Goal: Task Accomplishment & Management: Contribute content

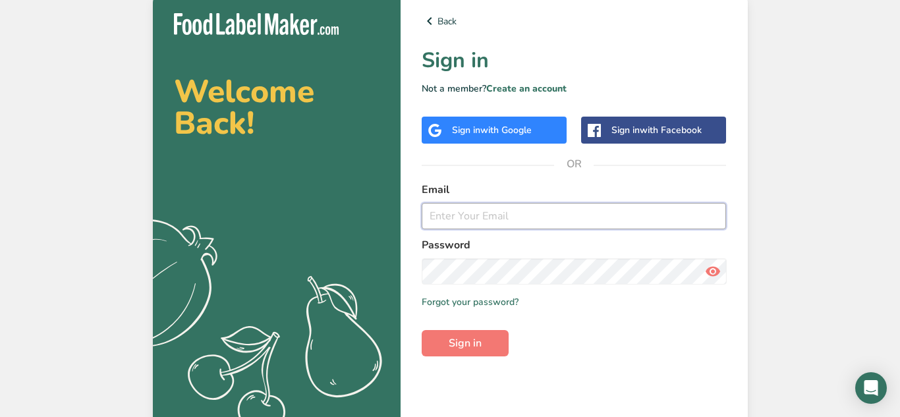
click at [567, 212] on input "email" at bounding box center [574, 216] width 305 height 26
type input "[PERSON_NAME][EMAIL_ADDRESS][DOMAIN_NAME]"
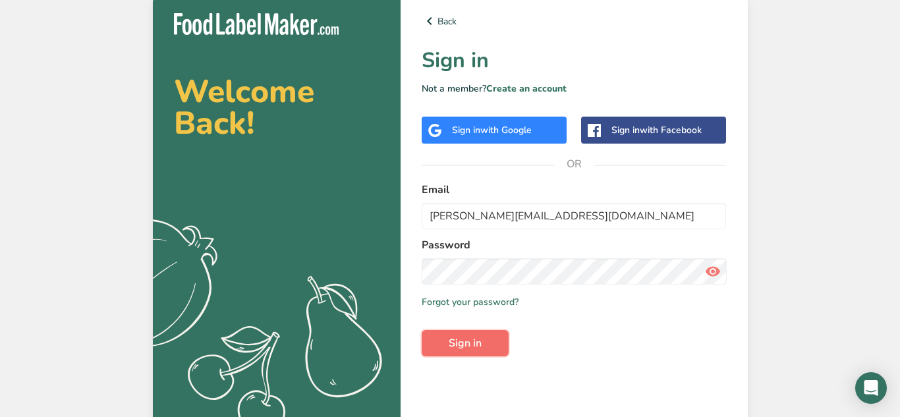
click at [483, 348] on button "Sign in" at bounding box center [465, 343] width 87 height 26
click at [485, 349] on button "Sign in" at bounding box center [465, 343] width 87 height 26
click at [481, 348] on span "Sign in" at bounding box center [465, 343] width 33 height 16
click at [479, 347] on span "Sign in" at bounding box center [465, 343] width 33 height 16
click at [480, 342] on span "Sign in" at bounding box center [465, 343] width 33 height 16
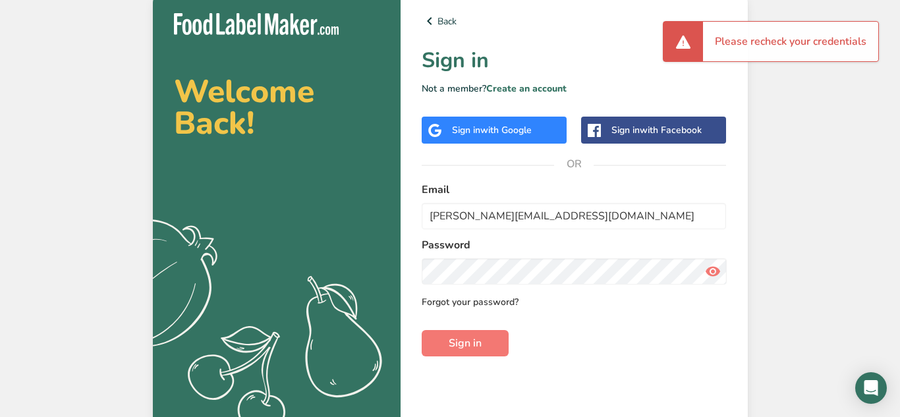
click at [482, 306] on link "Forgot your password?" at bounding box center [470, 302] width 97 height 14
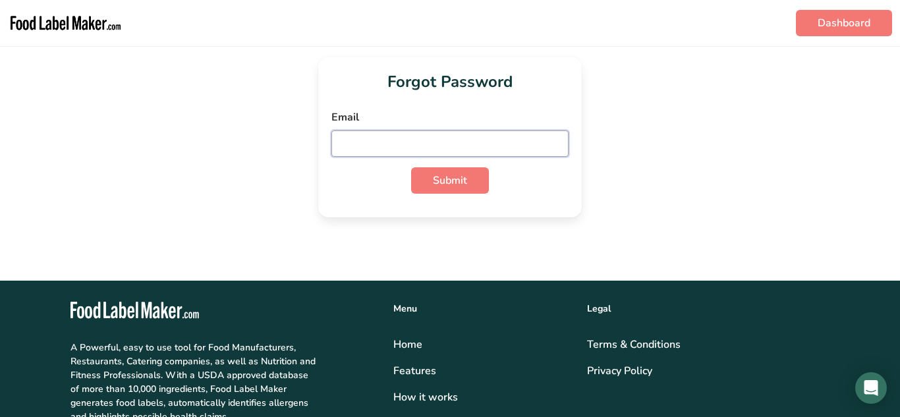
click at [461, 148] on input "email" at bounding box center [449, 143] width 237 height 26
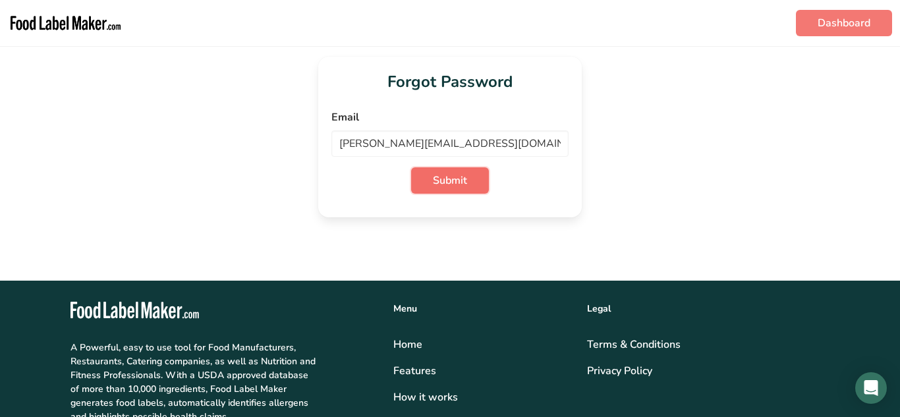
click at [470, 183] on button "Submit" at bounding box center [450, 180] width 78 height 26
click at [450, 184] on span "Submit" at bounding box center [450, 181] width 34 height 16
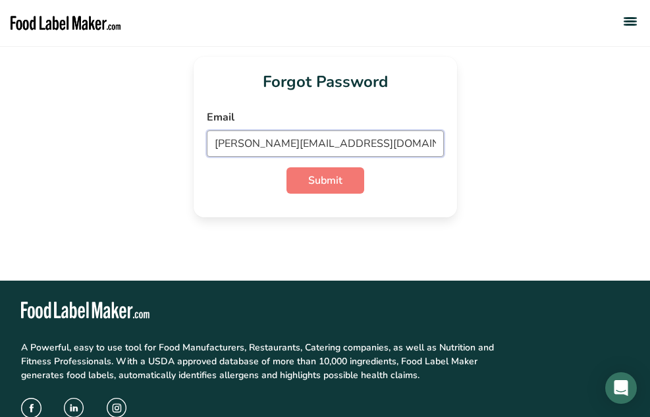
click at [374, 142] on input "[PERSON_NAME][EMAIL_ADDRESS][DOMAIN_NAME]" at bounding box center [325, 143] width 237 height 26
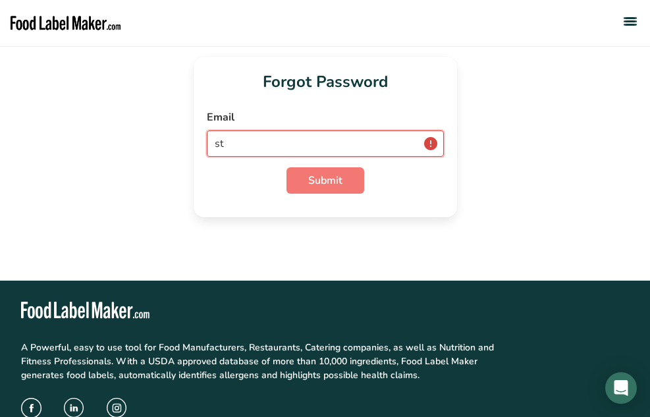
type input "s"
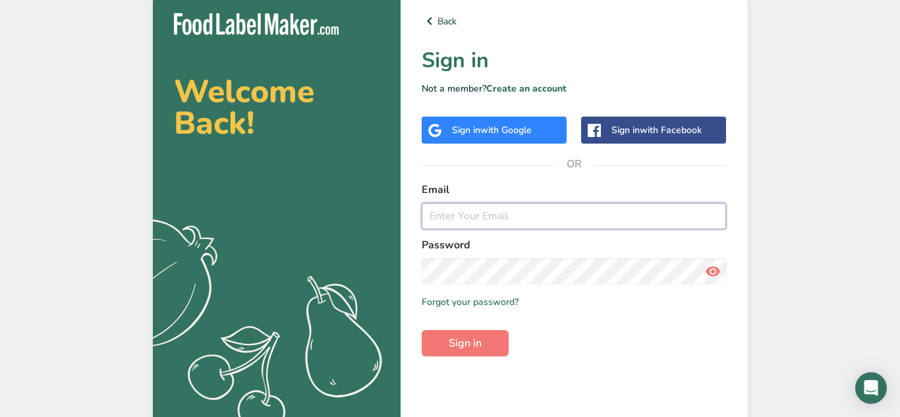
click at [534, 221] on input "email" at bounding box center [574, 216] width 305 height 26
type input "[EMAIL_ADDRESS][DOMAIN_NAME]"
click at [497, 347] on button "Sign in" at bounding box center [465, 343] width 87 height 26
click at [485, 349] on button "Sign in" at bounding box center [465, 343] width 87 height 26
click at [487, 345] on button "Sign in" at bounding box center [465, 343] width 87 height 26
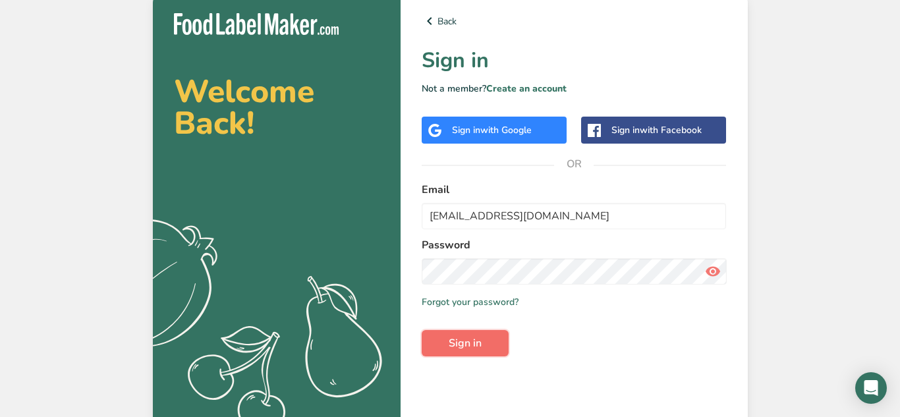
click at [490, 350] on button "Sign in" at bounding box center [465, 343] width 87 height 26
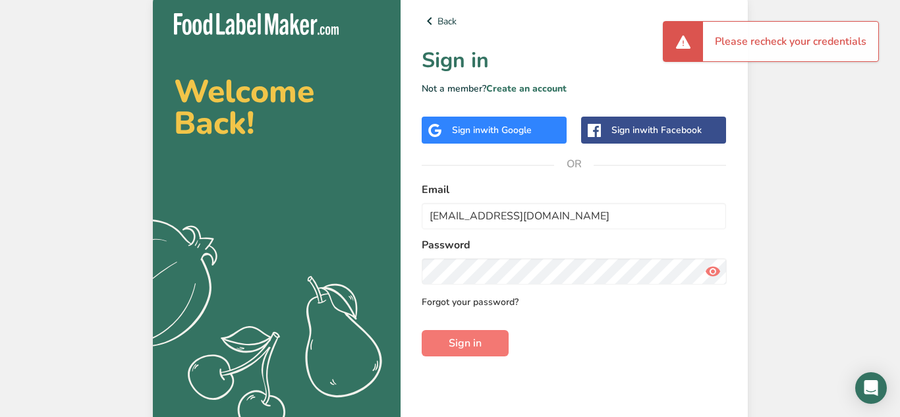
click at [488, 306] on link "Forgot your password?" at bounding box center [470, 302] width 97 height 14
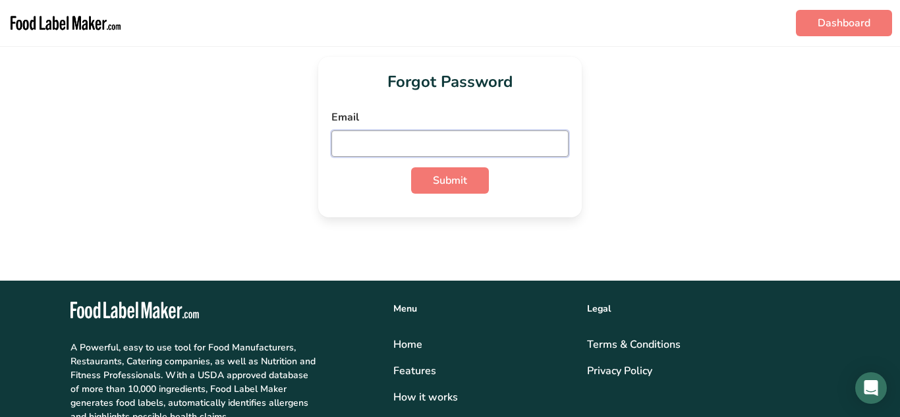
click at [466, 146] on input "email" at bounding box center [449, 143] width 237 height 26
type input "[EMAIL_ADDRESS][DOMAIN_NAME]"
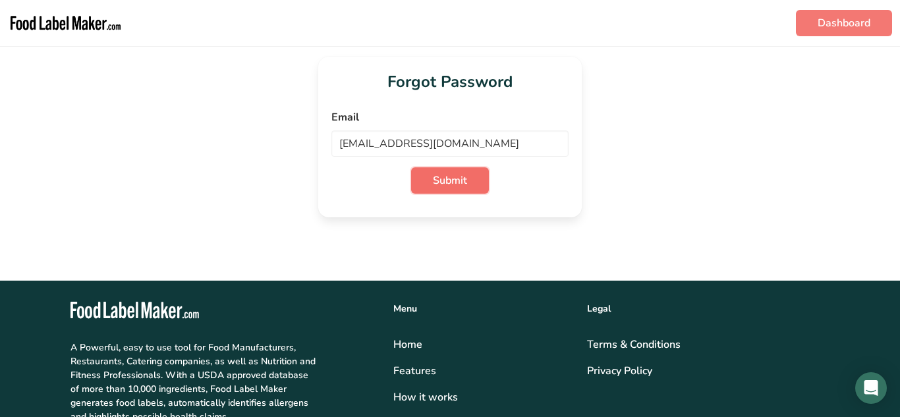
click at [465, 183] on span "Submit" at bounding box center [450, 181] width 34 height 16
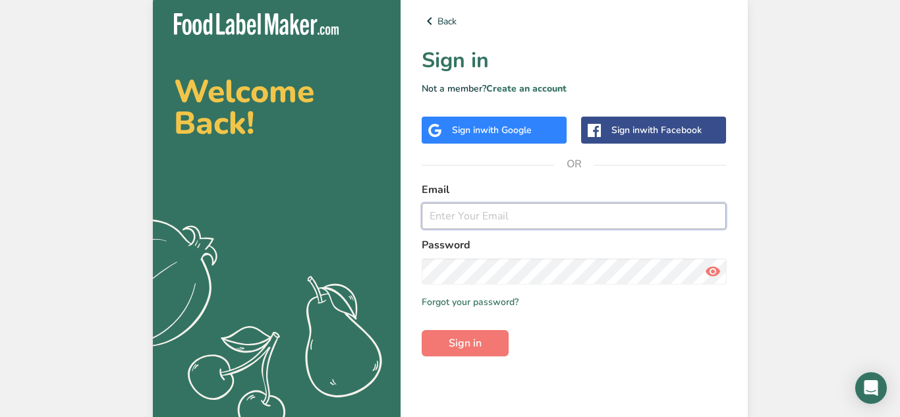
click at [607, 213] on input "email" at bounding box center [574, 216] width 305 height 26
type input "[EMAIL_ADDRESS][DOMAIN_NAME]"
click at [490, 341] on button "Sign in" at bounding box center [465, 343] width 87 height 26
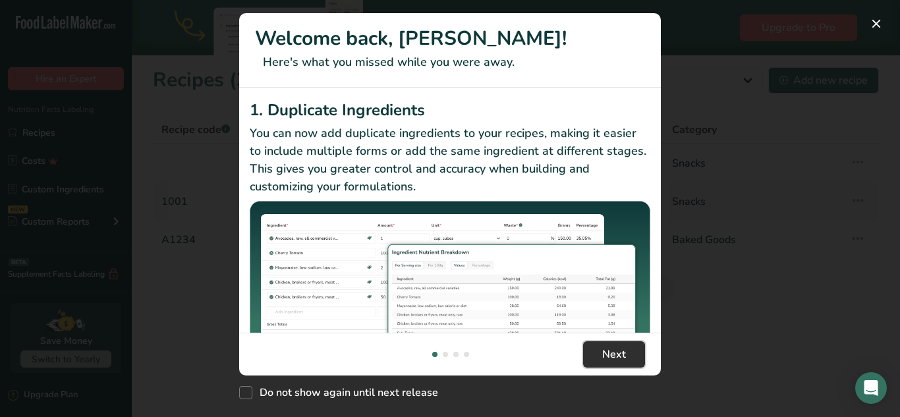
click at [621, 356] on span "Next" at bounding box center [614, 355] width 24 height 16
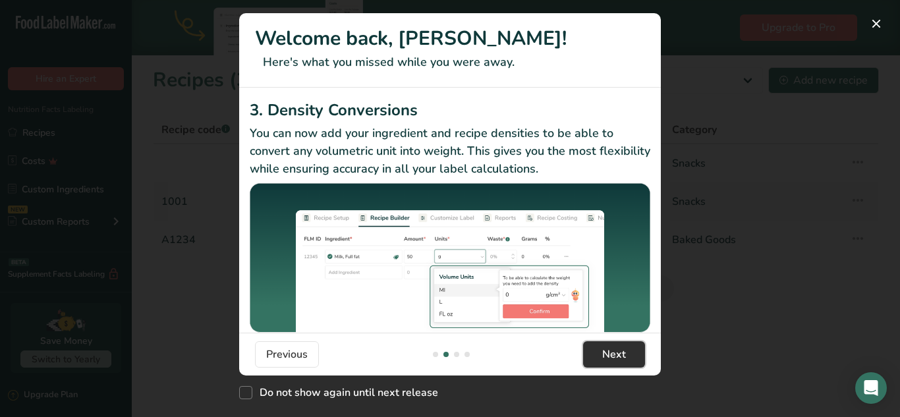
click at [620, 353] on span "Next" at bounding box center [614, 355] width 24 height 16
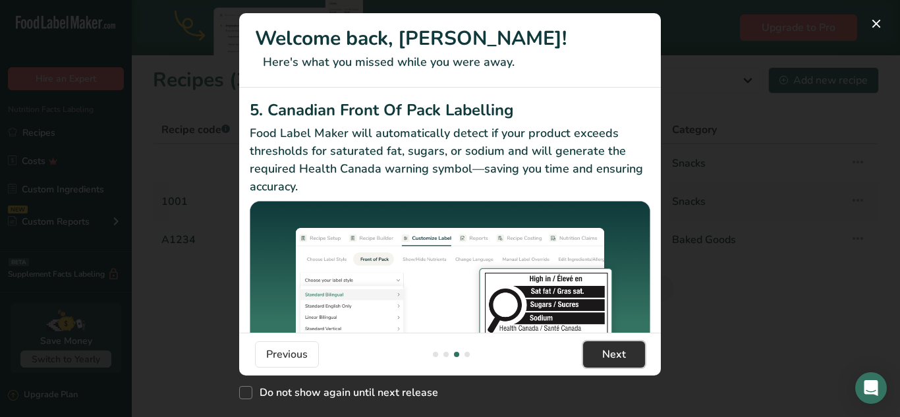
click at [625, 360] on span "Next" at bounding box center [614, 355] width 24 height 16
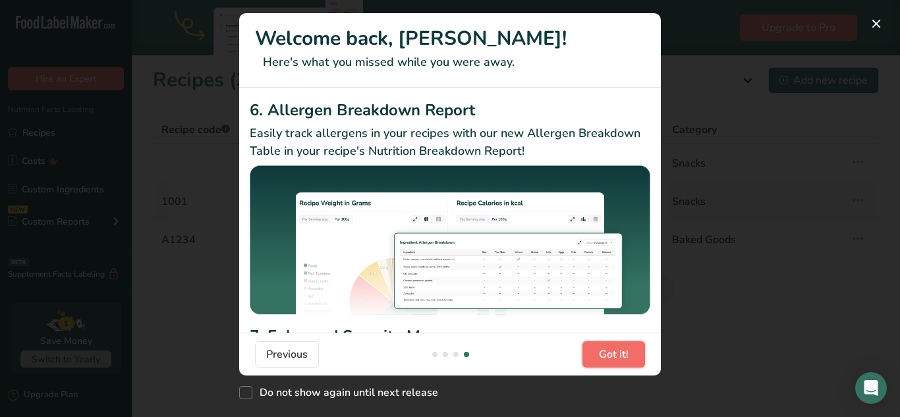
click at [623, 360] on span "Got it!" at bounding box center [614, 355] width 30 height 16
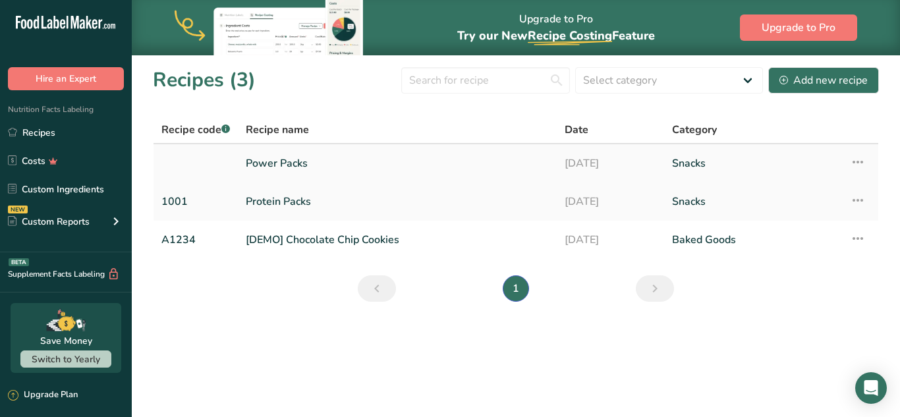
click at [632, 161] on link "[DATE]" at bounding box center [611, 164] width 92 height 28
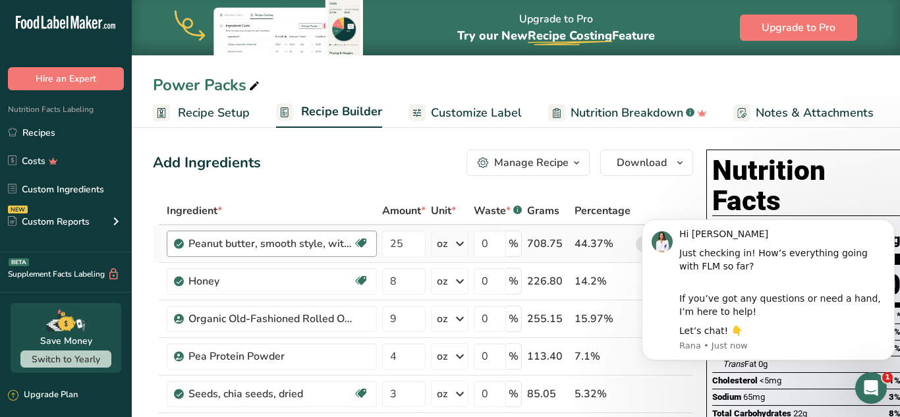
click at [285, 245] on div "Peanut butter, smooth style, without salt" at bounding box center [270, 244] width 165 height 16
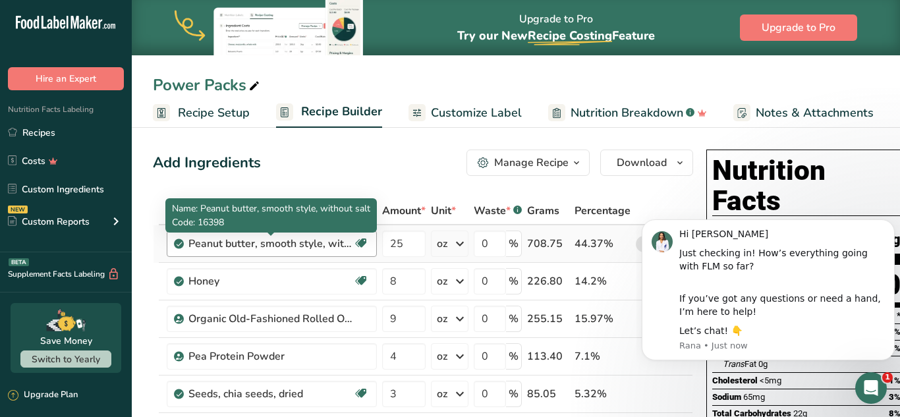
click at [364, 242] on icon at bounding box center [360, 243] width 13 height 20
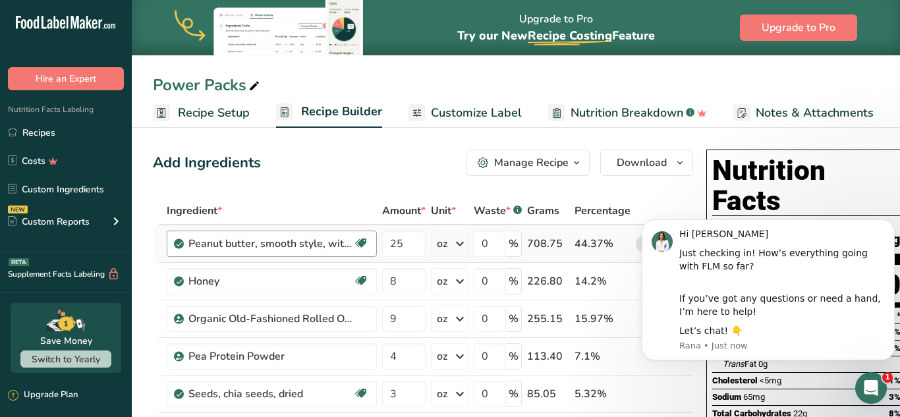
click at [270, 244] on div "Peanut butter, smooth style, without salt" at bounding box center [270, 244] width 165 height 16
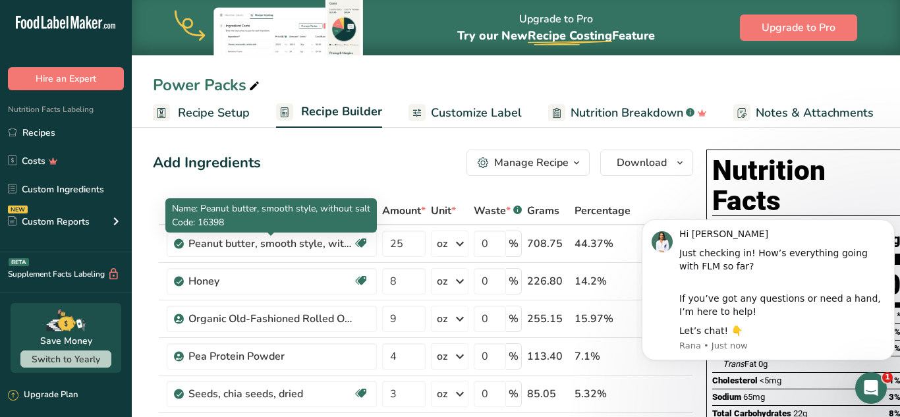
click html "Hi [PERSON_NAME] Just checking in! How’s everything going with FLM so far? If y…"
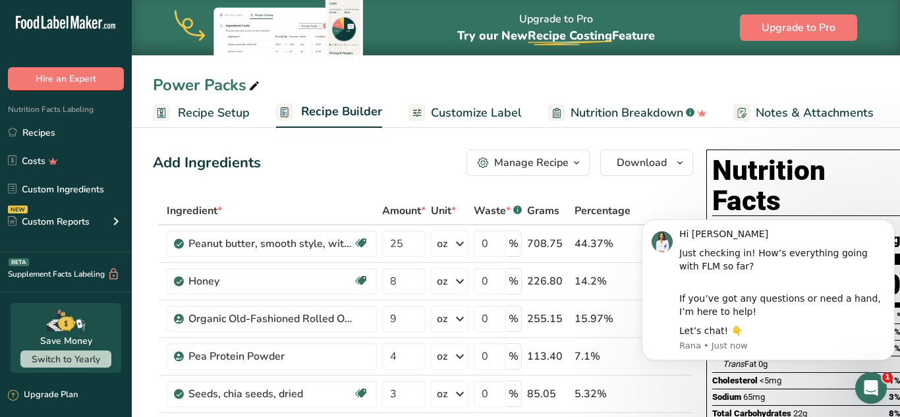
click at [833, 78] on div "Power Packs" at bounding box center [516, 85] width 768 height 24
click at [669, 199] on th at bounding box center [654, 212] width 43 height 28
click at [820, 233] on div "Hi [PERSON_NAME]" at bounding box center [782, 234] width 206 height 13
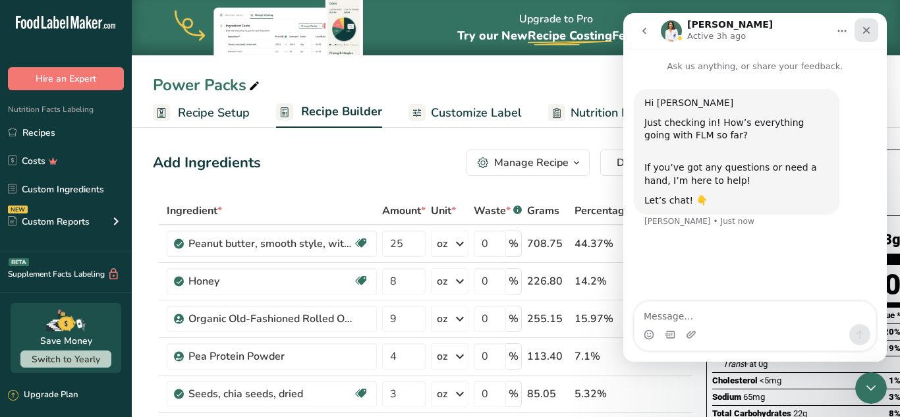
click at [870, 33] on icon "Close" at bounding box center [866, 30] width 11 height 11
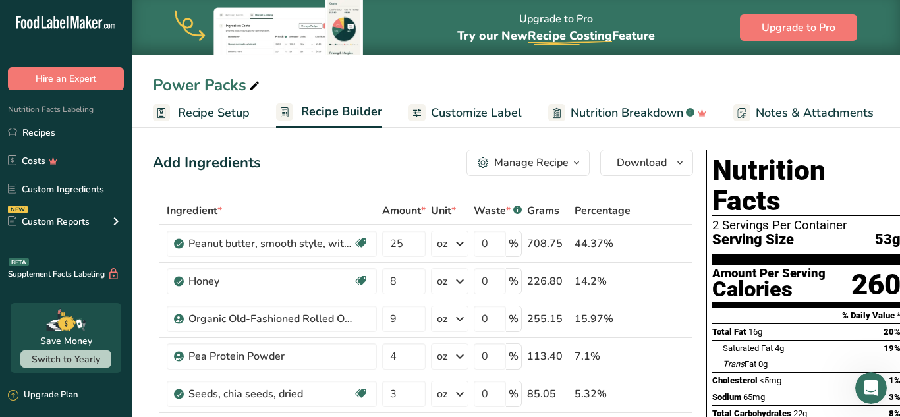
click at [573, 161] on icon "button" at bounding box center [576, 163] width 11 height 16
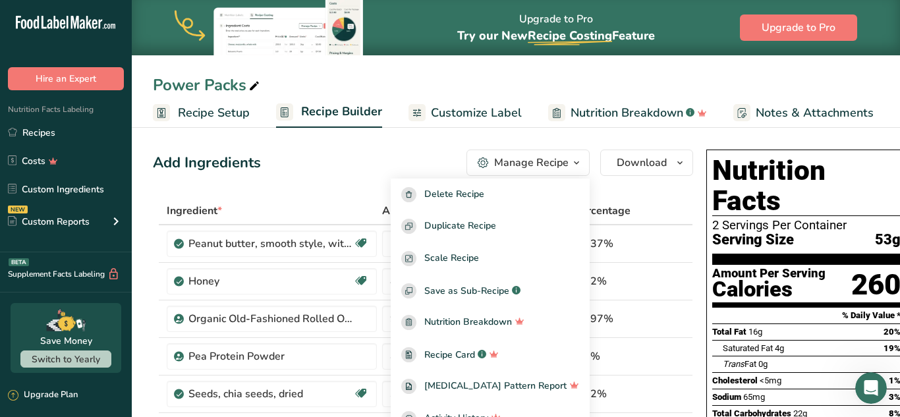
click at [577, 161] on icon "button" at bounding box center [576, 163] width 11 height 16
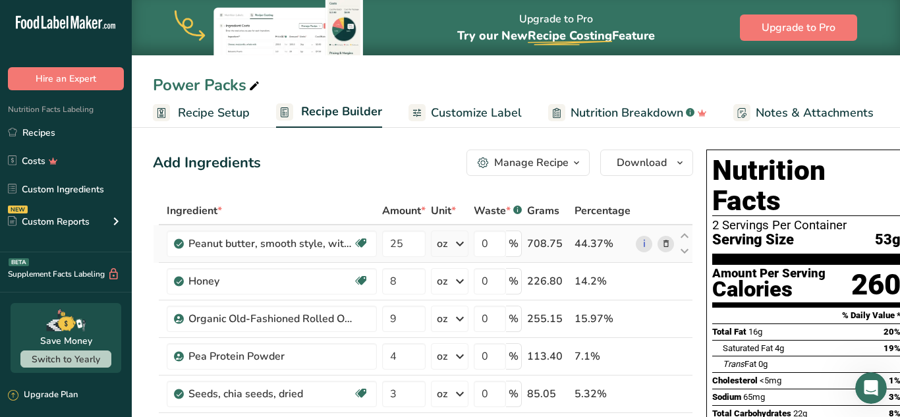
click at [180, 240] on icon at bounding box center [179, 244] width 8 height 12
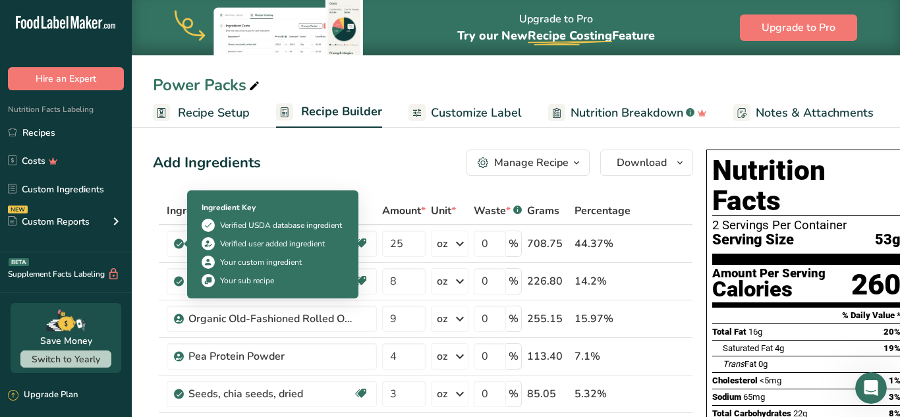
click at [334, 162] on div "Add Ingredients Manage Recipe Delete Recipe Duplicate Recipe Scale Recipe Save …" at bounding box center [423, 163] width 540 height 26
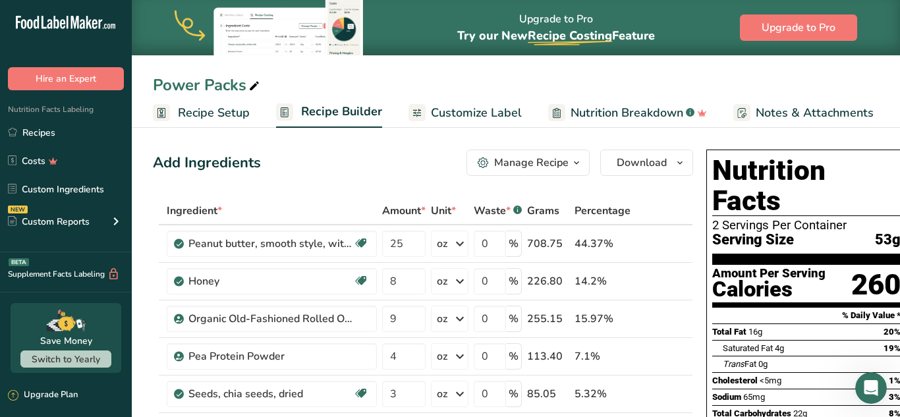
click at [220, 113] on span "Recipe Setup" at bounding box center [214, 113] width 72 height 18
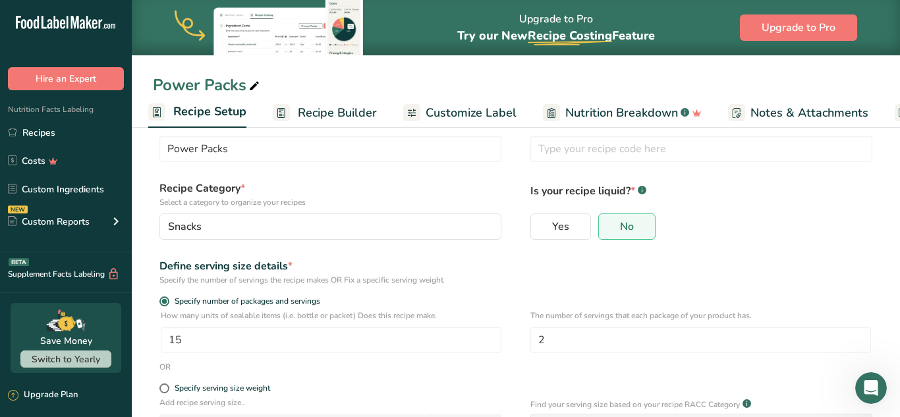
scroll to position [34, 0]
click at [353, 109] on span "Recipe Builder" at bounding box center [337, 113] width 79 height 18
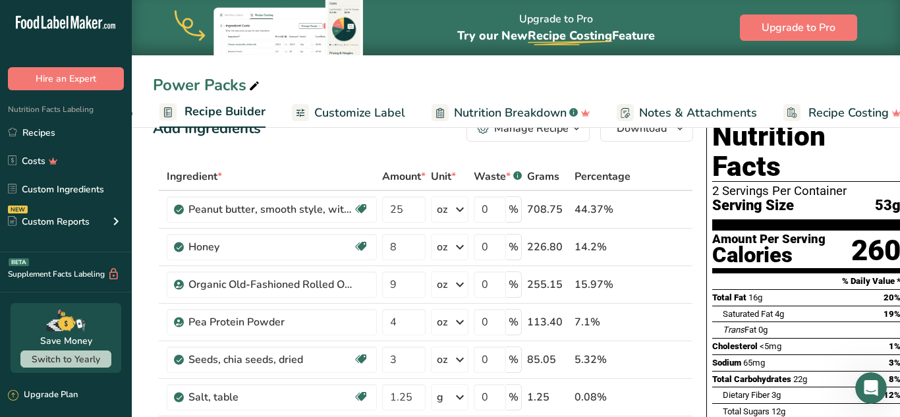
scroll to position [0, 127]
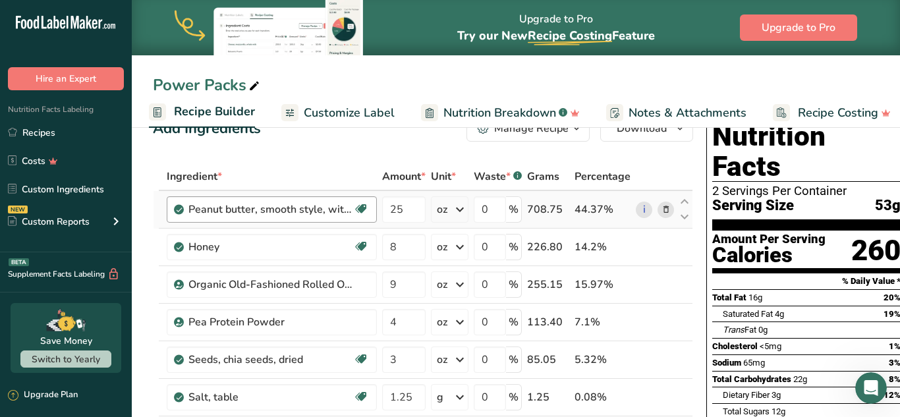
click at [328, 205] on div "Peanut butter, smooth style, without salt" at bounding box center [270, 210] width 165 height 16
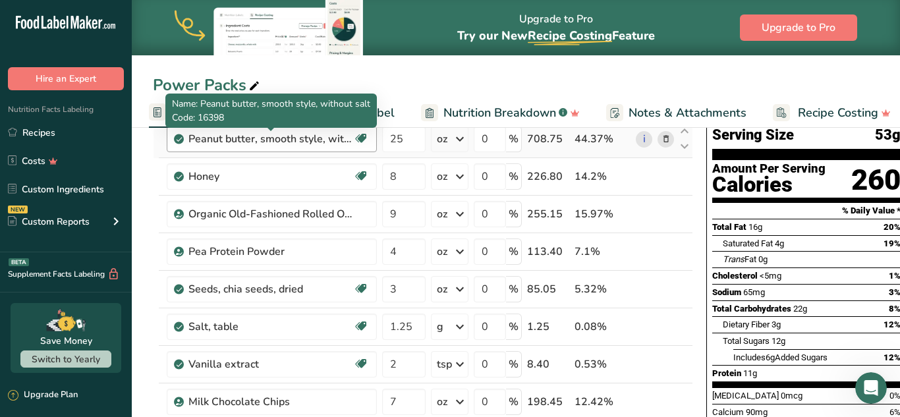
scroll to position [109, 0]
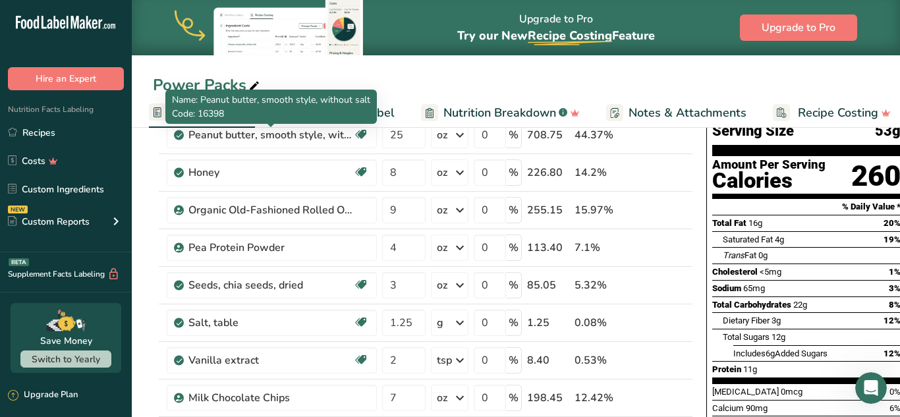
click at [489, 75] on div "Power Packs" at bounding box center [516, 85] width 768 height 24
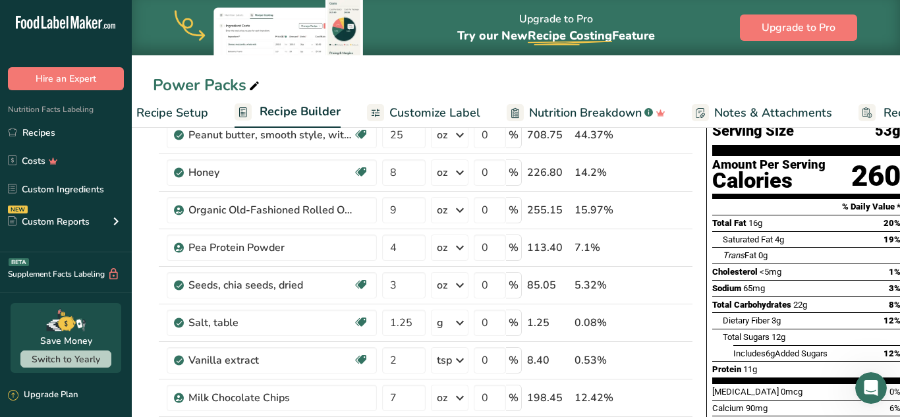
scroll to position [0, 0]
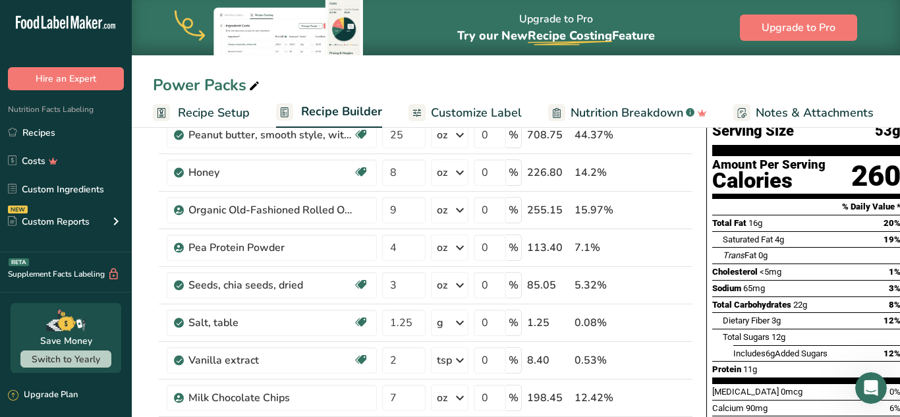
click at [220, 114] on span "Recipe Setup" at bounding box center [214, 113] width 72 height 18
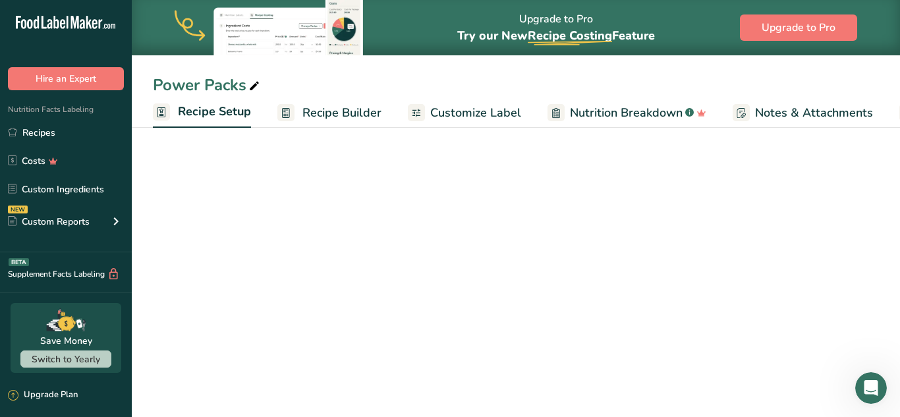
scroll to position [0, 5]
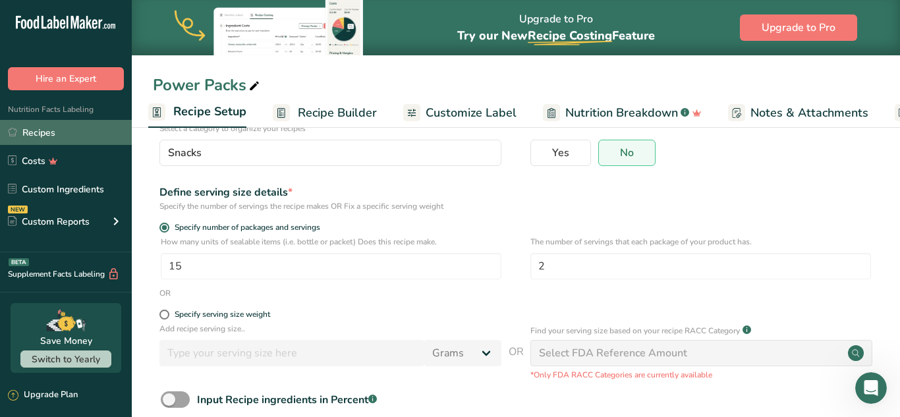
click at [39, 130] on link "Recipes" at bounding box center [66, 132] width 132 height 25
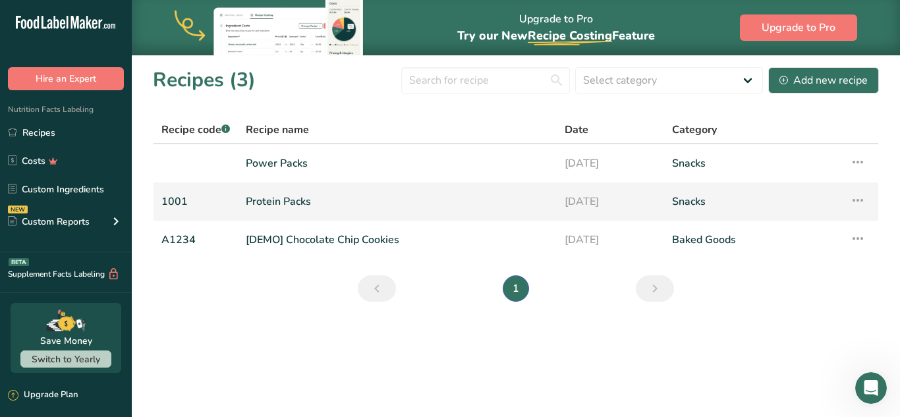
click at [862, 200] on icon at bounding box center [858, 200] width 16 height 24
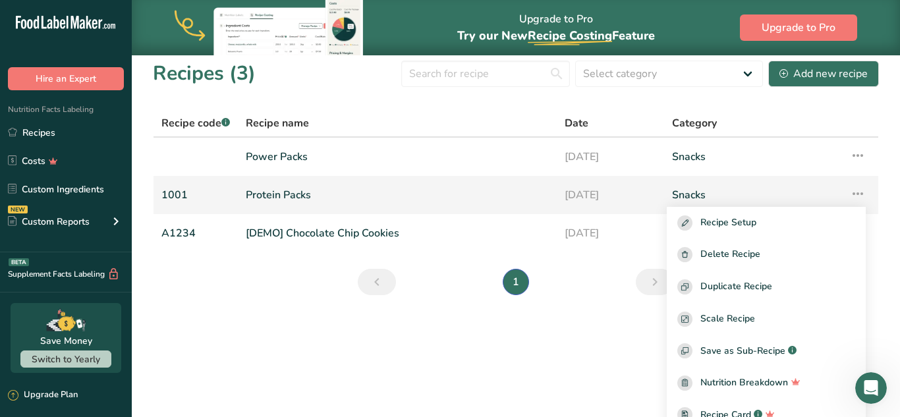
scroll to position [1, 0]
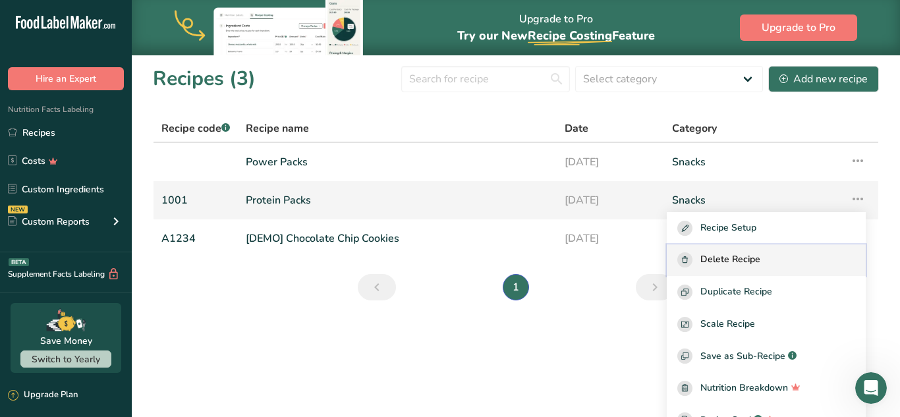
click at [760, 259] on span "Delete Recipe" at bounding box center [730, 259] width 60 height 15
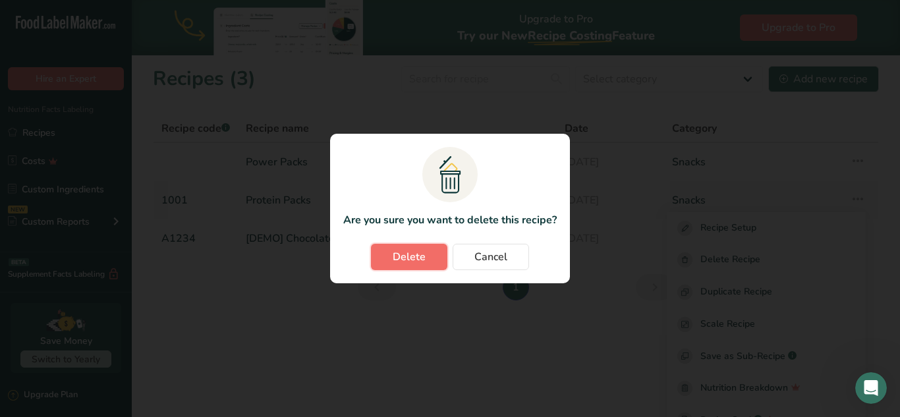
click at [409, 259] on span "Delete" at bounding box center [409, 257] width 33 height 16
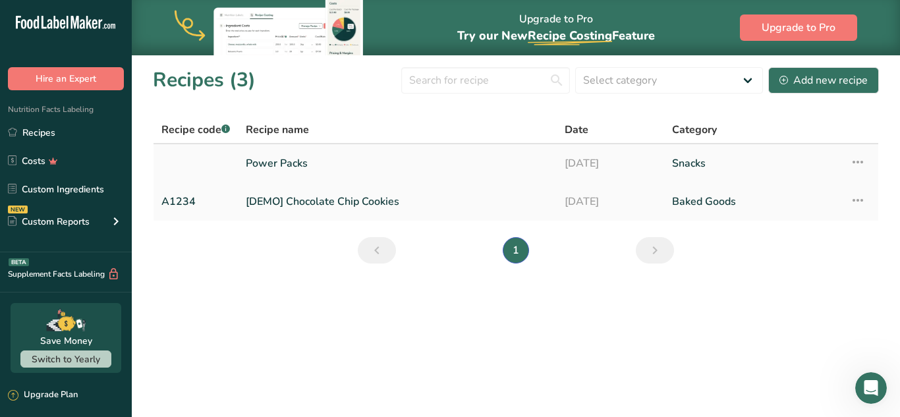
click at [862, 159] on icon at bounding box center [858, 162] width 16 height 24
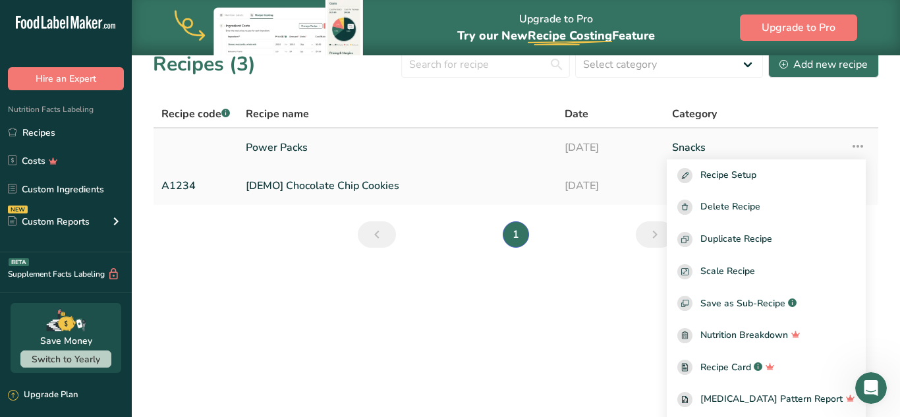
scroll to position [46, 0]
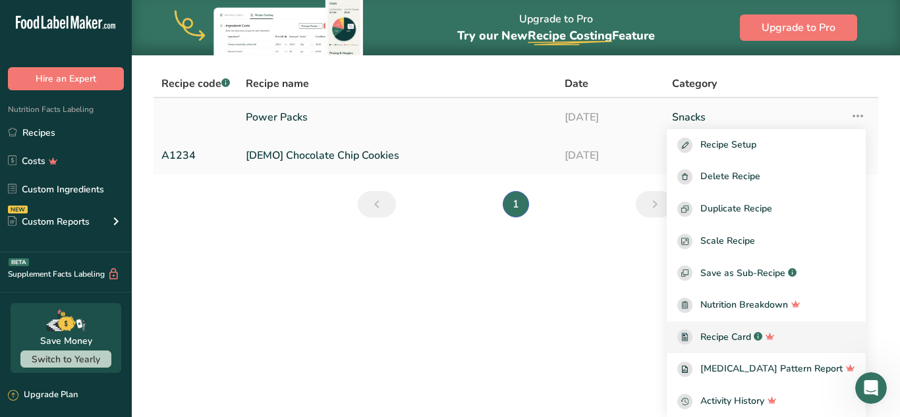
click at [751, 343] on span "Recipe Card" at bounding box center [725, 337] width 51 height 14
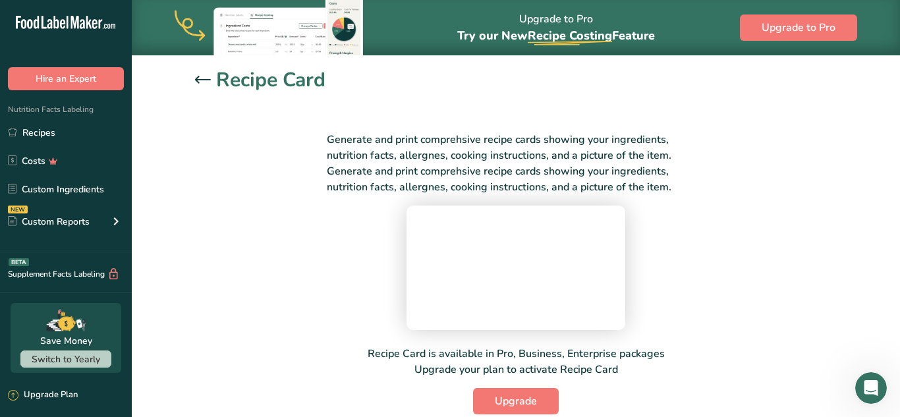
click at [759, 354] on div "Generate and print comprehsive recipe cards showing your ingredients, nutrition…" at bounding box center [516, 265] width 642 height 298
click at [196, 78] on icon at bounding box center [203, 80] width 16 height 8
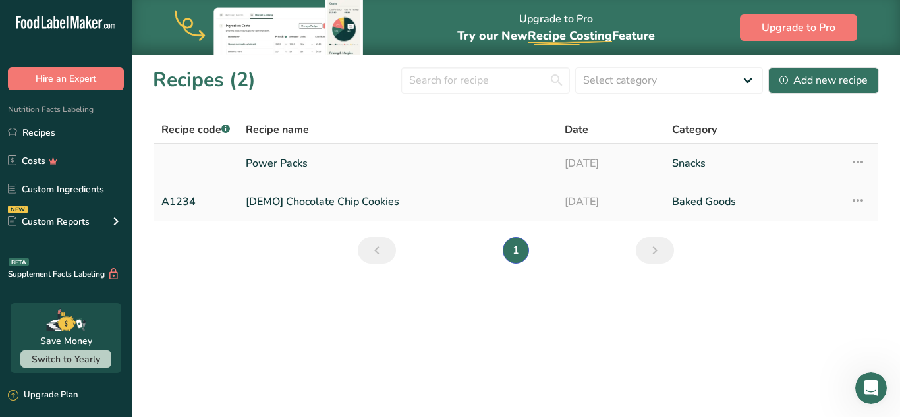
click at [612, 160] on link "[DATE]" at bounding box center [611, 164] width 92 height 28
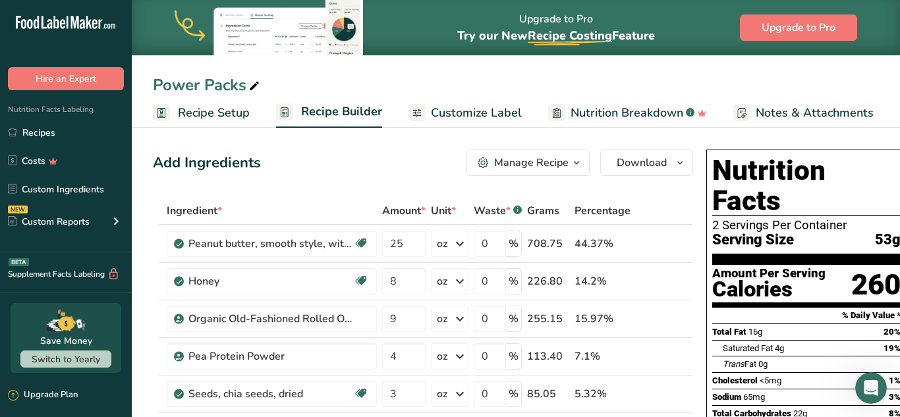
click at [217, 111] on span "Recipe Setup" at bounding box center [214, 113] width 72 height 18
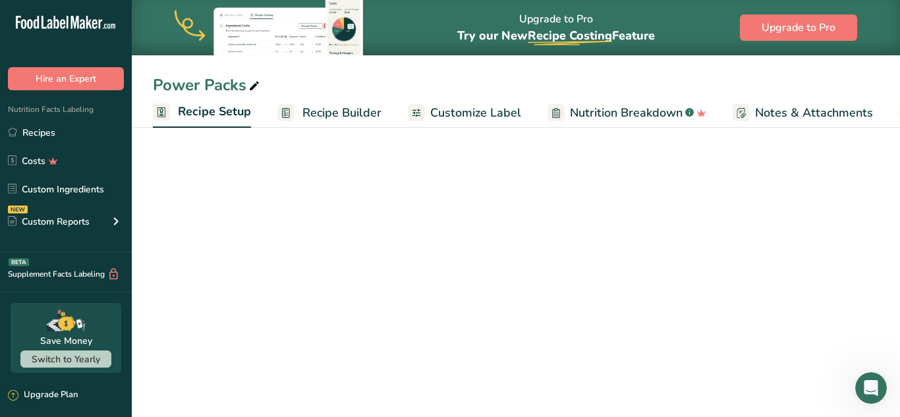
scroll to position [0, 5]
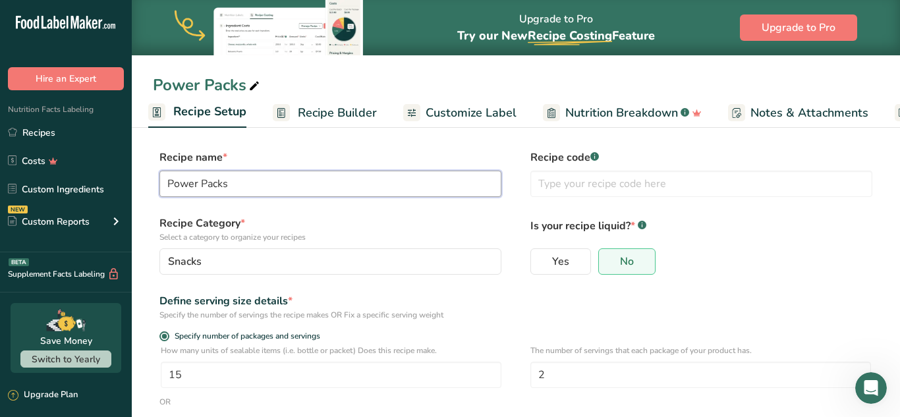
click at [170, 181] on input "Power Packs" at bounding box center [330, 184] width 342 height 26
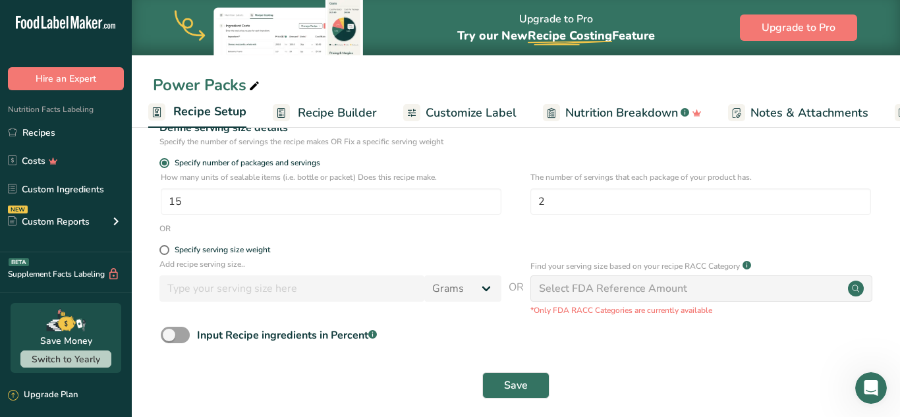
scroll to position [184, 0]
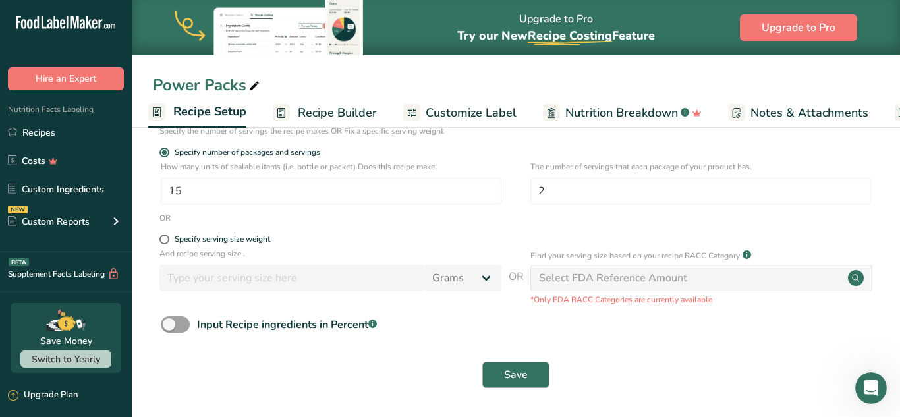
type input "Peanut Butter Power Packs"
click at [521, 375] on span "Save" at bounding box center [516, 375] width 24 height 16
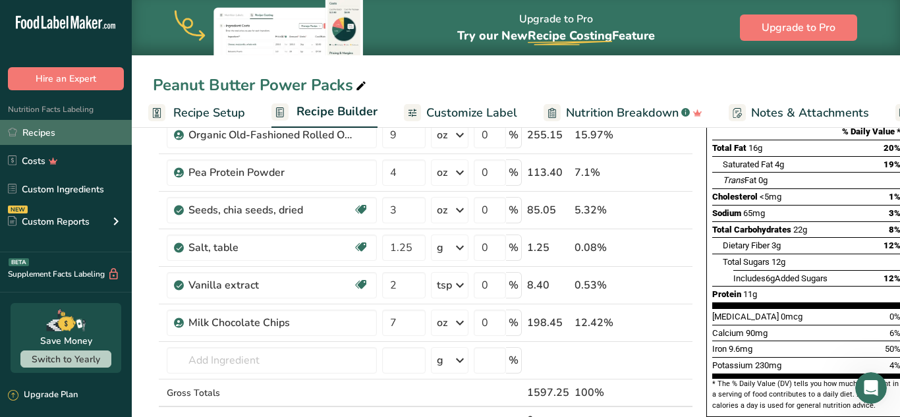
click at [32, 125] on link "Recipes" at bounding box center [66, 132] width 132 height 25
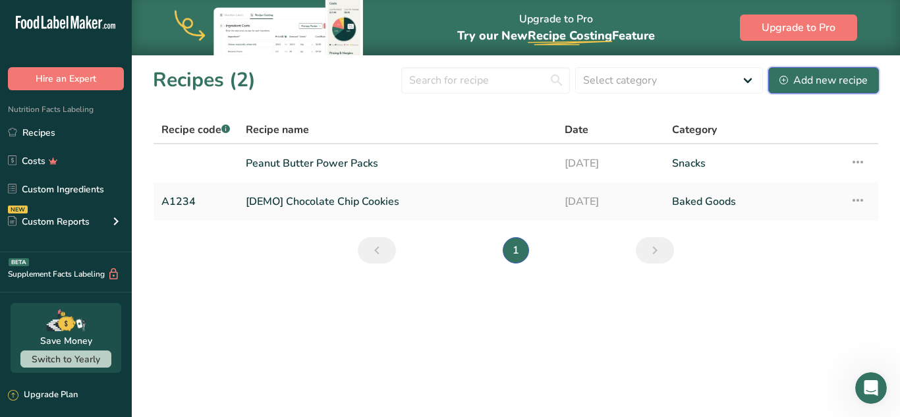
click at [826, 80] on div "Add new recipe" at bounding box center [823, 80] width 88 height 16
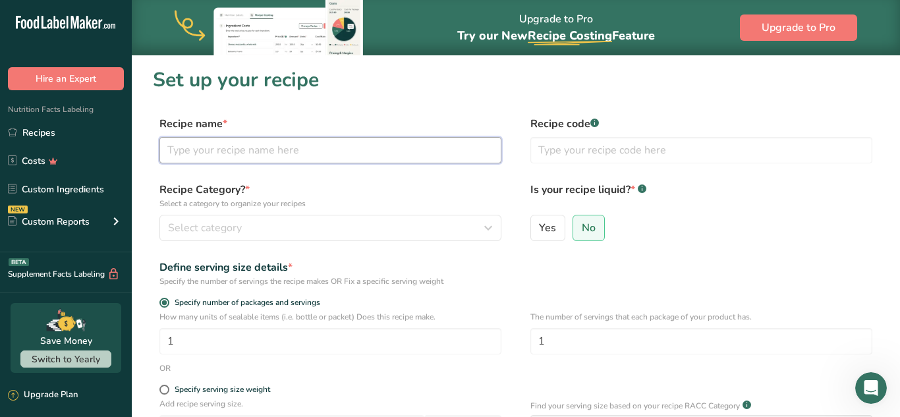
click at [312, 145] on input "text" at bounding box center [330, 150] width 342 height 26
type input "Sunflower Power Packs"
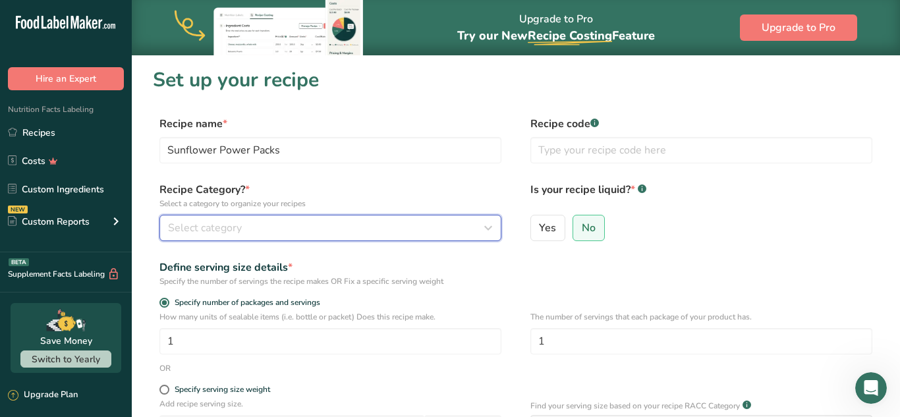
click at [493, 232] on icon "button" at bounding box center [488, 228] width 16 height 24
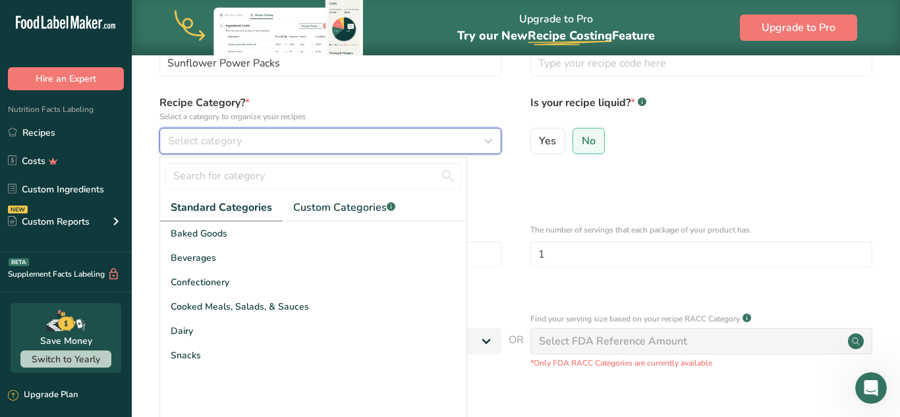
scroll to position [90, 0]
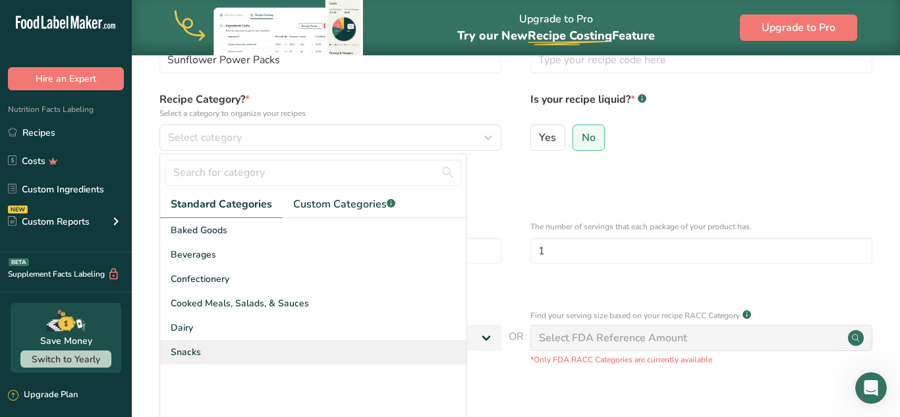
click at [181, 351] on span "Snacks" at bounding box center [186, 352] width 30 height 14
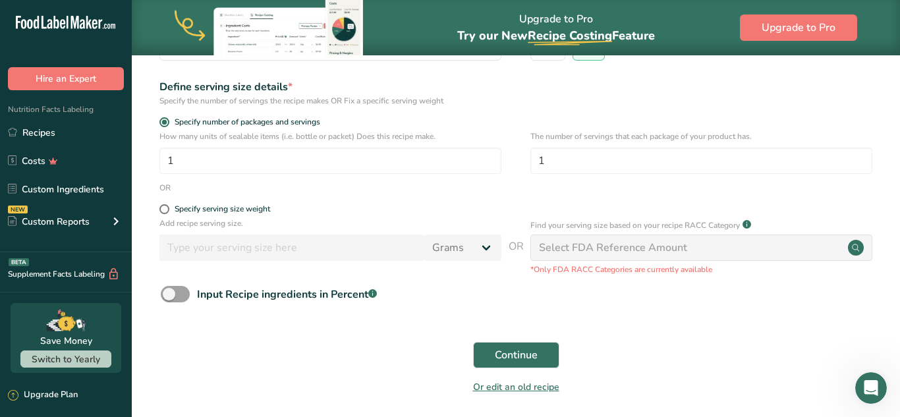
scroll to position [196, 0]
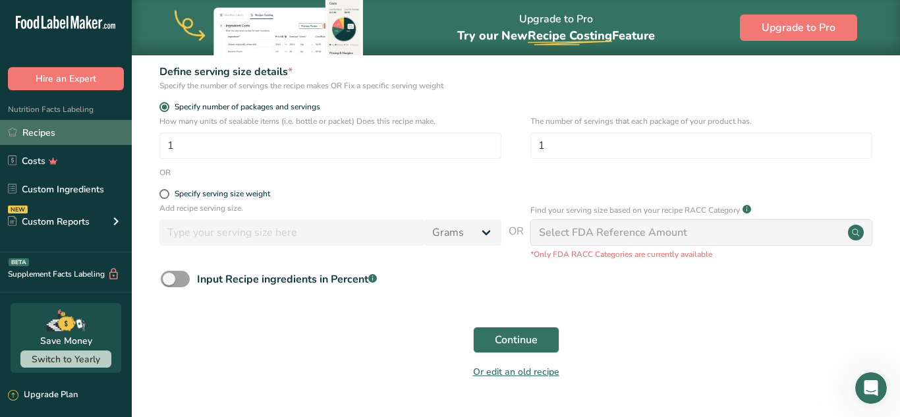
click at [40, 132] on link "Recipes" at bounding box center [66, 132] width 132 height 25
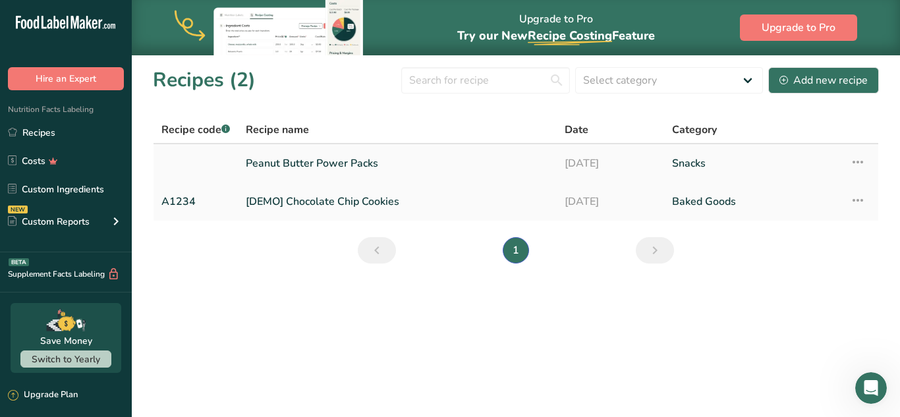
click at [351, 159] on link "Peanut Butter Power Packs" at bounding box center [397, 164] width 303 height 28
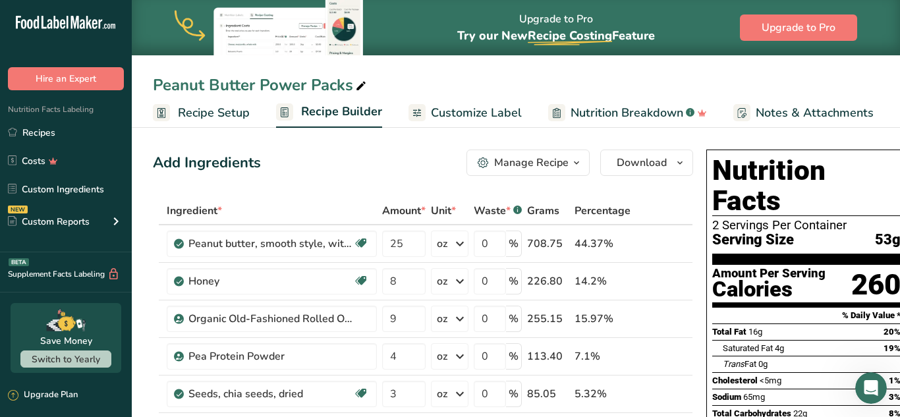
click at [225, 110] on span "Recipe Setup" at bounding box center [214, 113] width 72 height 18
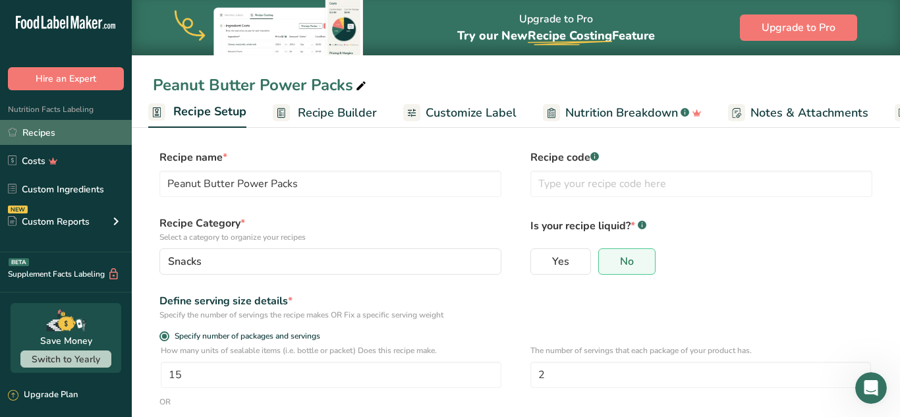
click at [46, 131] on link "Recipes" at bounding box center [66, 132] width 132 height 25
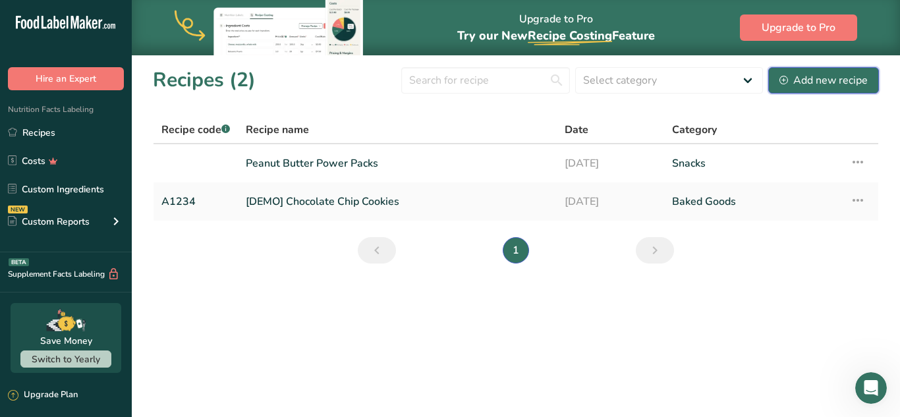
click at [820, 78] on div "Add new recipe" at bounding box center [823, 80] width 88 height 16
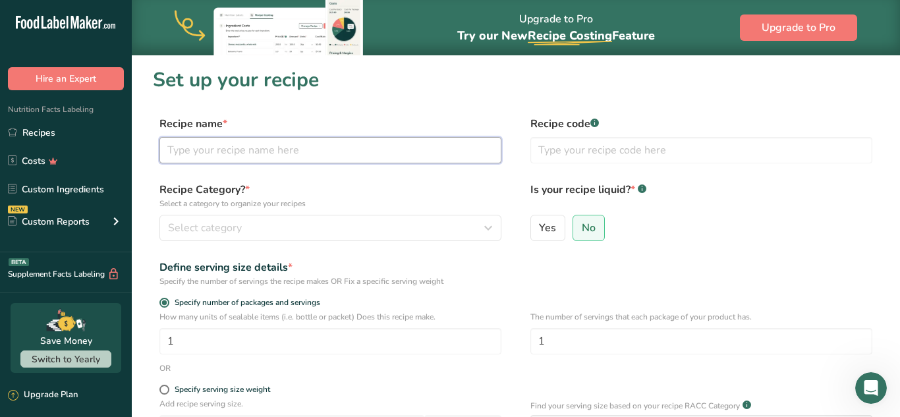
click at [318, 150] on input "text" at bounding box center [330, 150] width 342 height 26
type input "Sunflower Power Packs"
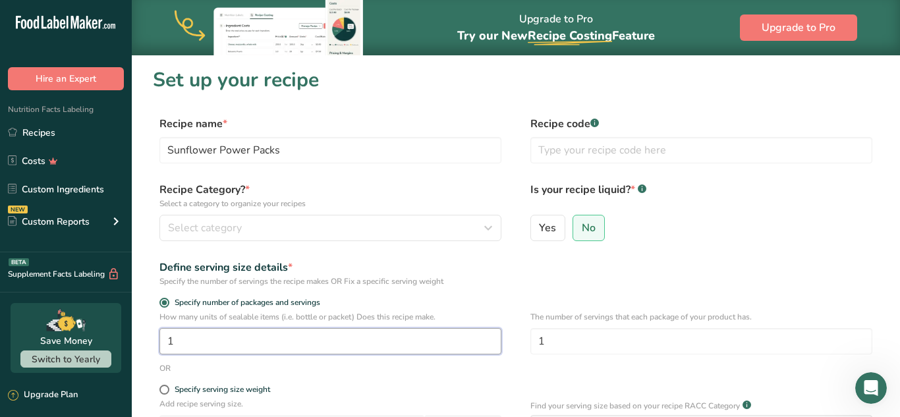
click at [205, 335] on input "1" at bounding box center [330, 341] width 342 height 26
type input "15"
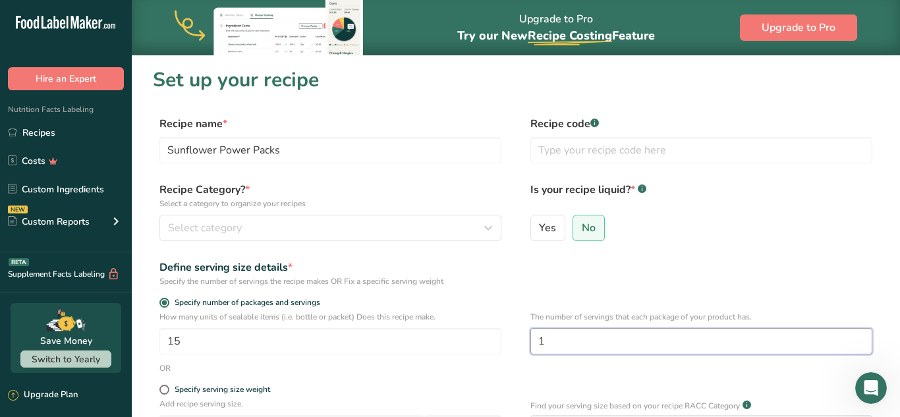
click at [564, 344] on input "1" at bounding box center [701, 341] width 342 height 26
type input "2"
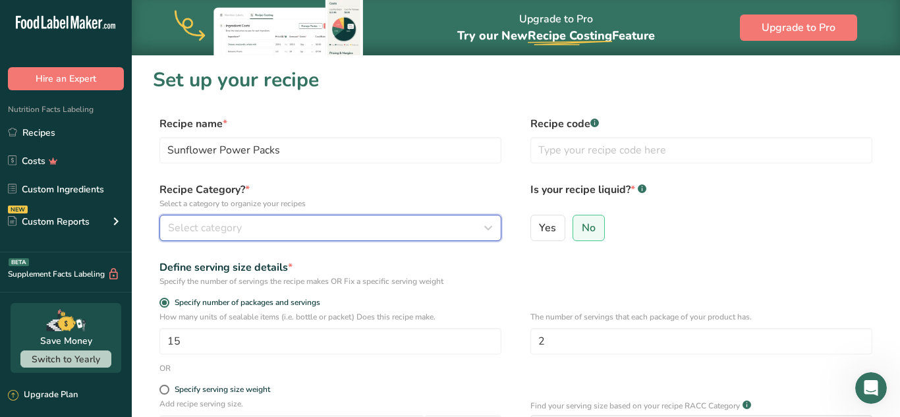
click at [491, 229] on icon "button" at bounding box center [488, 228] width 16 height 24
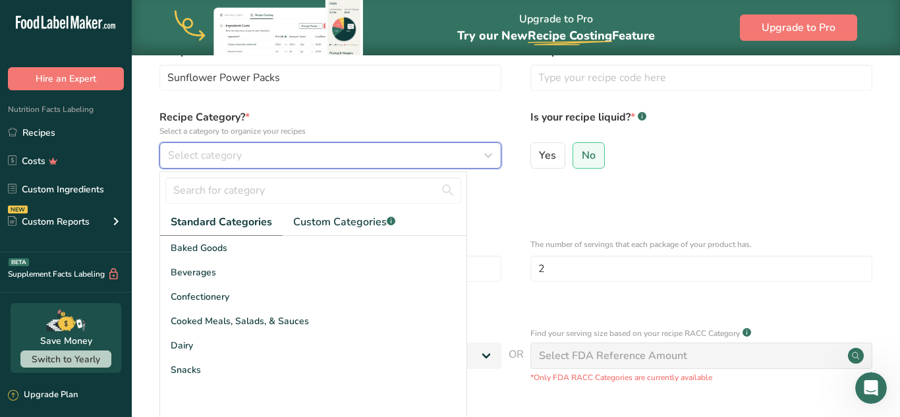
scroll to position [77, 0]
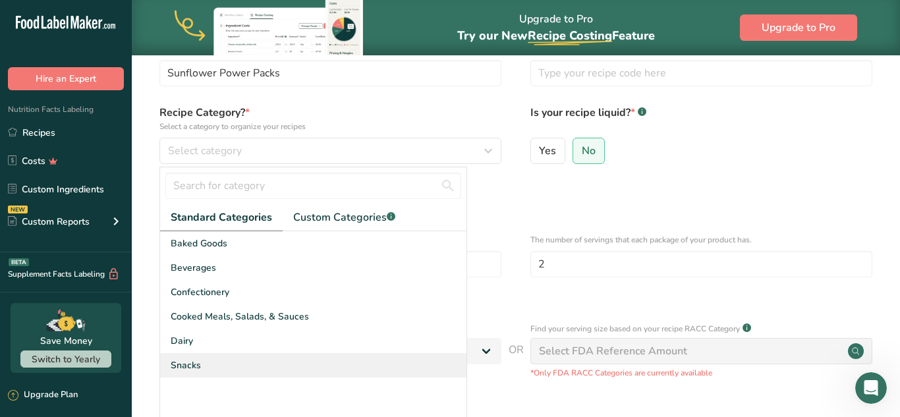
click at [192, 366] on span "Snacks" at bounding box center [186, 365] width 30 height 14
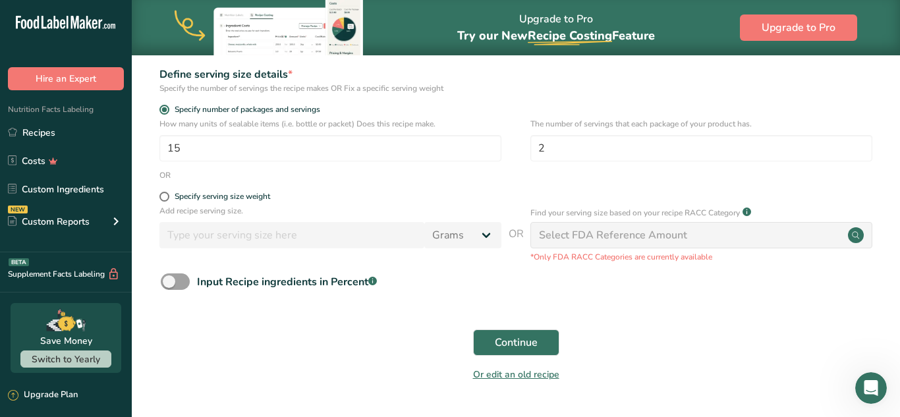
scroll to position [194, 0]
click at [530, 343] on span "Continue" at bounding box center [516, 342] width 43 height 16
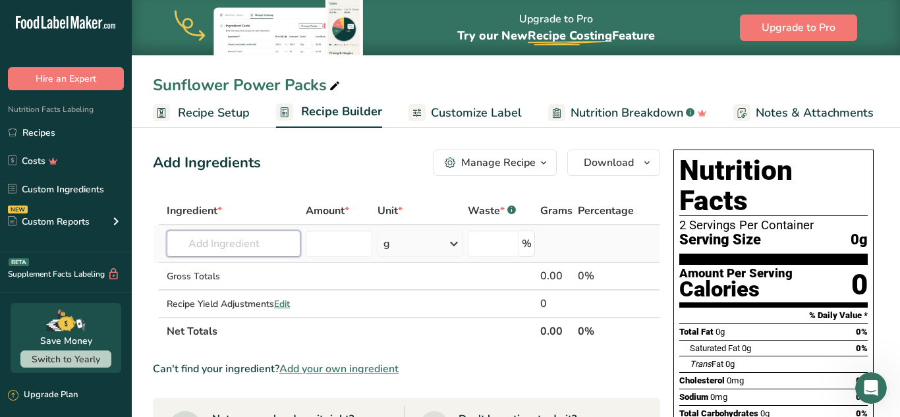
click at [235, 245] on input "text" at bounding box center [234, 244] width 134 height 26
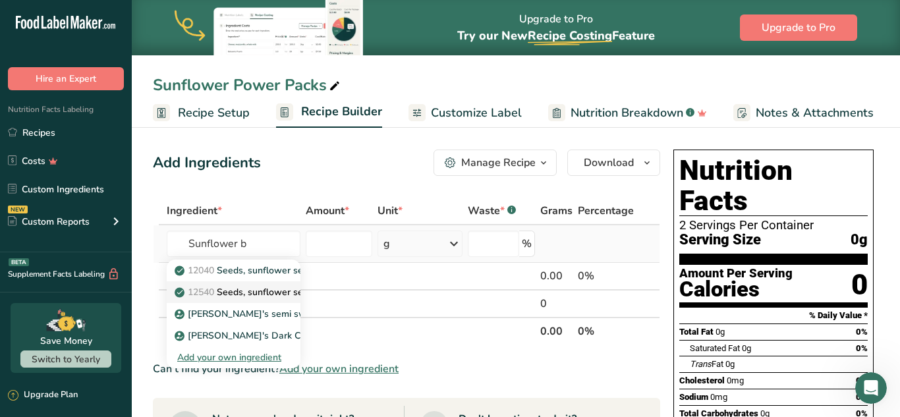
click at [211, 283] on link "12540 Seeds, sunflower seed butter, with salt added (Includes foods for USDA's …" at bounding box center [234, 292] width 134 height 22
type input "Seeds, sunflower seed butter, with salt added (Includes foods for USDA's Food D…"
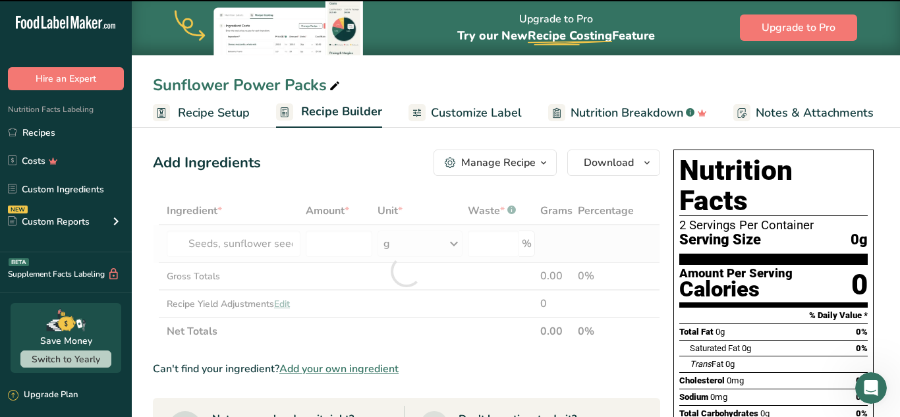
type input "0"
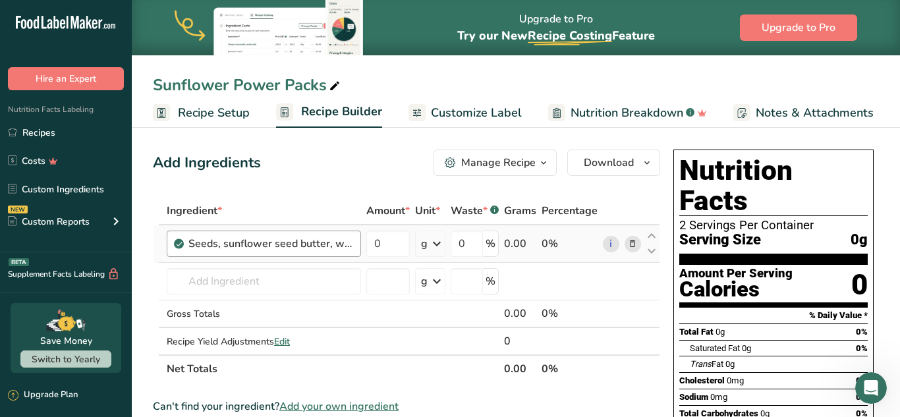
click at [283, 248] on div "Seeds, sunflower seed butter, with salt added (Includes foods for USDA's Food D…" at bounding box center [270, 244] width 165 height 16
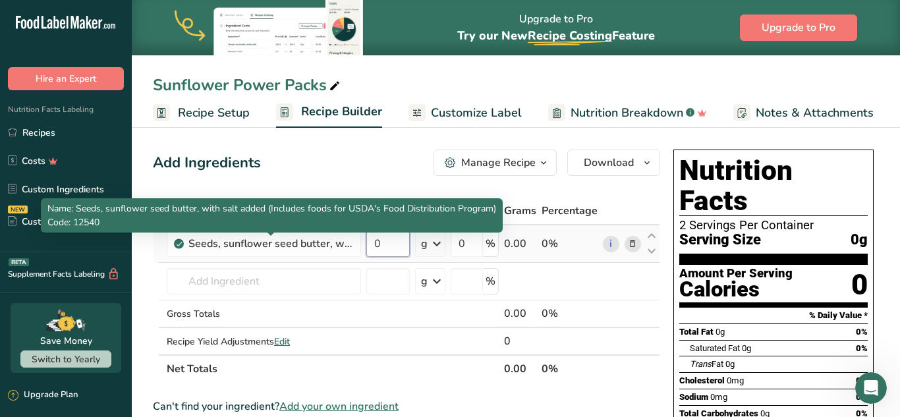
click at [389, 249] on input "0" at bounding box center [387, 244] width 43 height 26
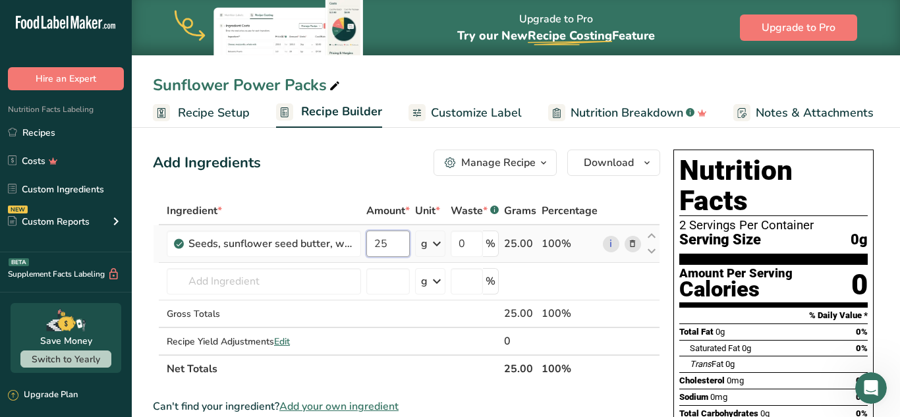
type input "25"
click at [439, 244] on div "Ingredient * Amount * Unit * Waste * .a-a{fill:#347362;}.b-a{fill:#fff;} Grams …" at bounding box center [406, 290] width 507 height 186
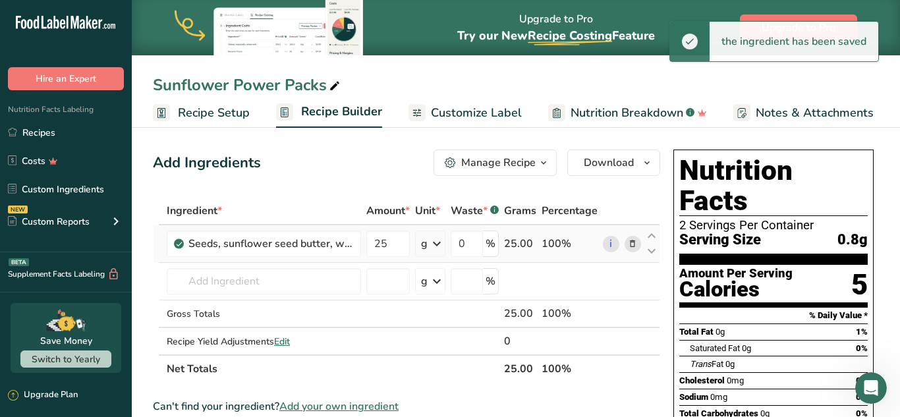
click at [438, 246] on icon at bounding box center [437, 244] width 16 height 24
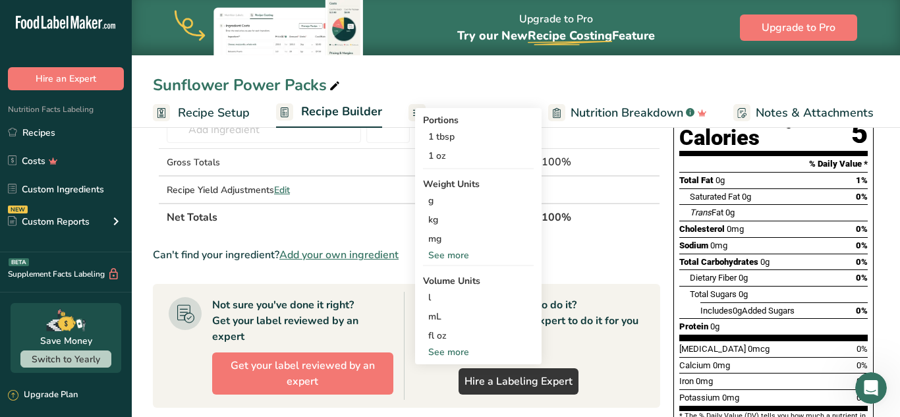
scroll to position [150, 0]
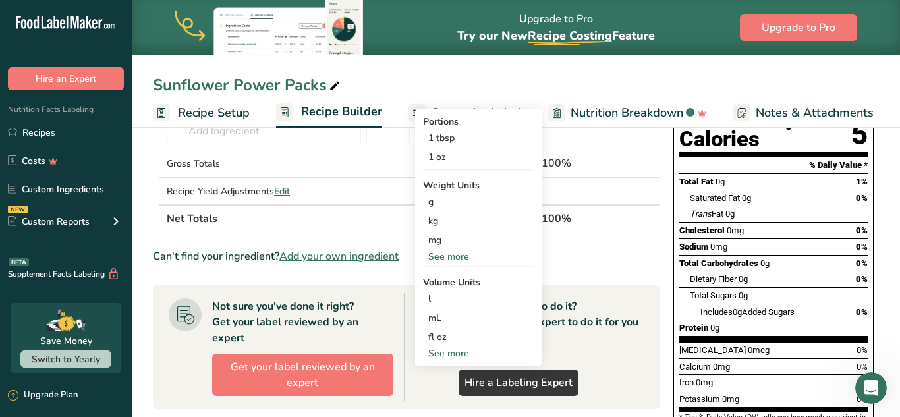
click at [457, 260] on div "See more" at bounding box center [478, 257] width 111 height 14
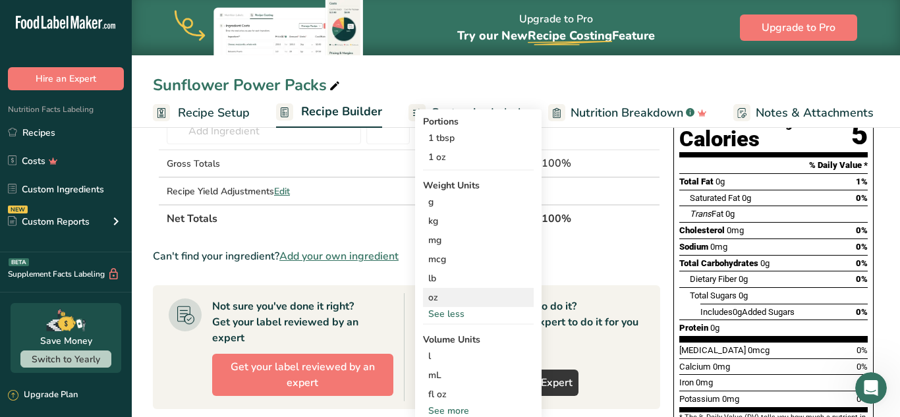
click at [440, 302] on div "oz" at bounding box center [478, 297] width 111 height 19
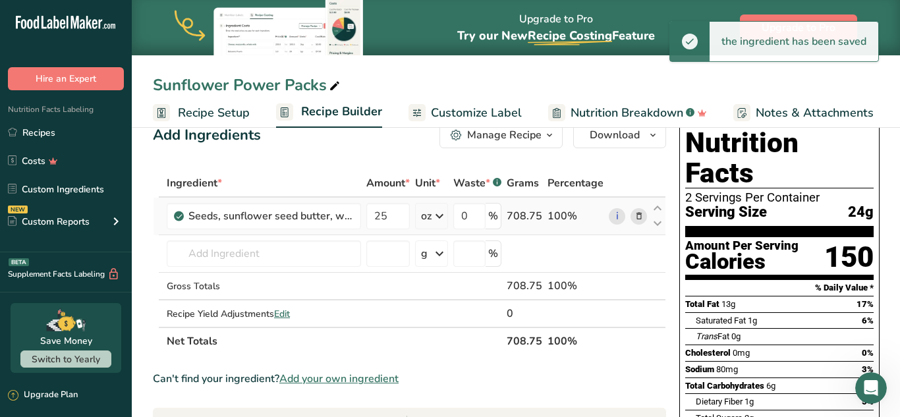
scroll to position [21, 0]
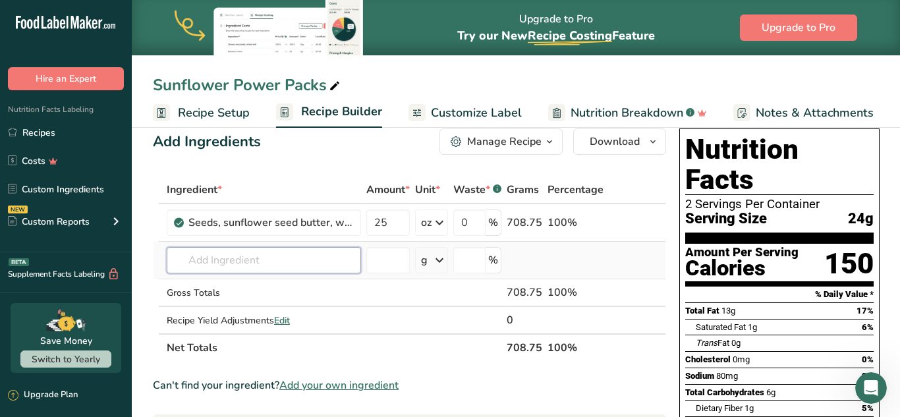
click at [257, 264] on input "text" at bounding box center [264, 260] width 194 height 26
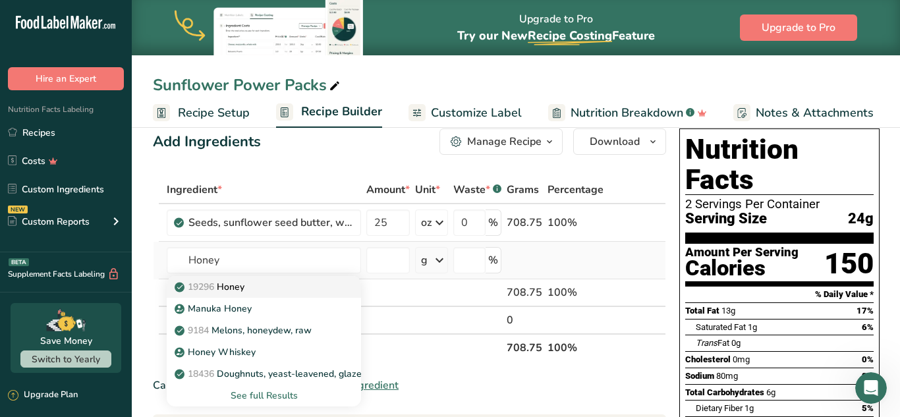
click at [242, 290] on p "19296 Honey" at bounding box center [210, 287] width 67 height 14
type input "Honey"
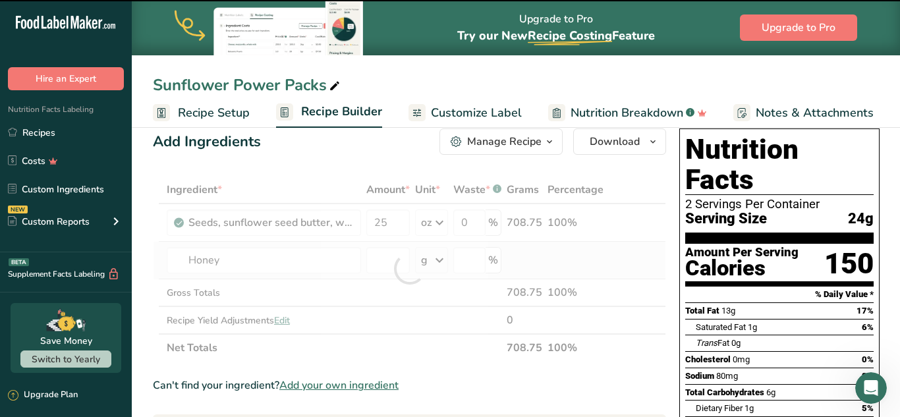
type input "0"
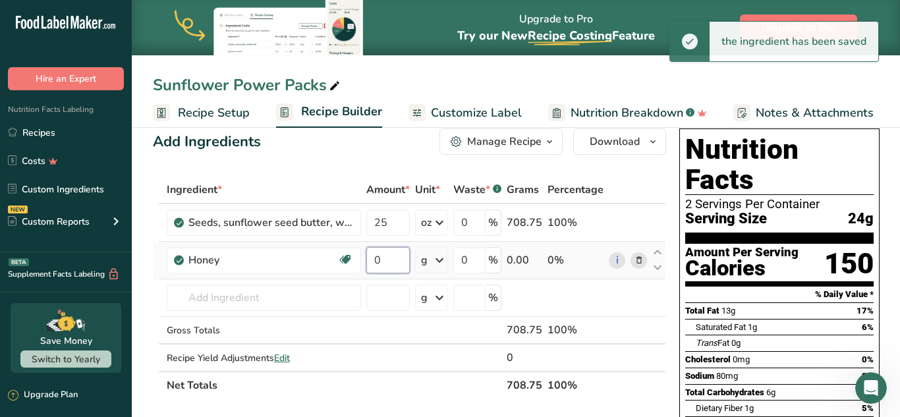
click at [386, 261] on input "0" at bounding box center [387, 260] width 43 height 26
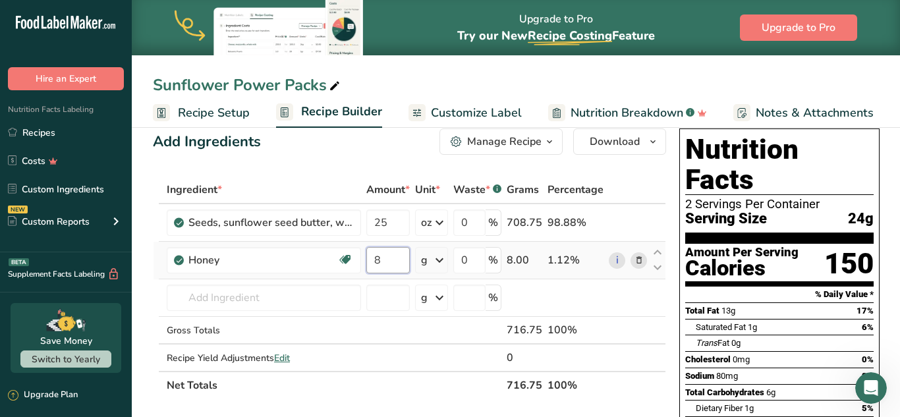
type input "8"
click at [439, 262] on div "Ingredient * Amount * Unit * Waste * .a-a{fill:#347362;}.b-a{fill:#fff;} Grams …" at bounding box center [409, 287] width 513 height 223
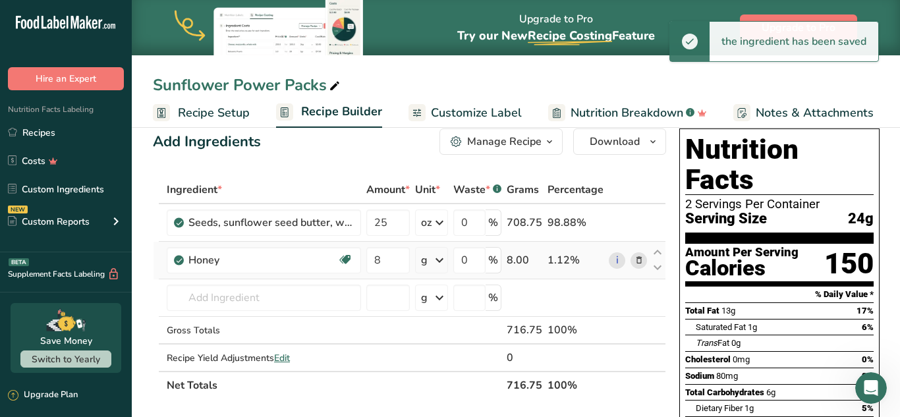
click at [436, 266] on icon at bounding box center [440, 260] width 16 height 24
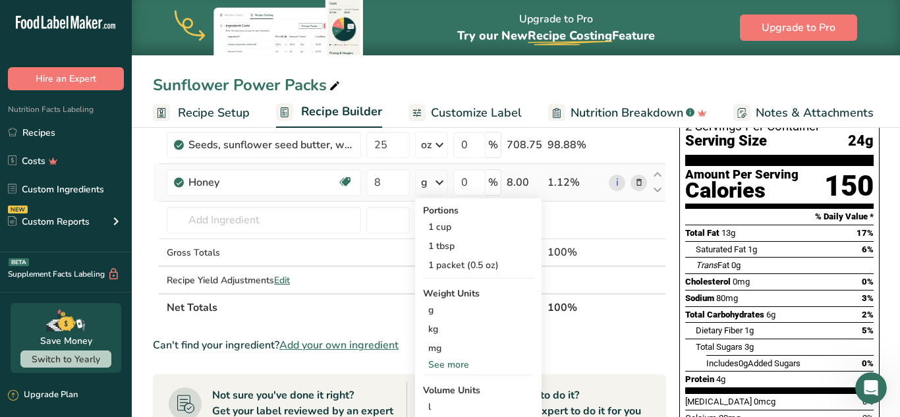
scroll to position [113, 0]
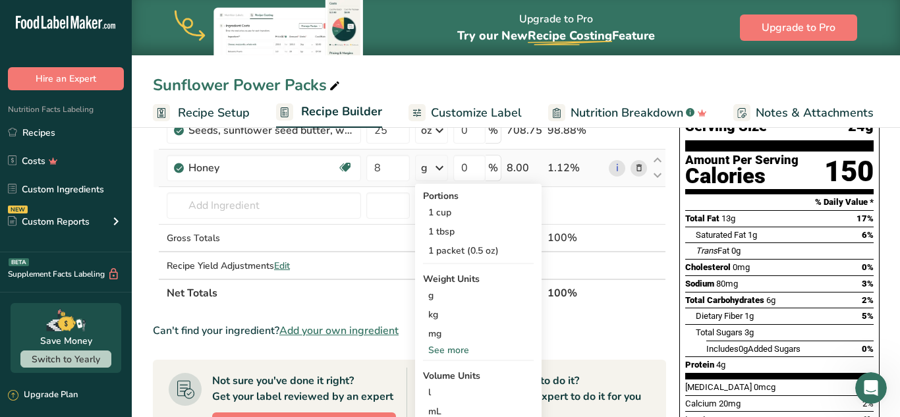
click at [459, 355] on div "See more" at bounding box center [478, 350] width 111 height 14
click at [439, 394] on div "oz" at bounding box center [478, 390] width 111 height 19
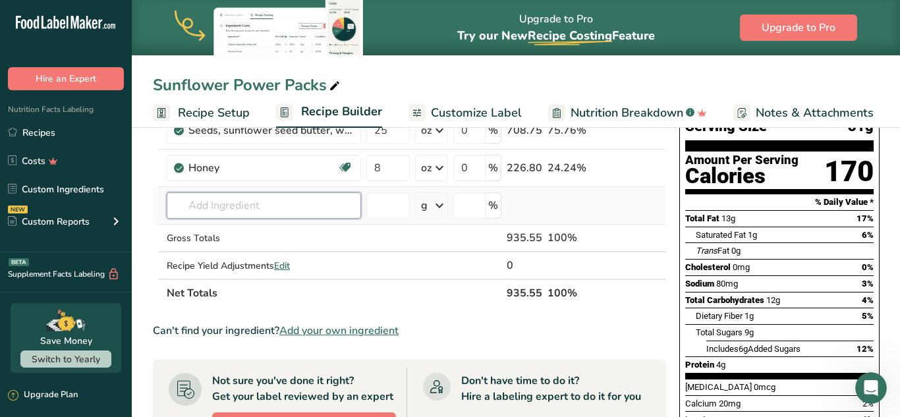
click at [295, 209] on input "text" at bounding box center [264, 205] width 194 height 26
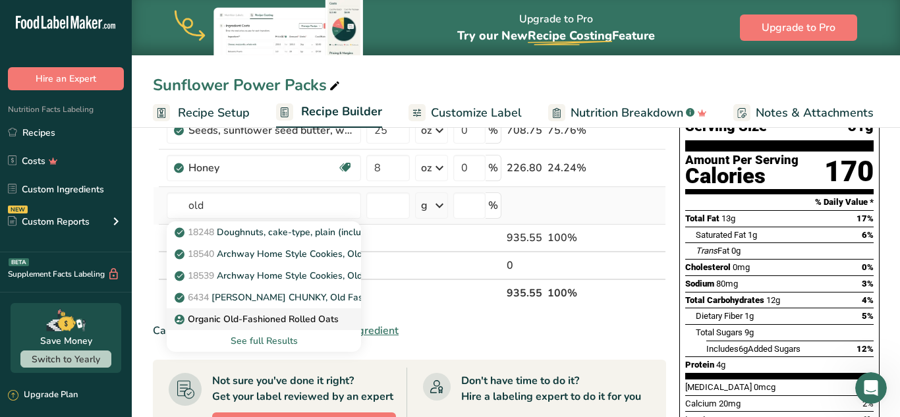
click at [319, 320] on p "Organic Old-Fashioned Rolled Oats" at bounding box center [257, 319] width 161 height 14
type input "Organic Old-Fashioned Rolled Oats"
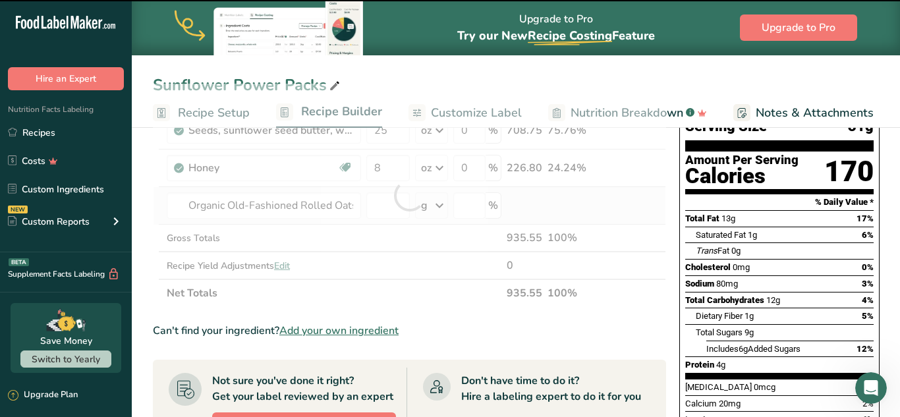
type input "0"
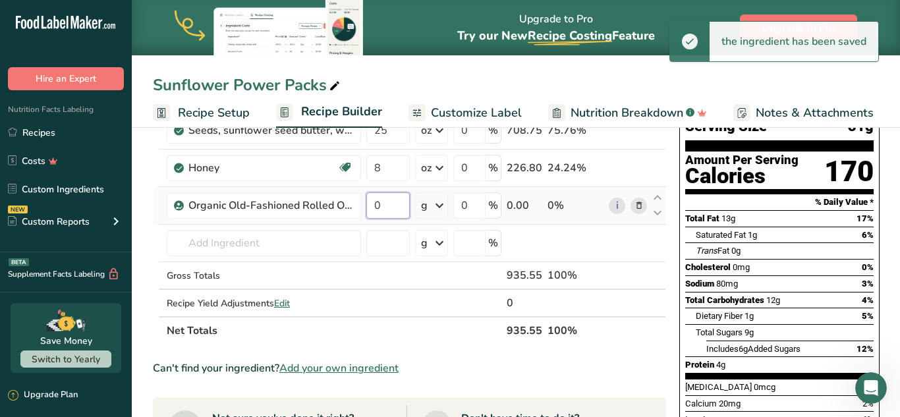
click at [383, 212] on input "0" at bounding box center [387, 205] width 43 height 26
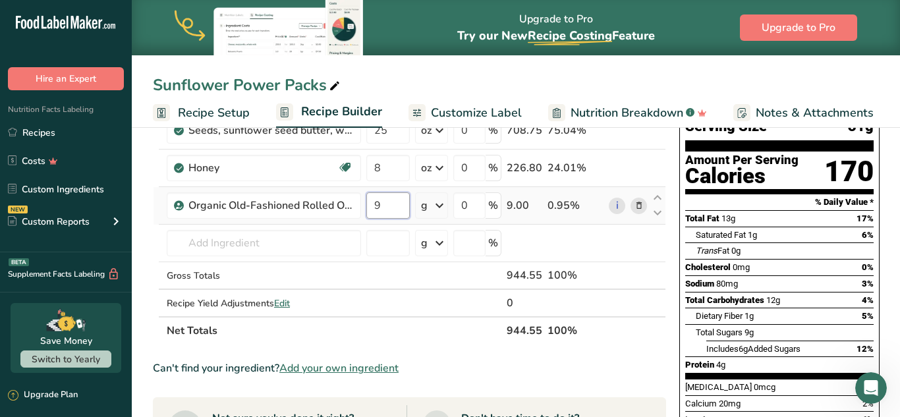
type input "9"
click at [438, 206] on div "Ingredient * Amount * Unit * Waste * .a-a{fill:#347362;}.b-a{fill:#fff;} Grams …" at bounding box center [409, 214] width 513 height 261
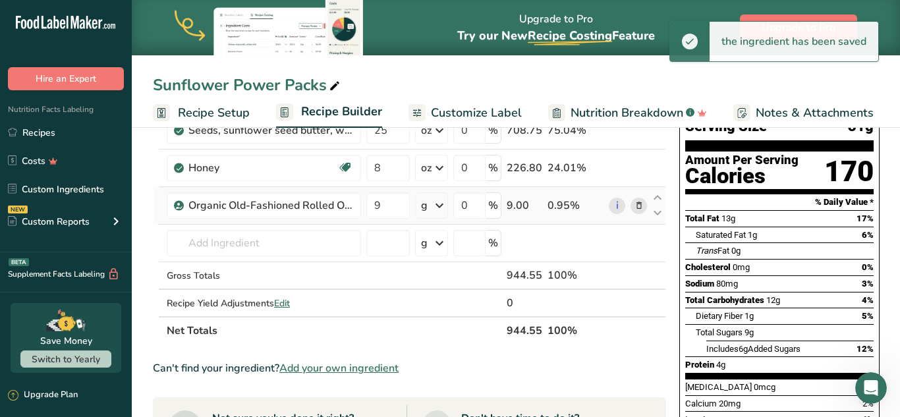
click at [442, 210] on icon at bounding box center [440, 206] width 16 height 24
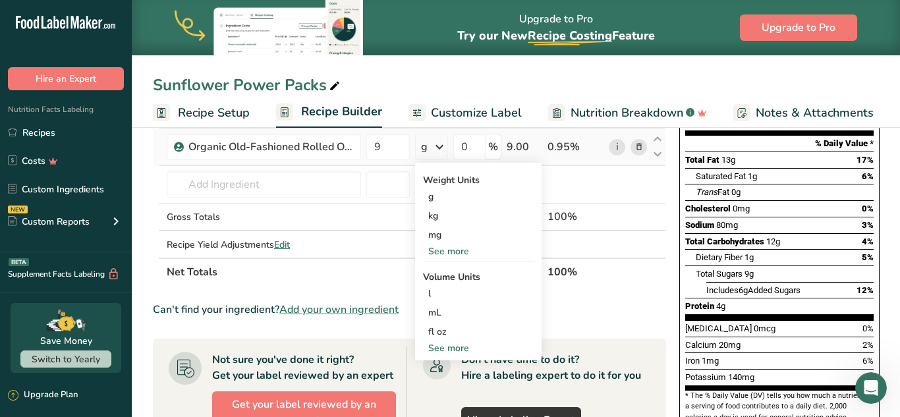
scroll to position [173, 0]
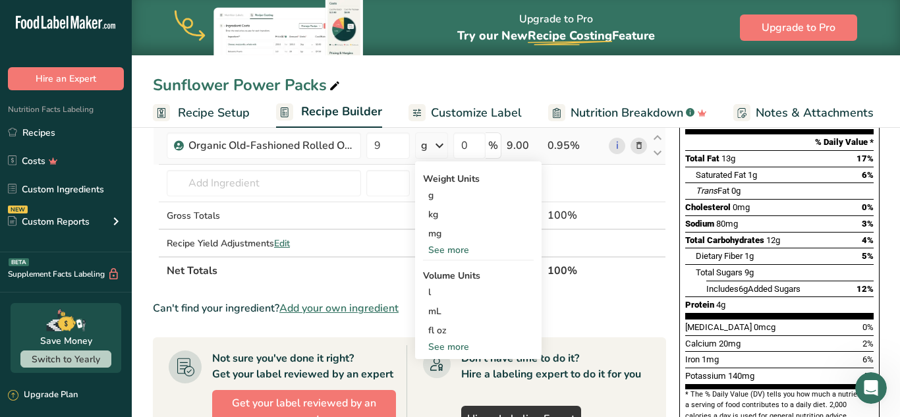
click at [464, 256] on div "See more" at bounding box center [478, 250] width 111 height 14
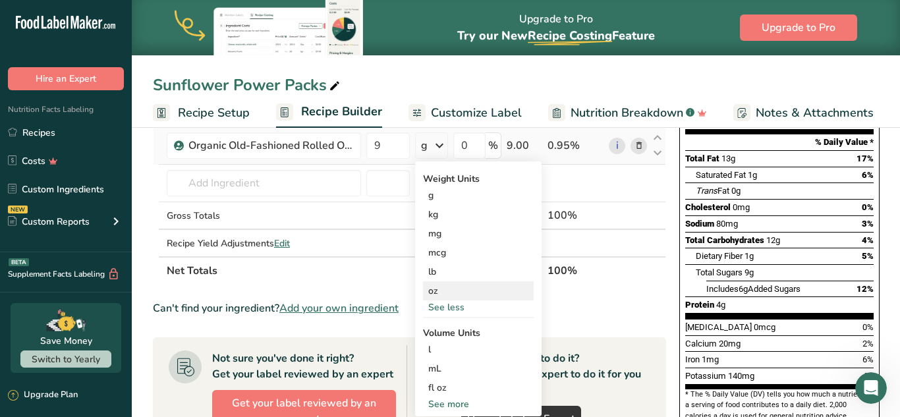
click at [436, 296] on div "oz" at bounding box center [478, 290] width 111 height 19
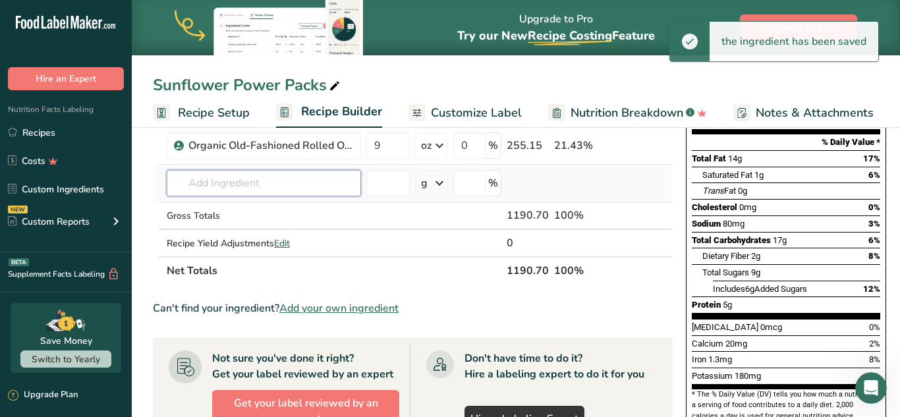
click at [276, 188] on input "text" at bounding box center [264, 183] width 194 height 26
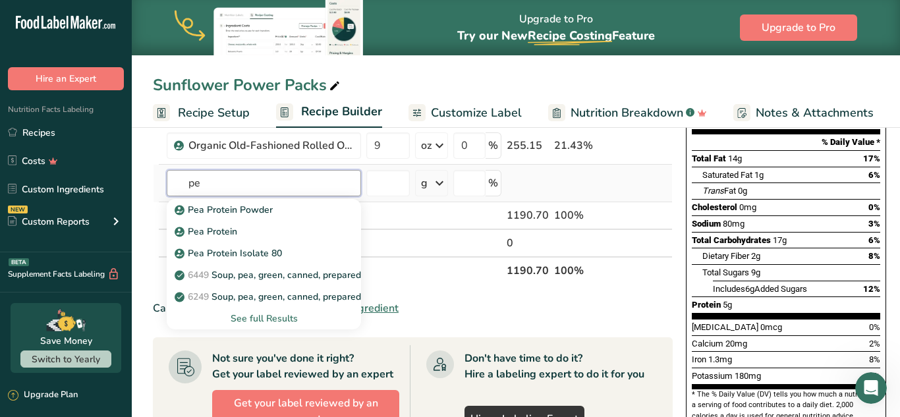
type input "p"
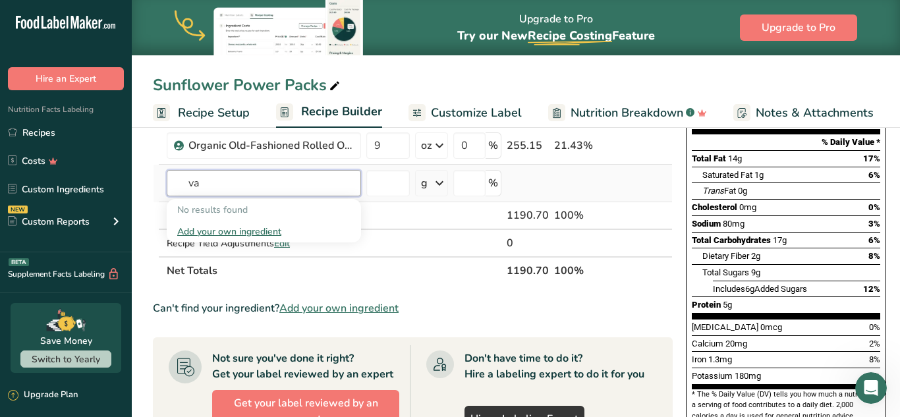
type input "v"
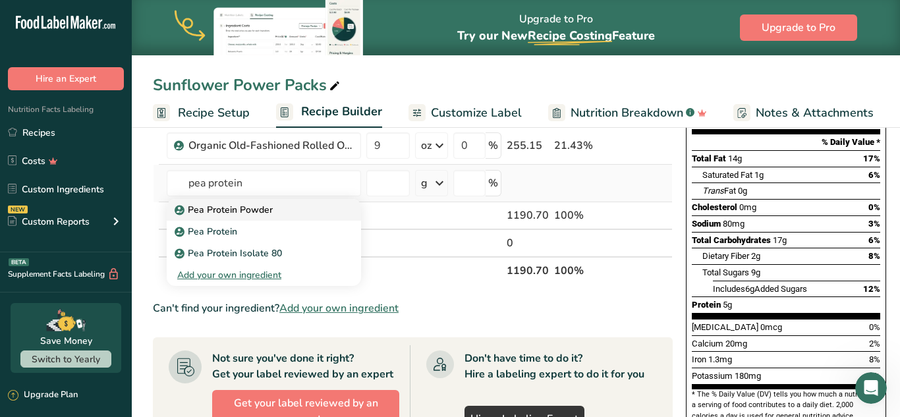
click at [264, 215] on p "Pea Protein Powder" at bounding box center [225, 210] width 96 height 14
type input "Pea Protein Powder"
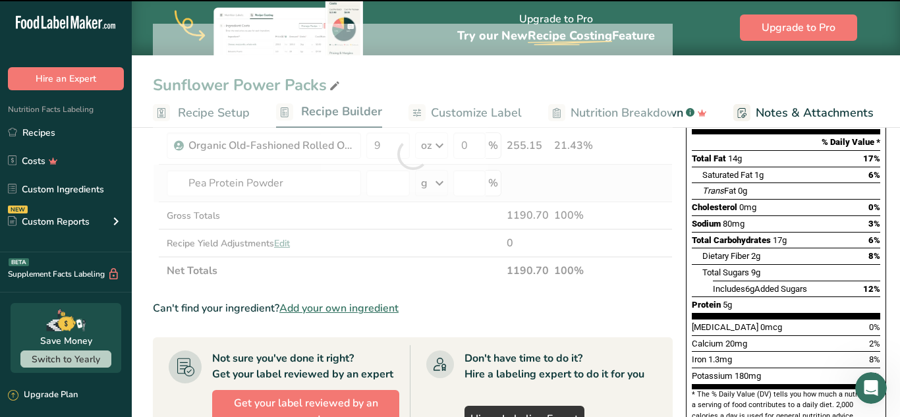
type input "0"
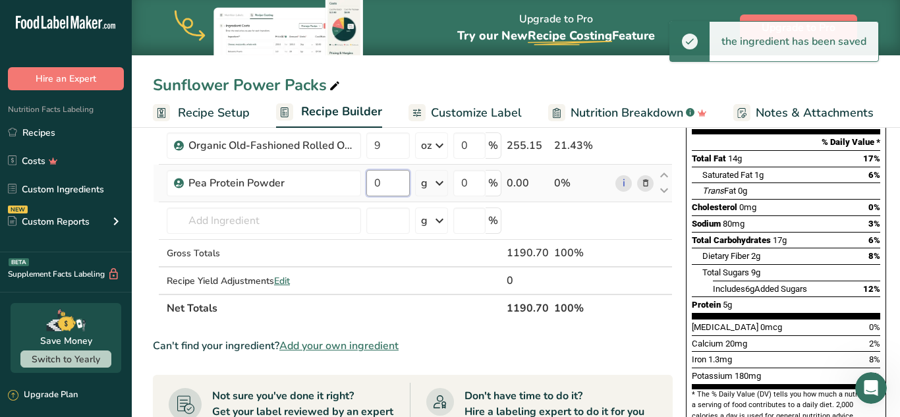
click at [384, 184] on input "0" at bounding box center [387, 183] width 43 height 26
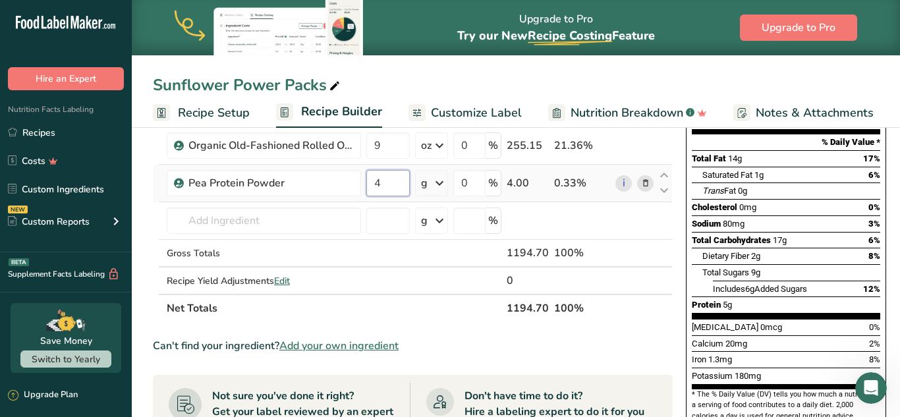
type input "4"
click at [437, 186] on div "Ingredient * Amount * Unit * Waste * .a-a{fill:#347362;}.b-a{fill:#fff;} Grams …" at bounding box center [413, 173] width 520 height 298
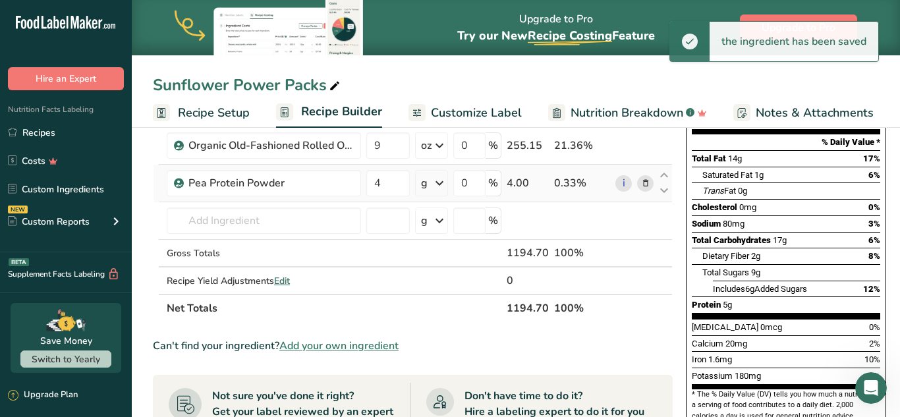
click at [440, 183] on icon at bounding box center [440, 183] width 16 height 24
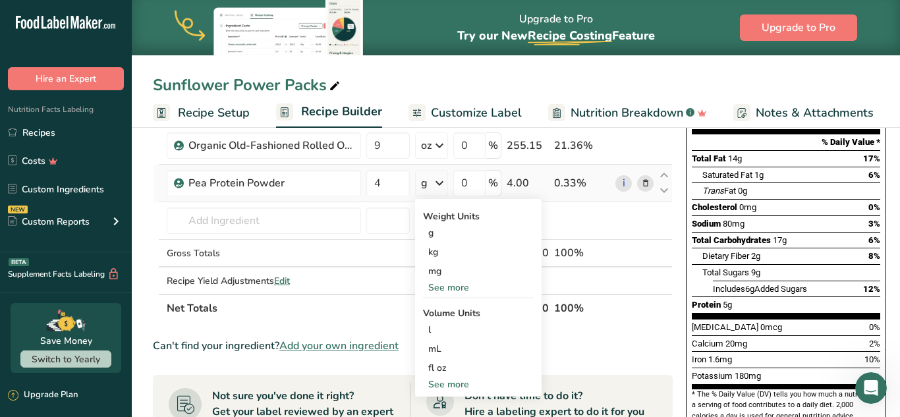
click at [464, 291] on div "See more" at bounding box center [478, 288] width 111 height 14
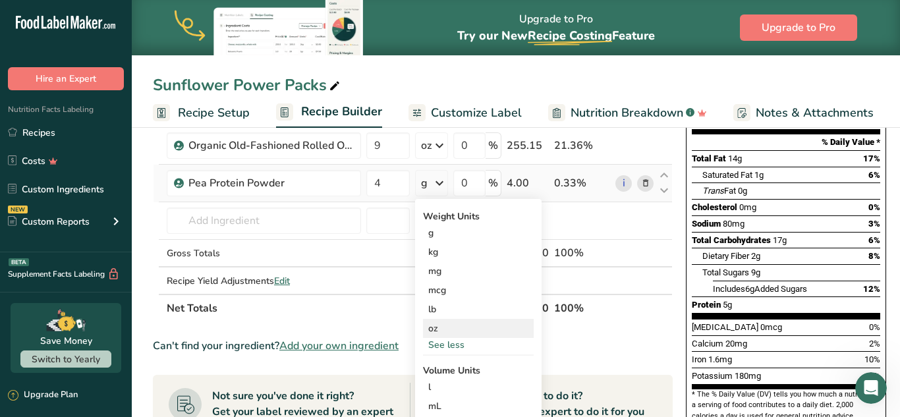
click at [442, 330] on div "oz" at bounding box center [478, 328] width 111 height 19
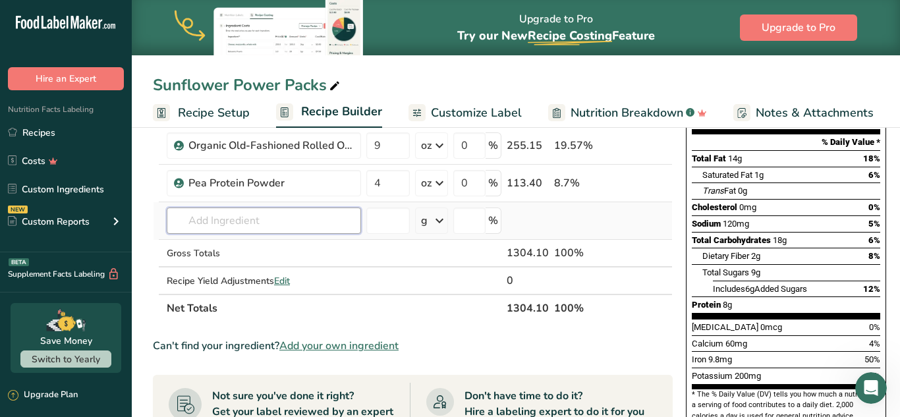
click at [267, 225] on input "text" at bounding box center [264, 221] width 194 height 26
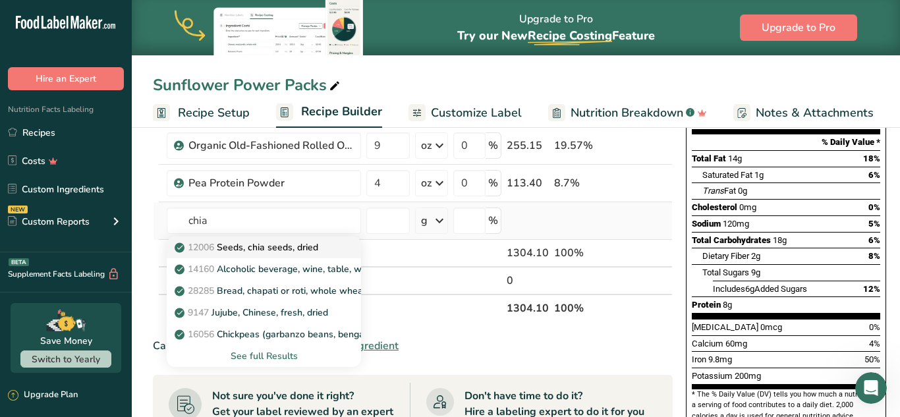
click at [306, 250] on p "12006 Seeds, chia seeds, dried" at bounding box center [247, 247] width 141 height 14
type input "Seeds, chia seeds, dried"
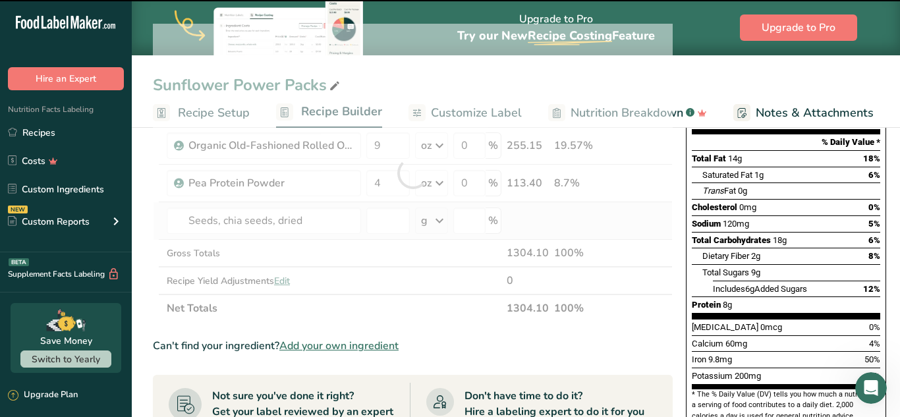
type input "0"
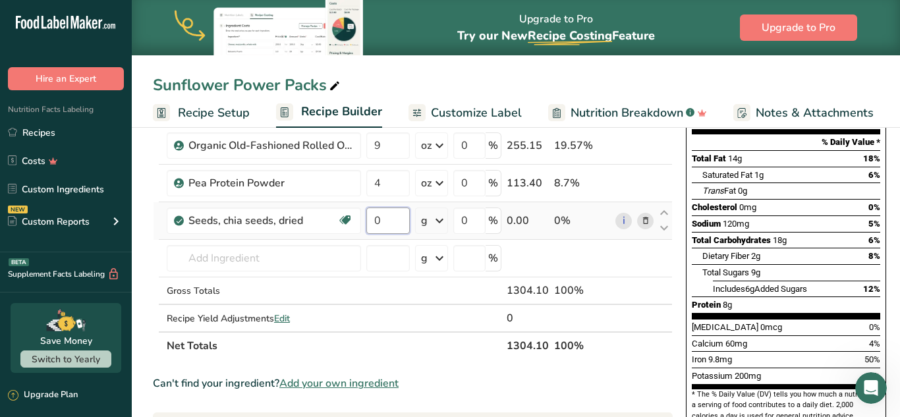
click at [387, 219] on input "0" at bounding box center [387, 221] width 43 height 26
type input "3"
click at [439, 220] on div "Ingredient * Amount * Unit * Waste * .a-a{fill:#347362;}.b-a{fill:#fff;} Grams …" at bounding box center [413, 192] width 520 height 336
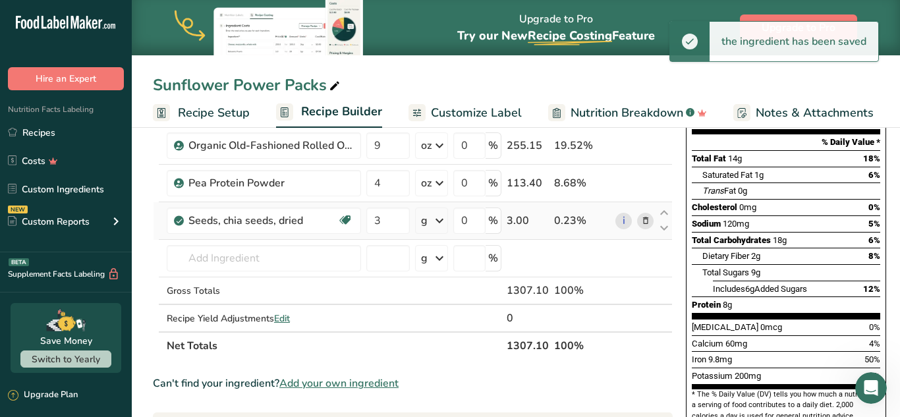
click at [440, 223] on icon at bounding box center [440, 221] width 16 height 24
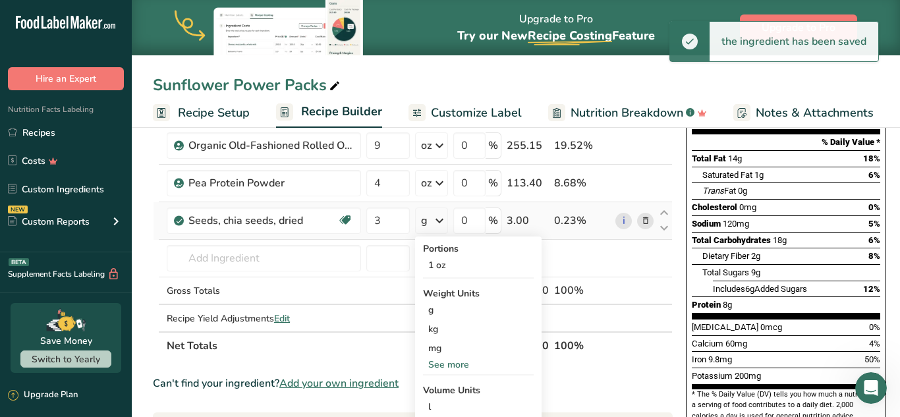
click at [461, 368] on div "See more" at bounding box center [478, 365] width 111 height 14
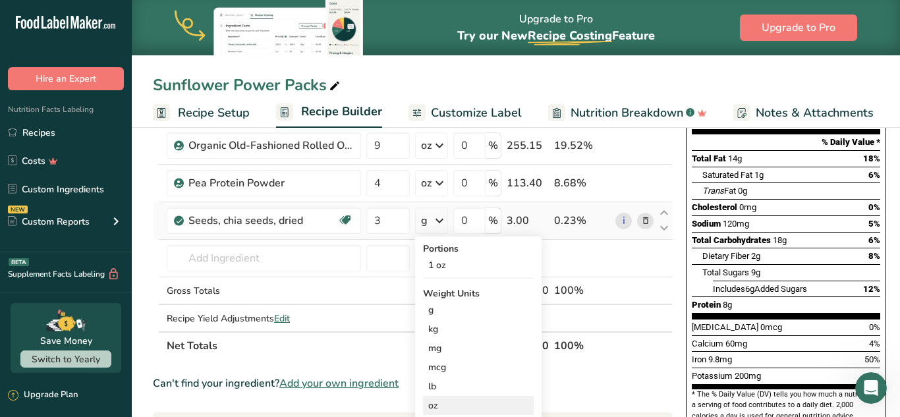
click at [439, 409] on div "oz" at bounding box center [478, 405] width 111 height 19
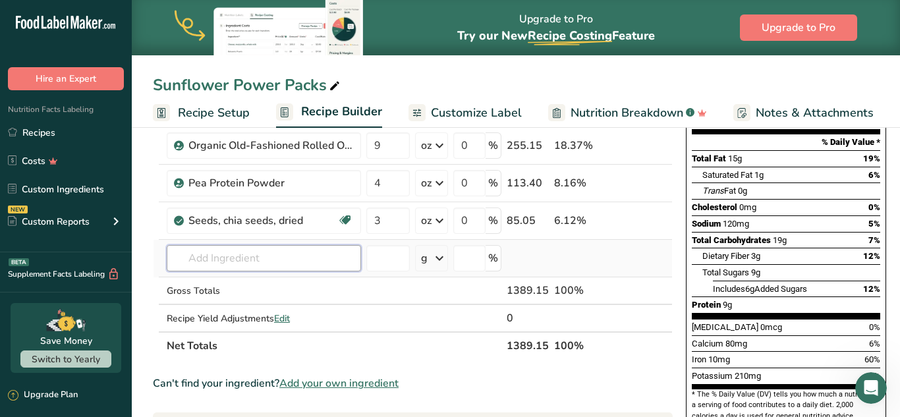
click at [277, 258] on input "text" at bounding box center [264, 258] width 194 height 26
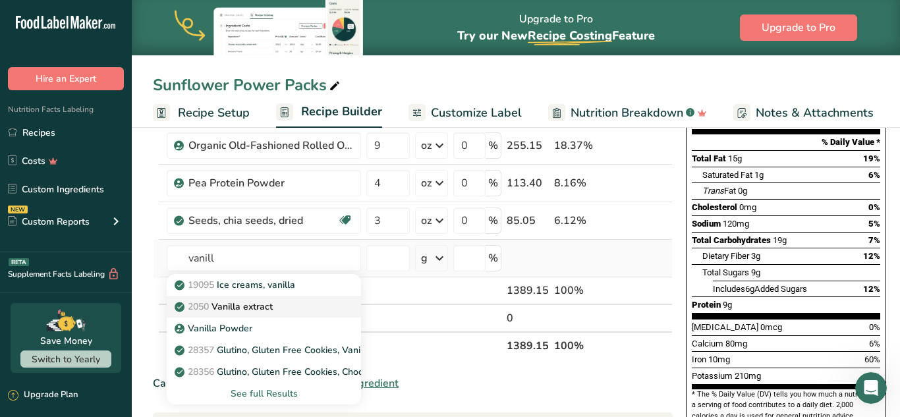
click at [267, 310] on p "2050 Vanilla extract" at bounding box center [225, 307] width 96 height 14
type input "Vanilla extract"
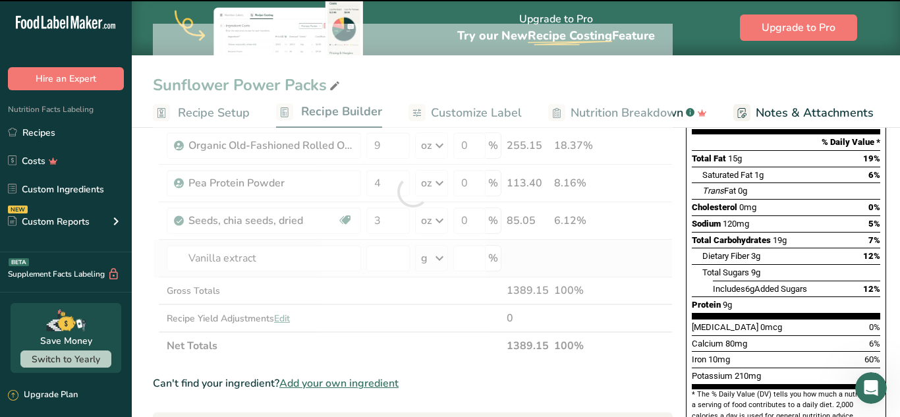
type input "0"
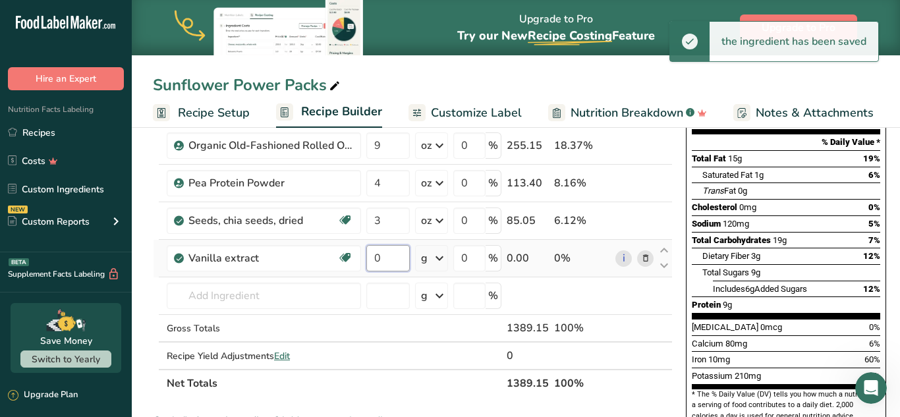
click at [387, 264] on input "0" at bounding box center [387, 258] width 43 height 26
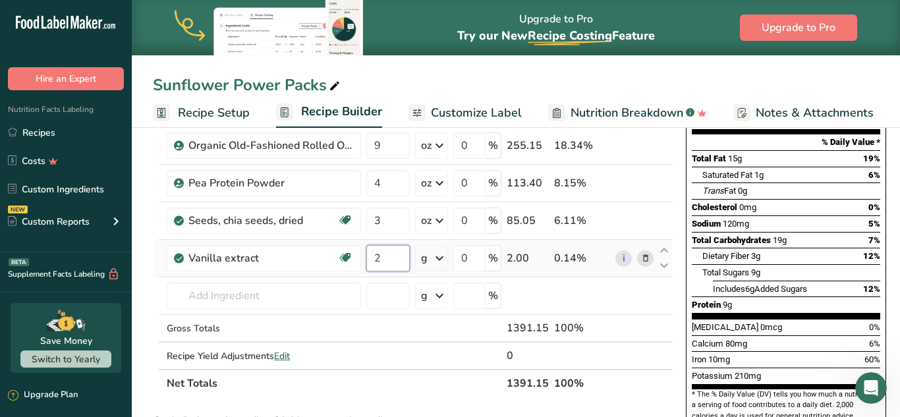
type input "2"
click at [441, 262] on div "Ingredient * Amount * Unit * Waste * .a-a{fill:#347362;}.b-a{fill:#fff;} Grams …" at bounding box center [413, 211] width 520 height 374
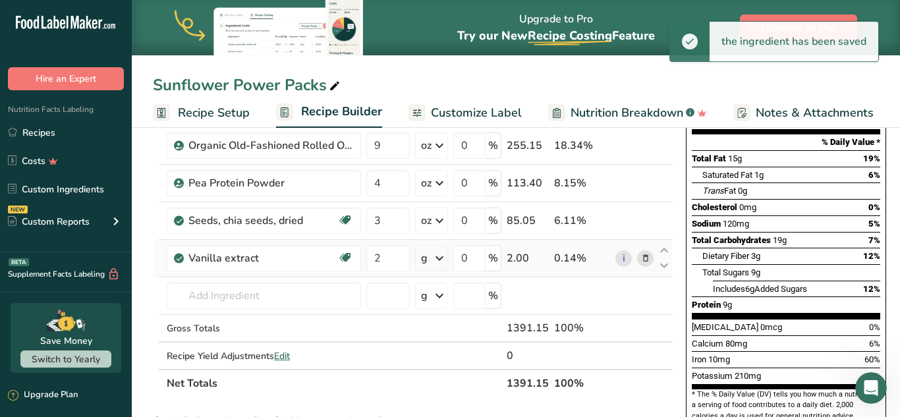
click at [434, 262] on icon at bounding box center [440, 258] width 16 height 24
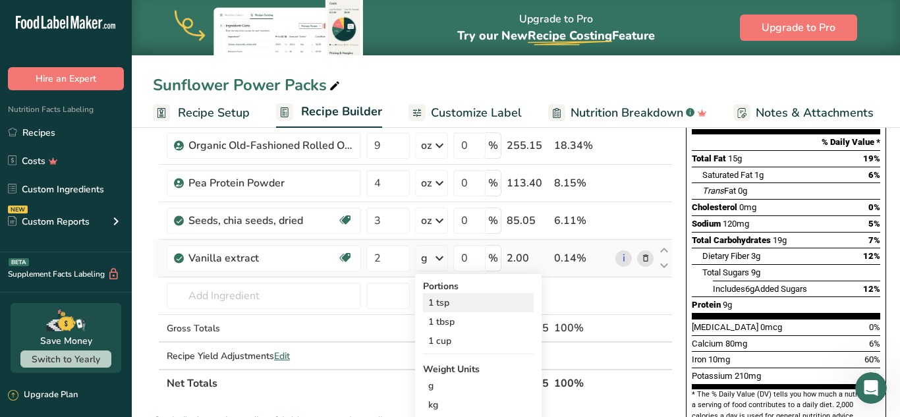
click at [443, 304] on div "1 tsp" at bounding box center [478, 302] width 111 height 19
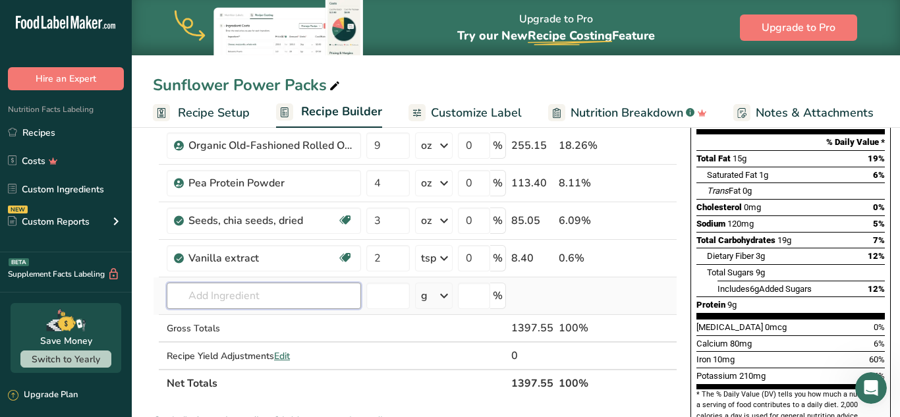
click at [285, 300] on input "text" at bounding box center [264, 296] width 194 height 26
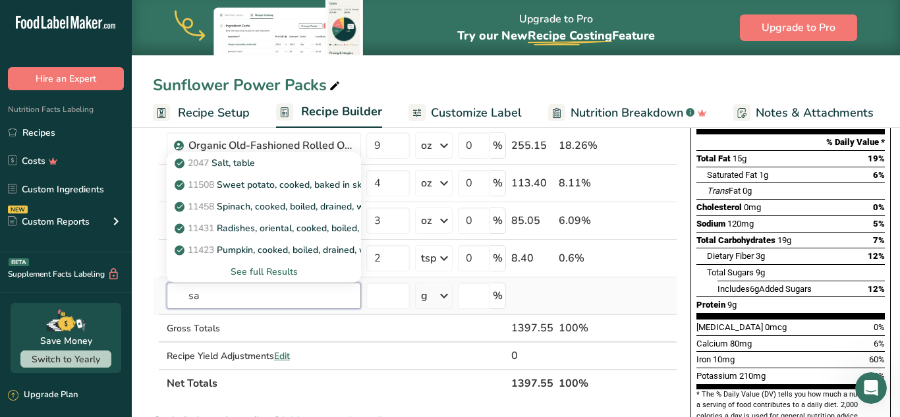
type input "s"
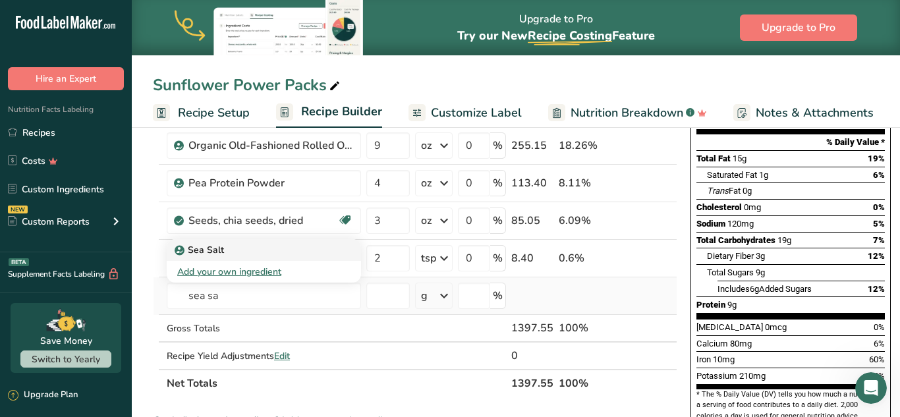
click at [213, 248] on p "Sea Salt" at bounding box center [200, 250] width 47 height 14
type input "Sea Salt"
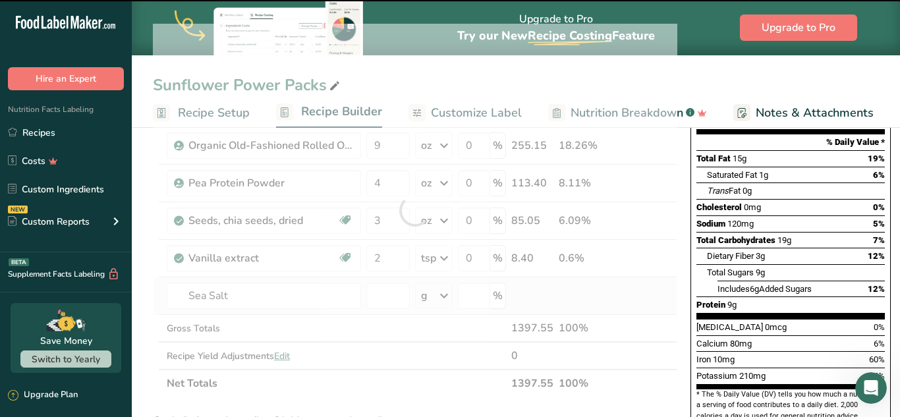
type input "0"
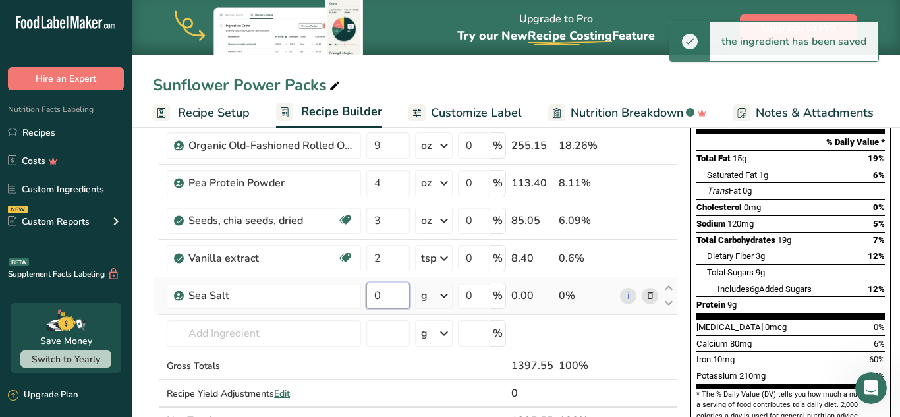
click at [387, 300] on input "0" at bounding box center [387, 296] width 43 height 26
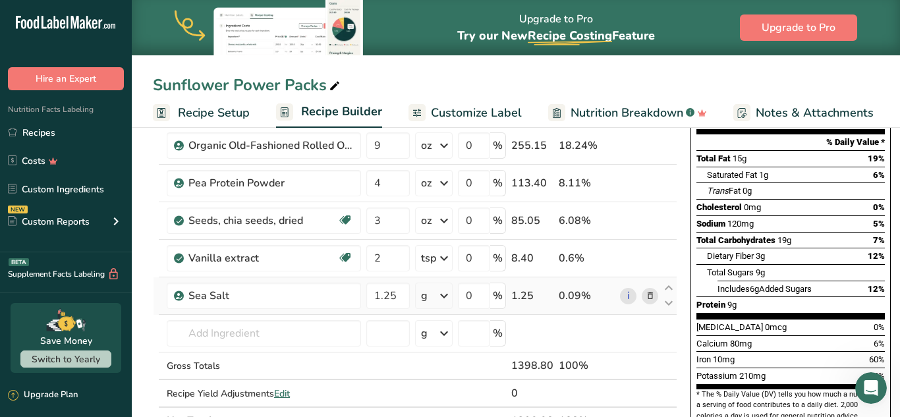
click at [445, 292] on div "Ingredient * Amount * Unit * Waste * .a-a{fill:#347362;}.b-a{fill:#fff;} Grams …" at bounding box center [415, 229] width 524 height 411
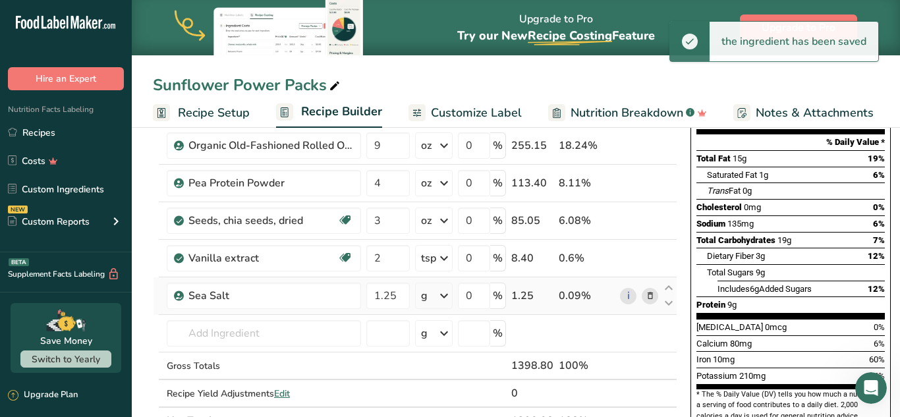
click at [445, 299] on icon at bounding box center [444, 296] width 16 height 24
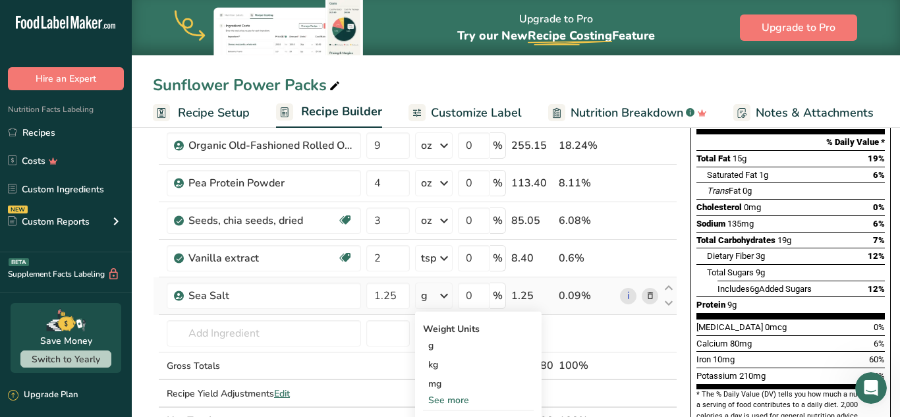
click at [457, 404] on div "See more" at bounding box center [478, 400] width 111 height 14
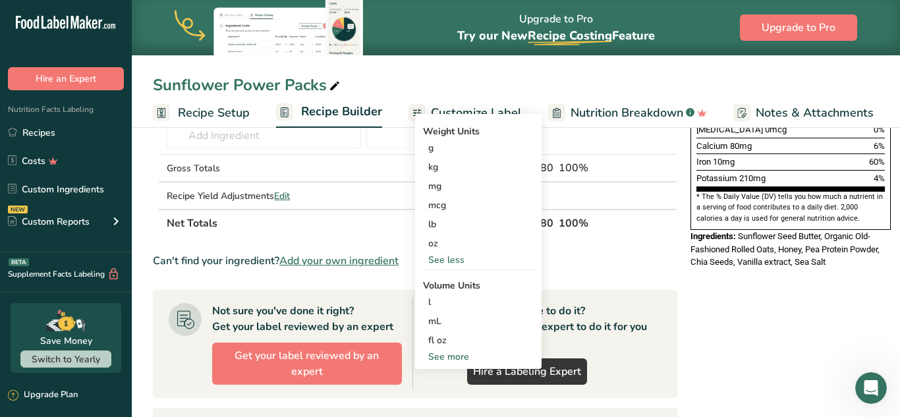
scroll to position [372, 0]
click at [455, 356] on div "See more" at bounding box center [478, 356] width 111 height 14
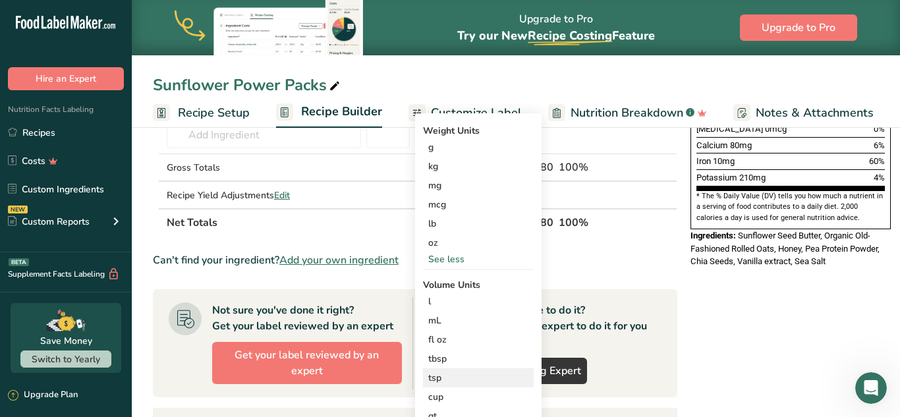
click at [439, 378] on div "tsp" at bounding box center [478, 378] width 100 height 14
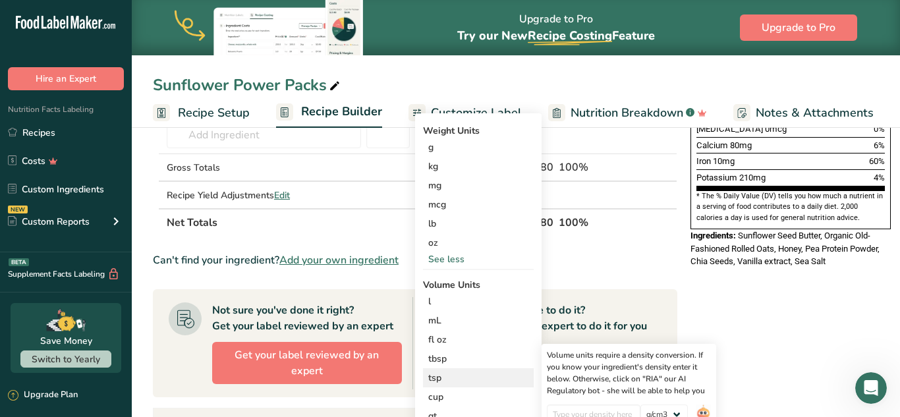
click at [451, 376] on div "tsp" at bounding box center [478, 378] width 100 height 14
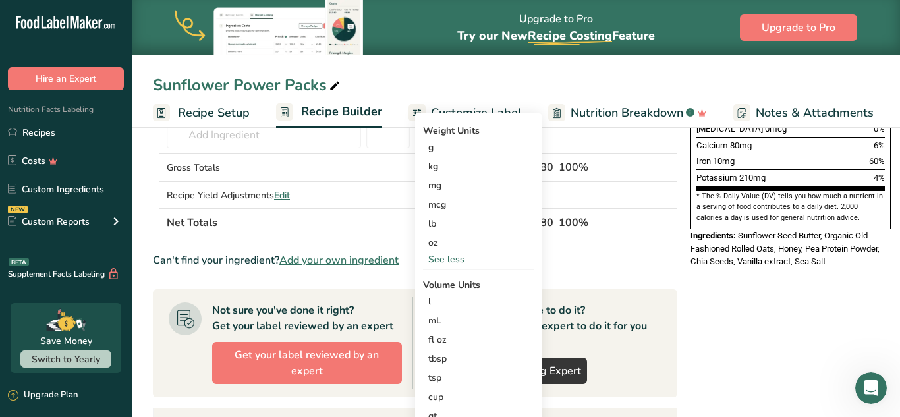
click at [622, 253] on div "Can't find your ingredient? Add your own ingredient" at bounding box center [415, 260] width 524 height 16
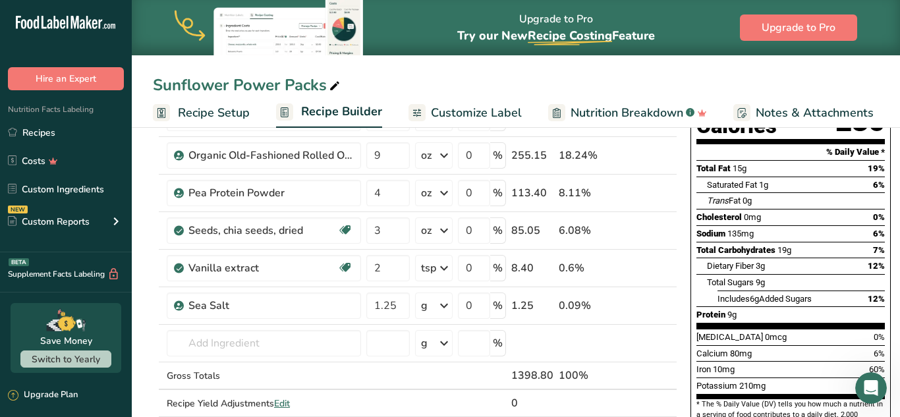
scroll to position [163, 0]
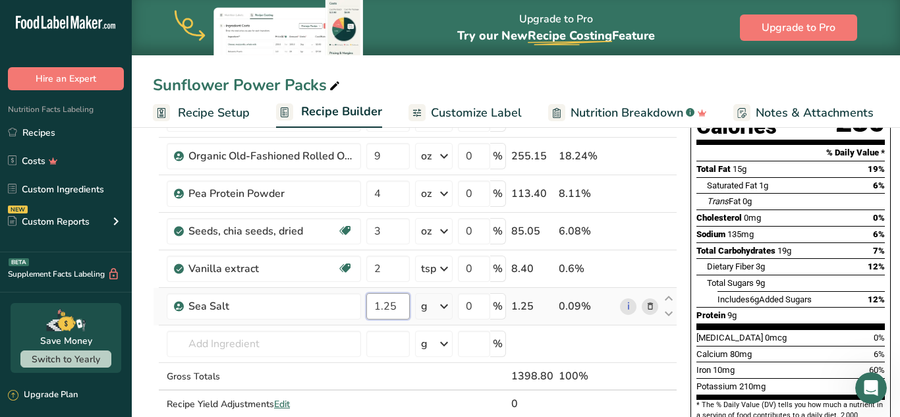
click at [401, 306] on input "1.25" at bounding box center [387, 306] width 43 height 26
type input "1"
type input "6"
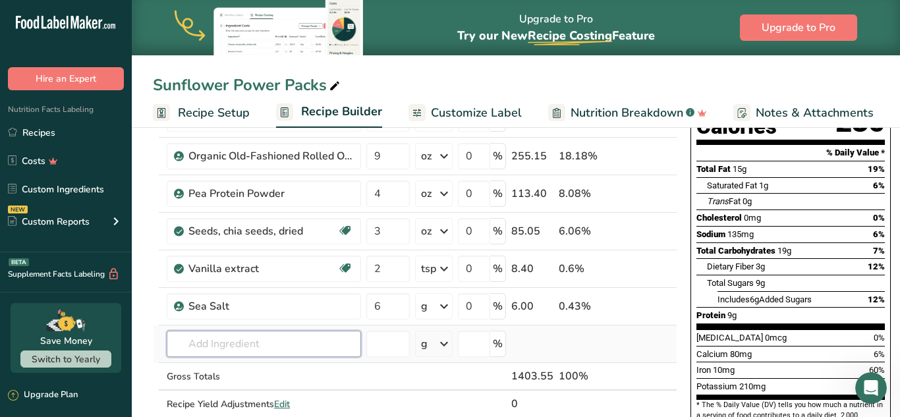
click at [245, 347] on div "Ingredient * Amount * Unit * Waste * .a-a{fill:#347362;}.b-a{fill:#fff;} Grams …" at bounding box center [415, 239] width 524 height 411
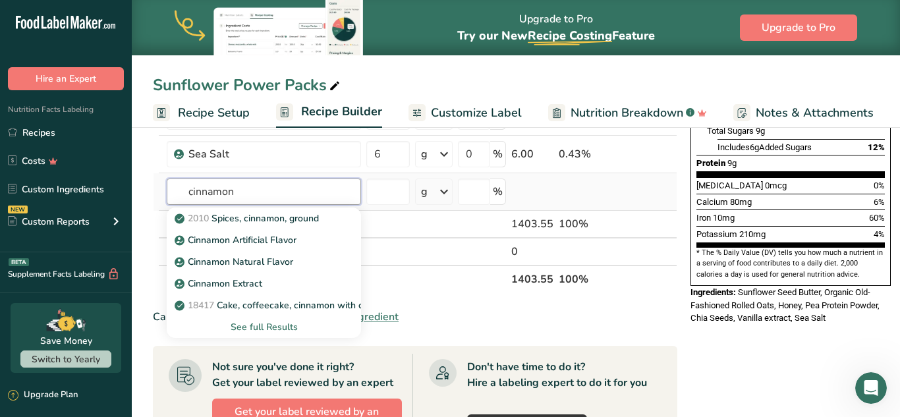
scroll to position [323, 0]
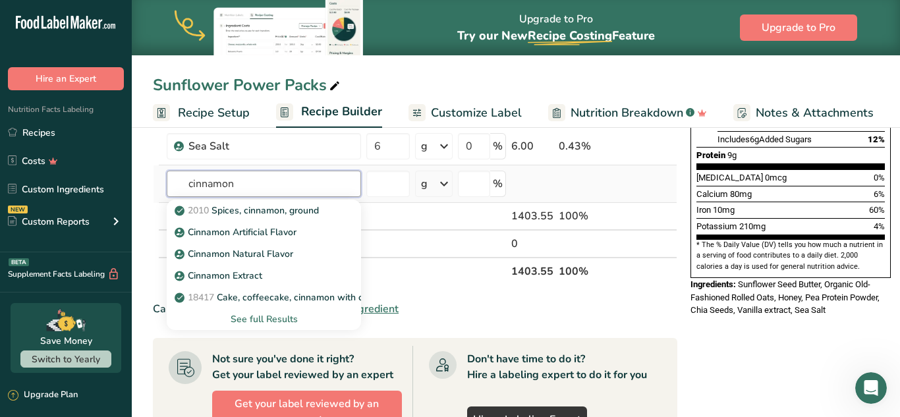
type input "cinnamon"
click at [275, 324] on div "See full Results" at bounding box center [263, 319] width 173 height 14
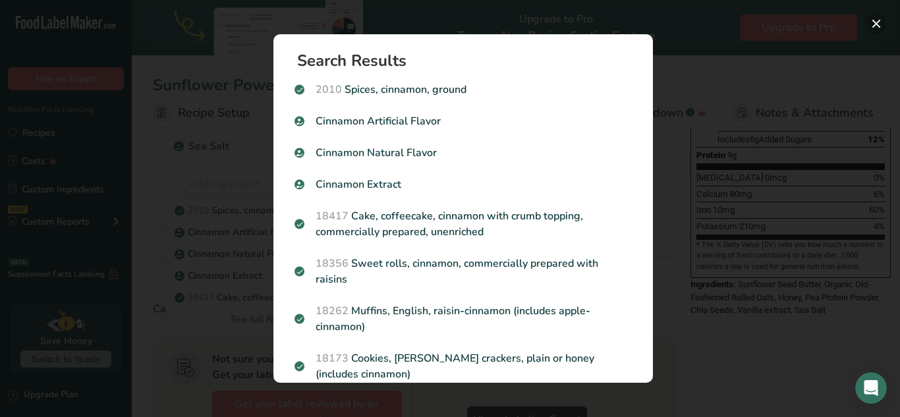
click at [879, 22] on button "Search results modal" at bounding box center [876, 23] width 21 height 21
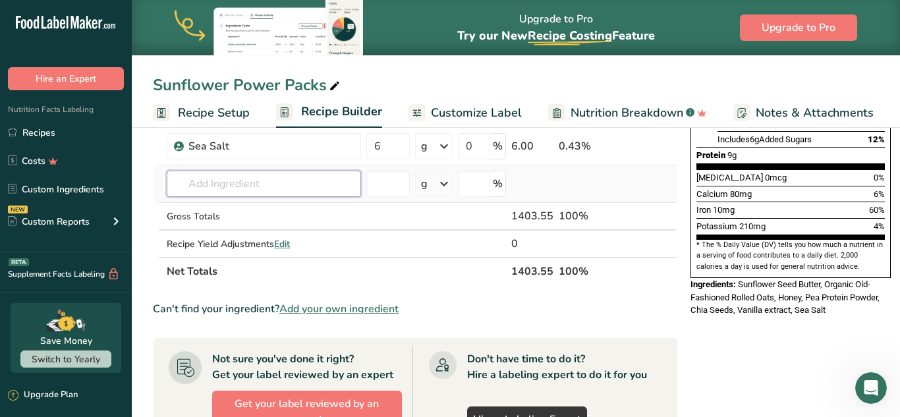
click at [300, 179] on input "text" at bounding box center [264, 184] width 194 height 26
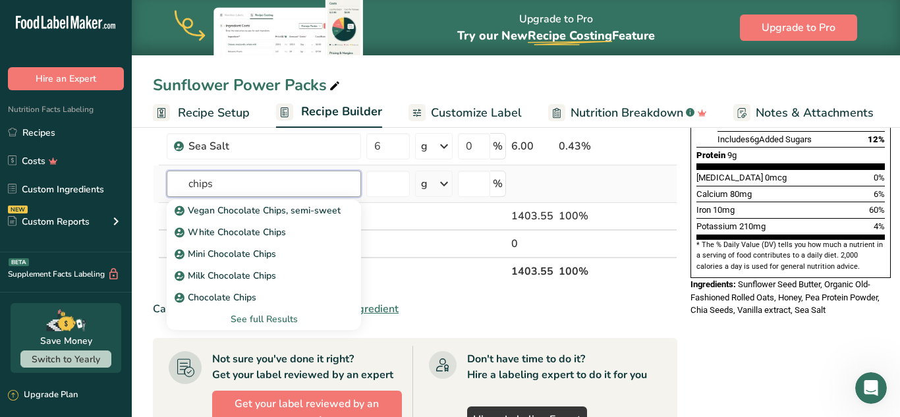
type input "chips"
click at [284, 319] on div "See full Results" at bounding box center [263, 319] width 173 height 14
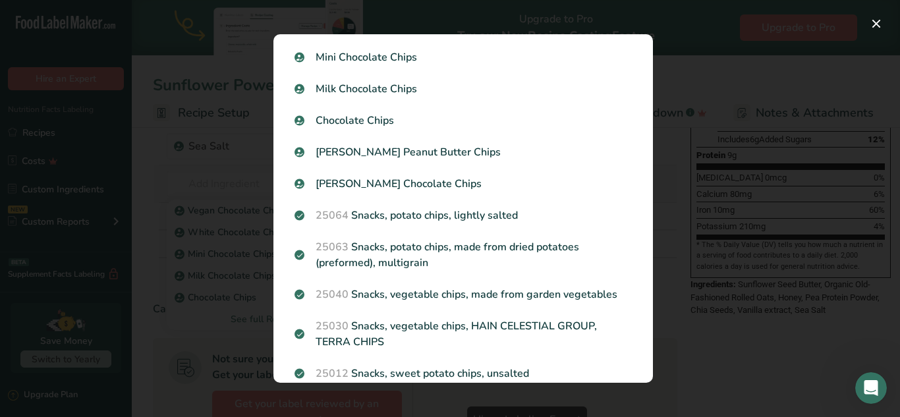
scroll to position [0, 0]
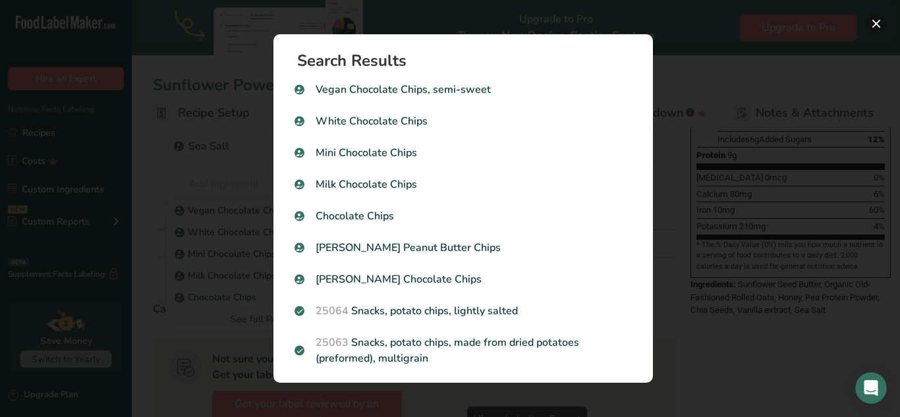
click at [876, 24] on button "Search results modal" at bounding box center [876, 23] width 21 height 21
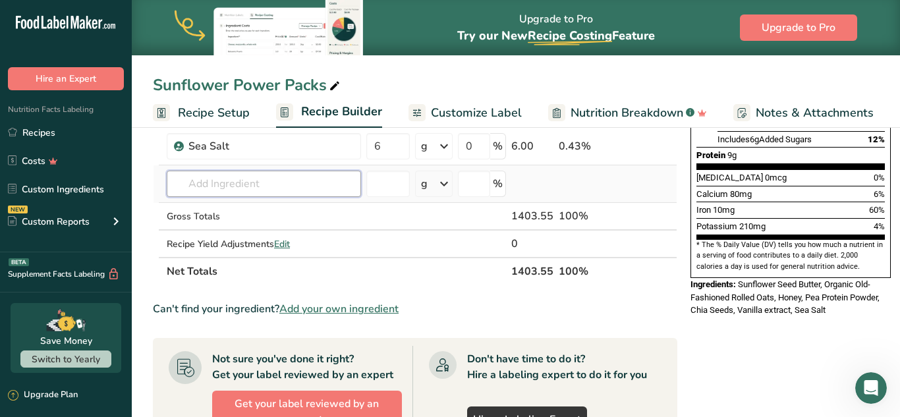
click at [286, 184] on input "text" at bounding box center [264, 184] width 194 height 26
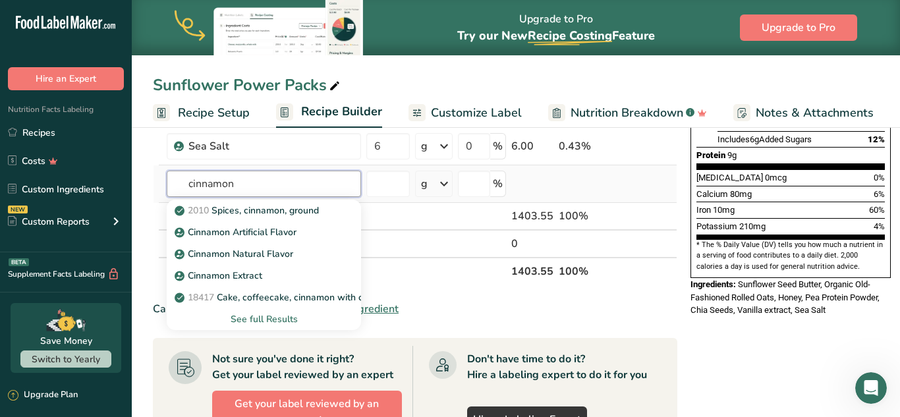
type input "cinnamon"
click at [280, 324] on div "See full Results" at bounding box center [263, 319] width 173 height 14
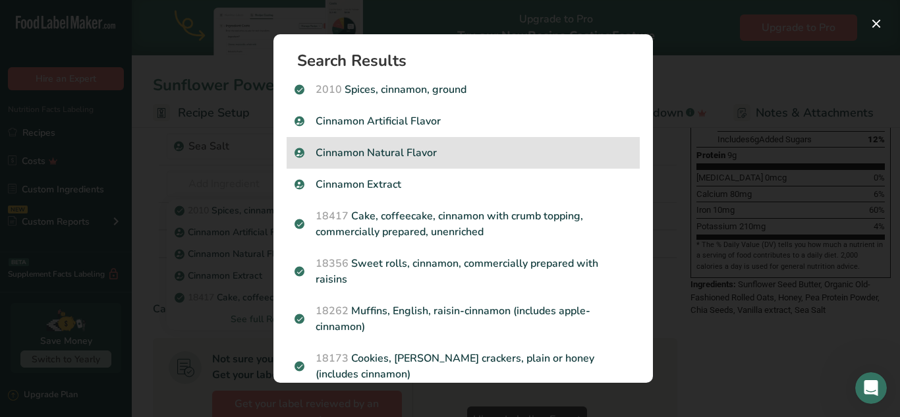
click at [415, 154] on p "Cinnamon Natural Flavor" at bounding box center [463, 153] width 337 height 16
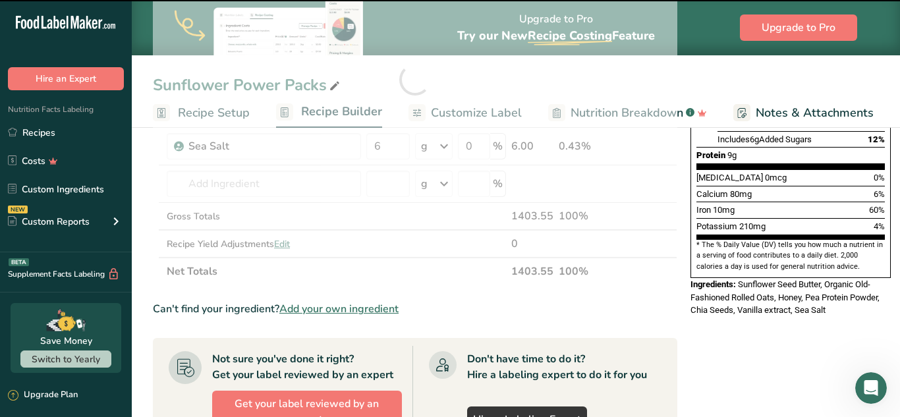
type input "0"
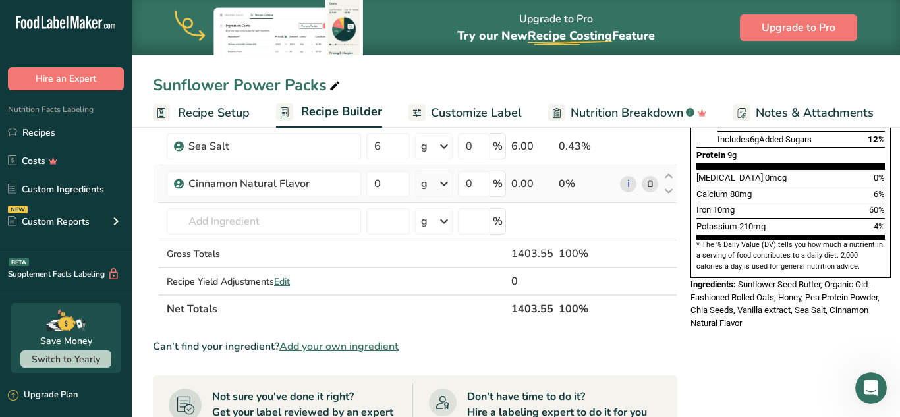
click at [446, 183] on icon at bounding box center [444, 184] width 16 height 24
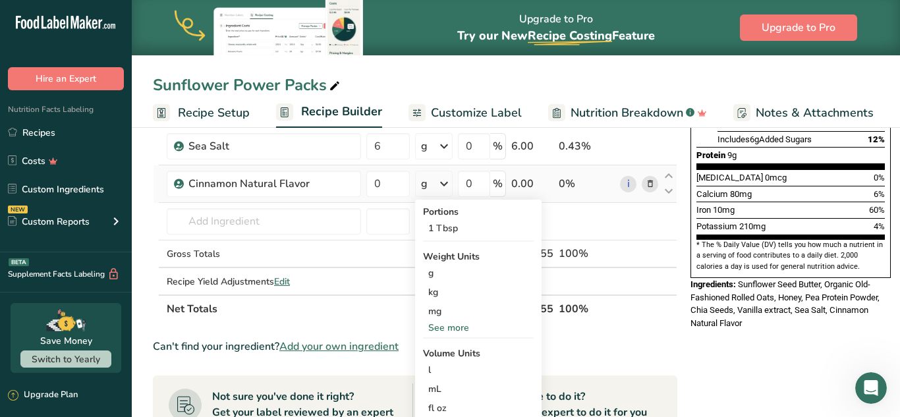
click at [465, 331] on div "See more" at bounding box center [478, 328] width 111 height 14
click at [437, 370] on div "oz" at bounding box center [478, 368] width 111 height 19
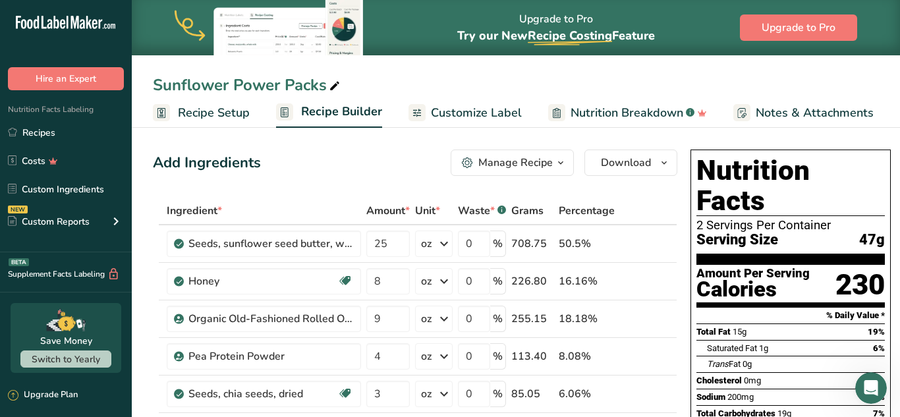
click at [217, 114] on span "Recipe Setup" at bounding box center [214, 113] width 72 height 18
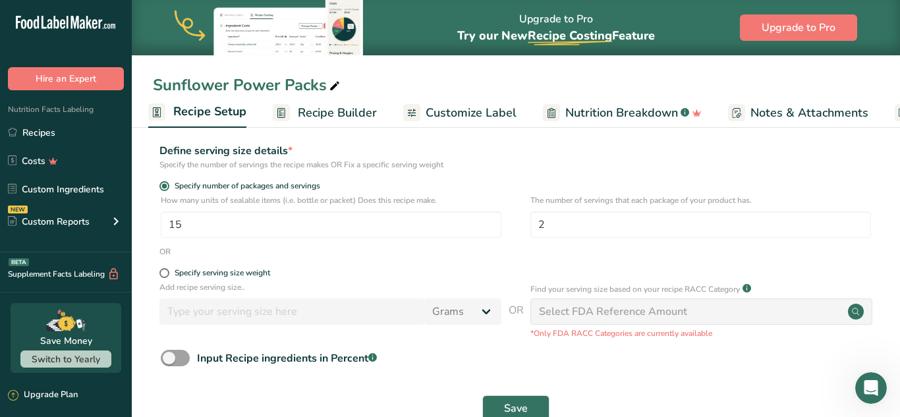
scroll to position [184, 0]
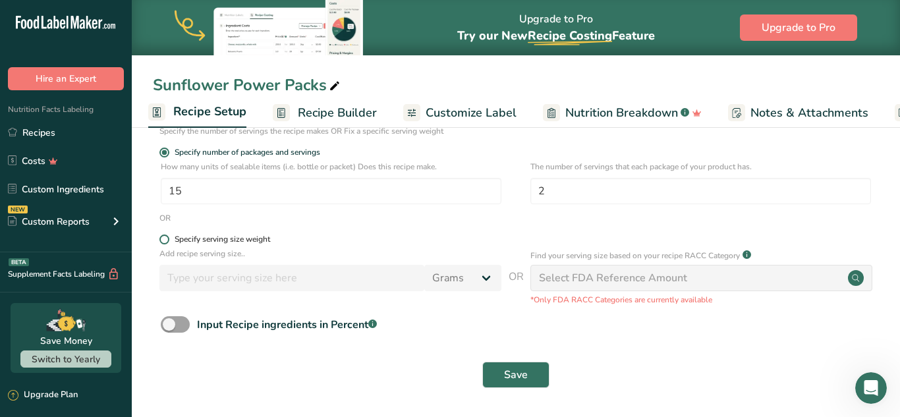
click at [168, 241] on span at bounding box center [164, 240] width 10 height 10
click at [168, 241] on input "Specify serving size weight" at bounding box center [163, 239] width 9 height 9
radio input "true"
radio input "false"
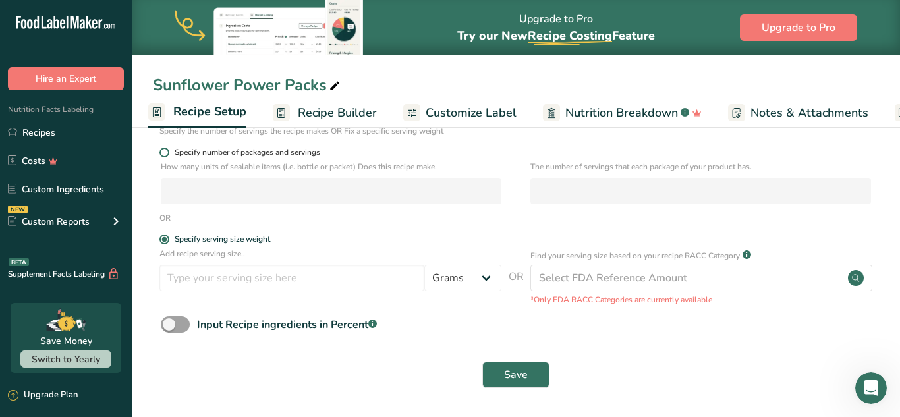
click at [171, 151] on span "Specify number of packages and servings" at bounding box center [244, 153] width 151 height 10
click at [168, 151] on input "Specify number of packages and servings" at bounding box center [163, 152] width 9 height 9
radio input "true"
radio input "false"
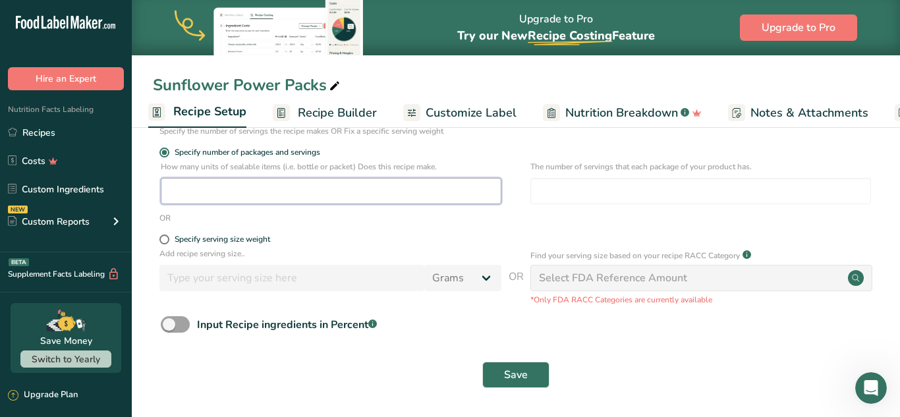
click at [185, 187] on input "number" at bounding box center [331, 191] width 341 height 26
type input "15"
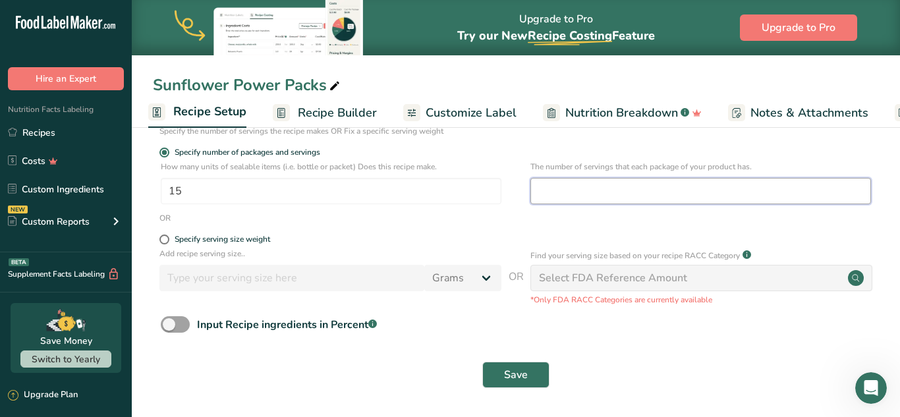
click at [582, 188] on input "number" at bounding box center [700, 191] width 341 height 26
type input "2"
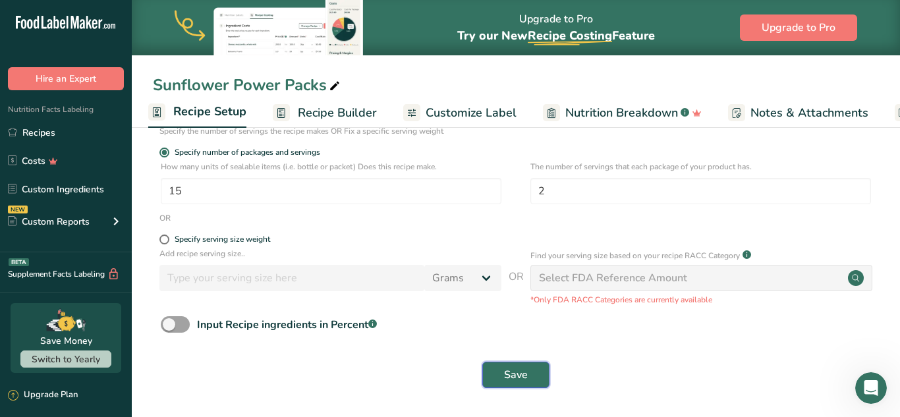
click at [528, 372] on button "Save" at bounding box center [515, 375] width 67 height 26
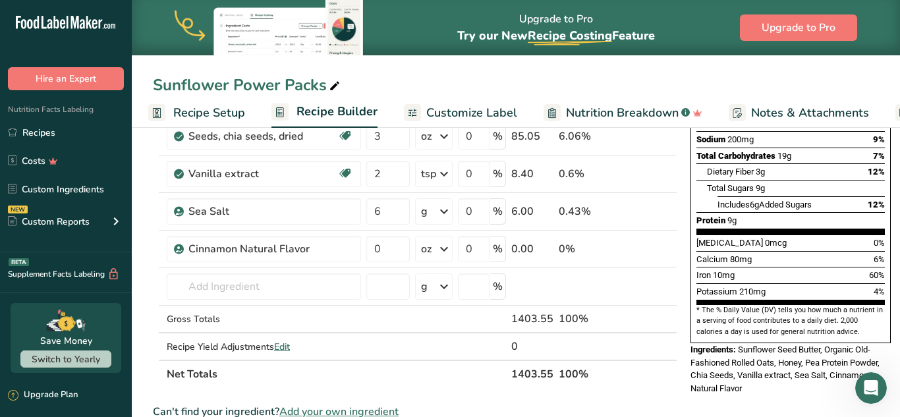
scroll to position [262, 0]
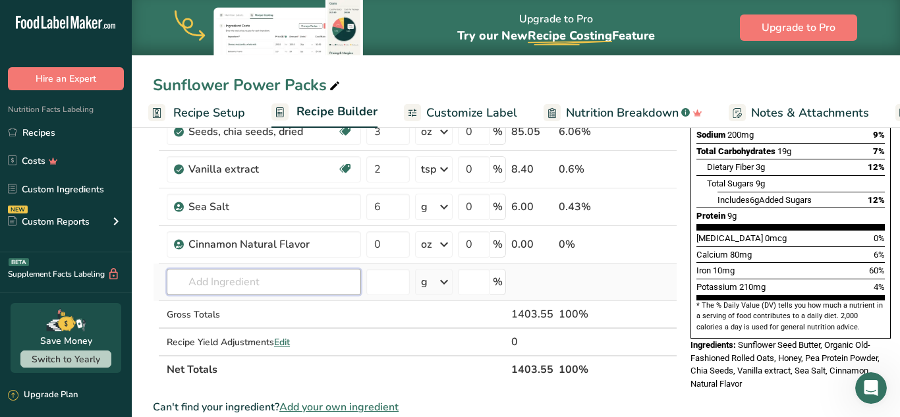
click at [258, 281] on input "text" at bounding box center [264, 282] width 194 height 26
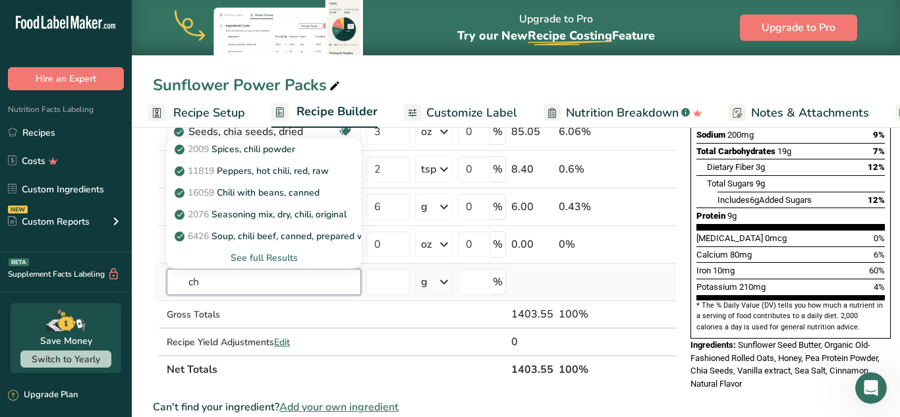
type input "c"
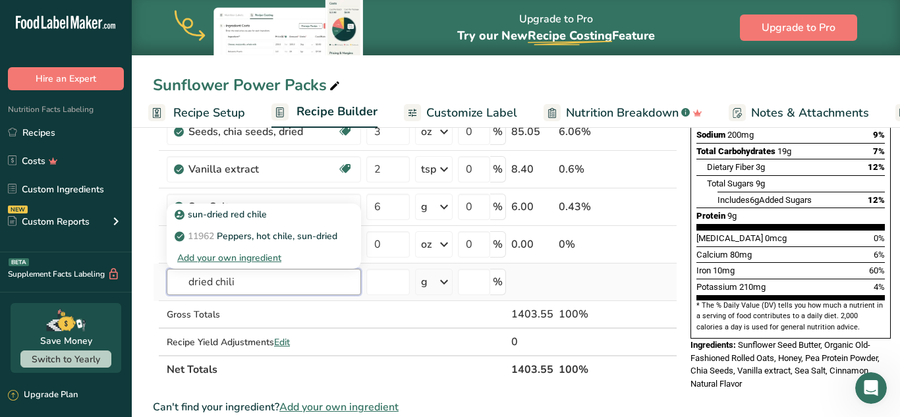
type input "dried chili"
click at [265, 258] on div "Add your own ingredient" at bounding box center [263, 258] width 173 height 14
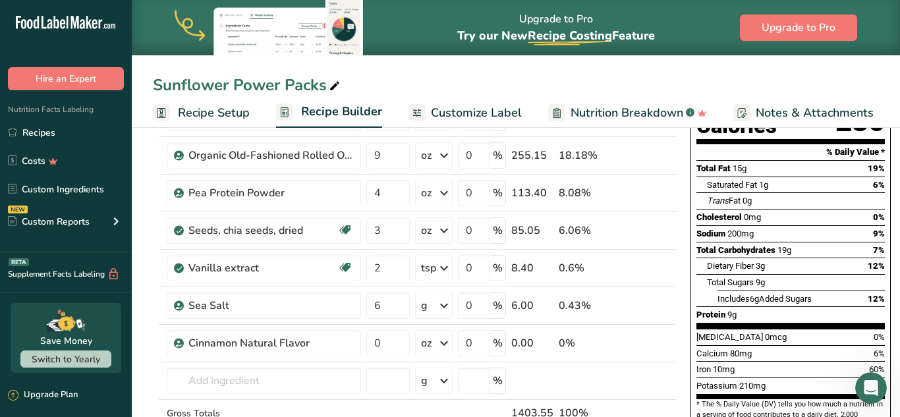
scroll to position [167, 0]
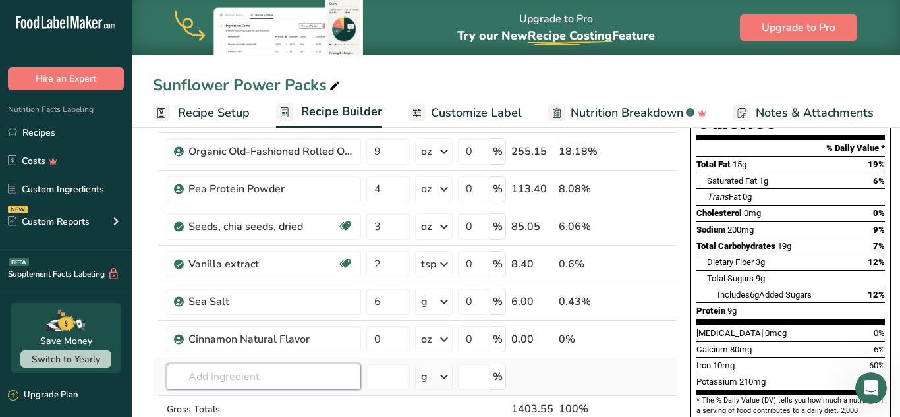
click at [261, 380] on input "text" at bounding box center [264, 377] width 194 height 26
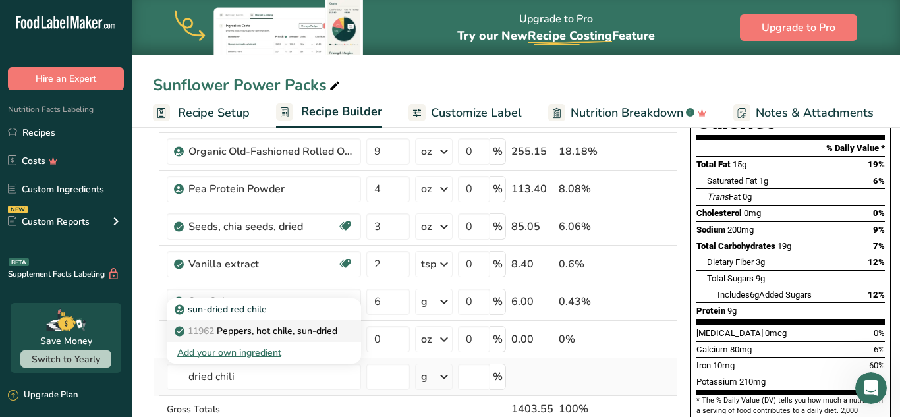
click at [289, 337] on p "11962 Peppers, hot chile, sun-dried" at bounding box center [257, 331] width 160 height 14
type input "Peppers, hot chile, sun-dried"
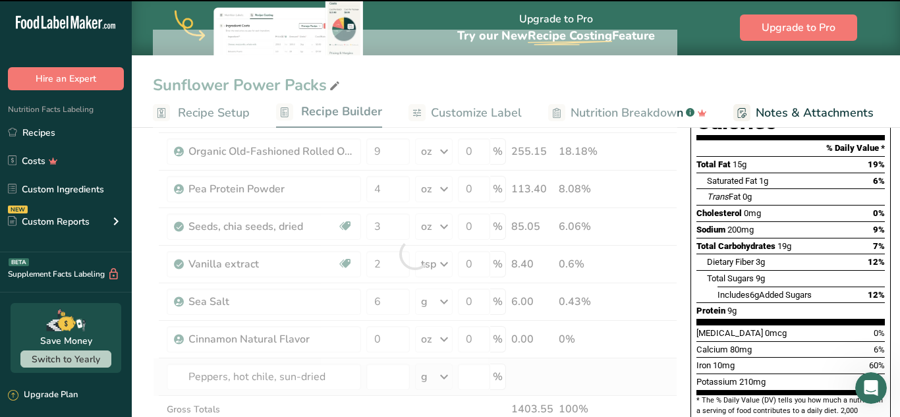
type input "0"
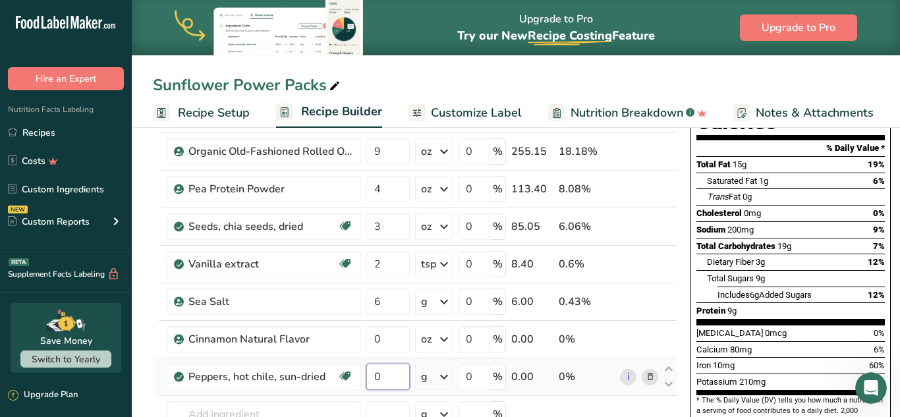
click at [391, 378] on input "0" at bounding box center [387, 377] width 43 height 26
type input "2"
click at [442, 380] on div "Ingredient * Amount * Unit * Waste * .a-a{fill:#347362;}.b-a{fill:#fff;} Grams …" at bounding box center [415, 273] width 524 height 486
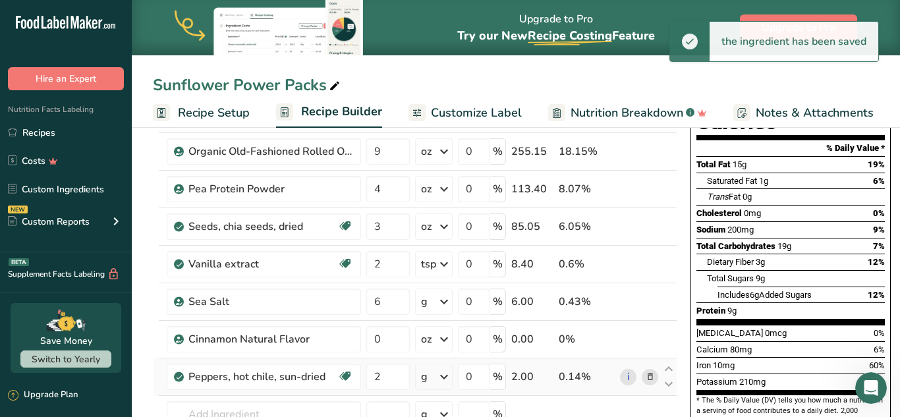
click at [447, 383] on icon at bounding box center [444, 377] width 16 height 24
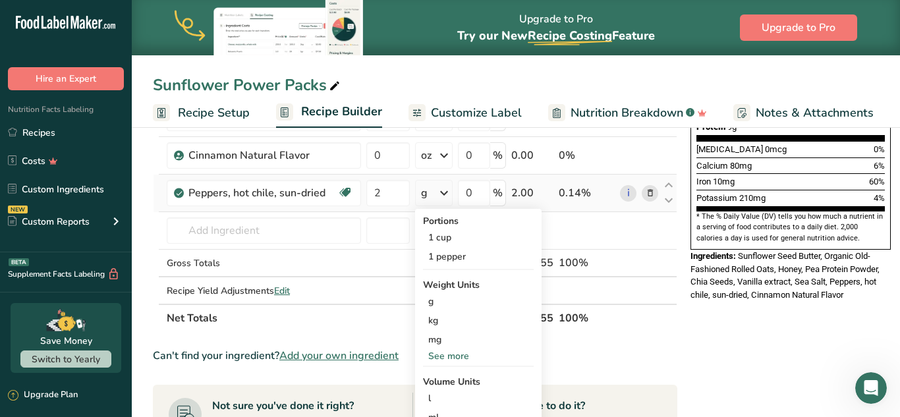
scroll to position [363, 0]
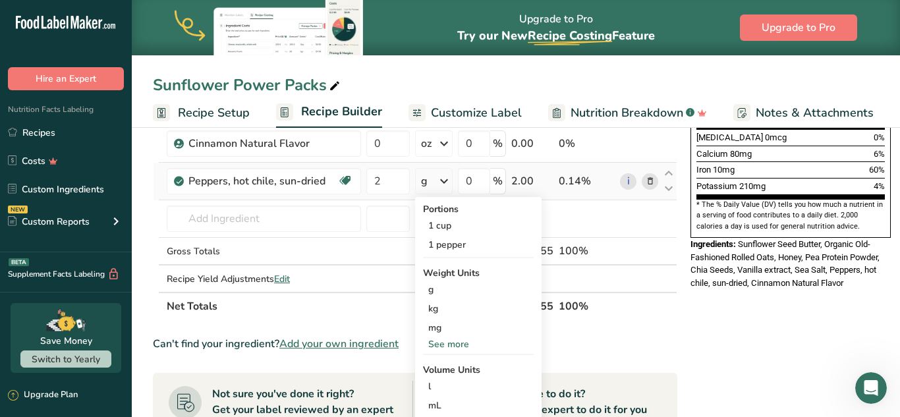
click at [459, 349] on div "See more" at bounding box center [478, 344] width 111 height 14
click at [440, 389] on div "oz" at bounding box center [478, 385] width 111 height 19
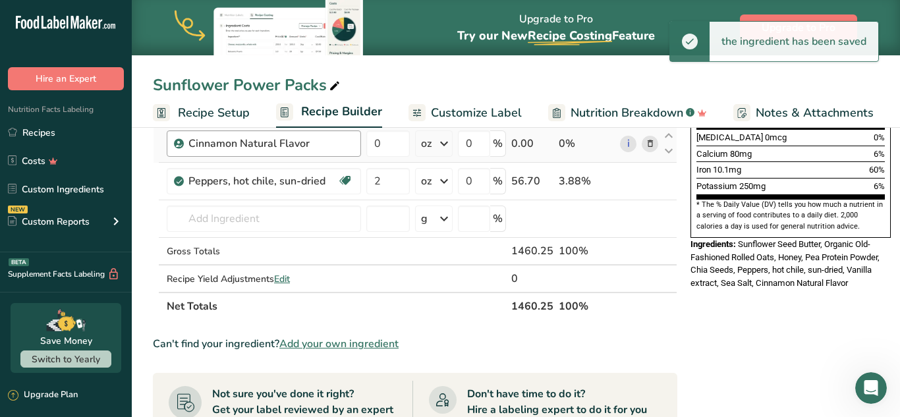
click at [316, 147] on div "Cinnamon Natural Flavor" at bounding box center [270, 144] width 165 height 16
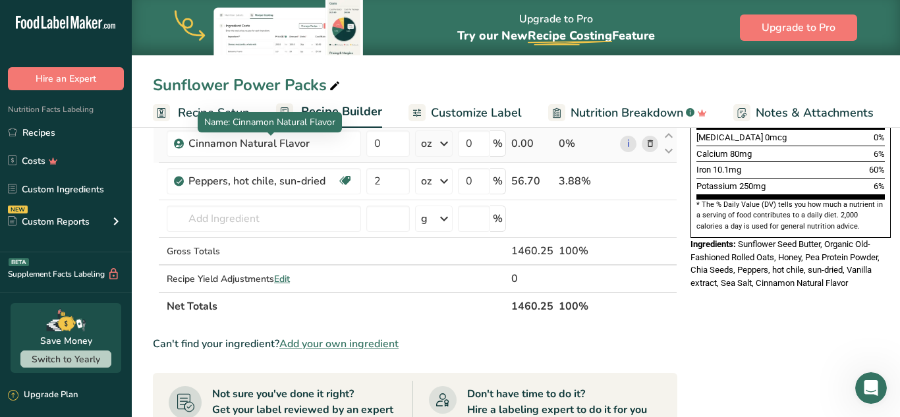
click at [652, 143] on icon at bounding box center [650, 144] width 9 height 14
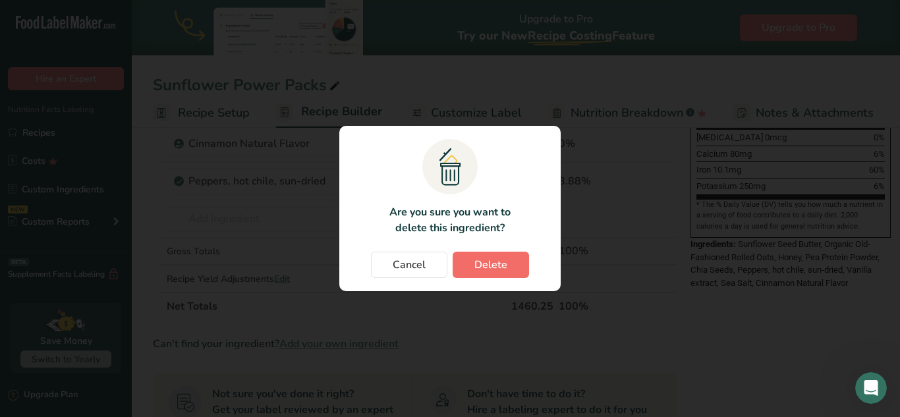
click at [496, 268] on span "Delete" at bounding box center [490, 265] width 33 height 16
type input "2"
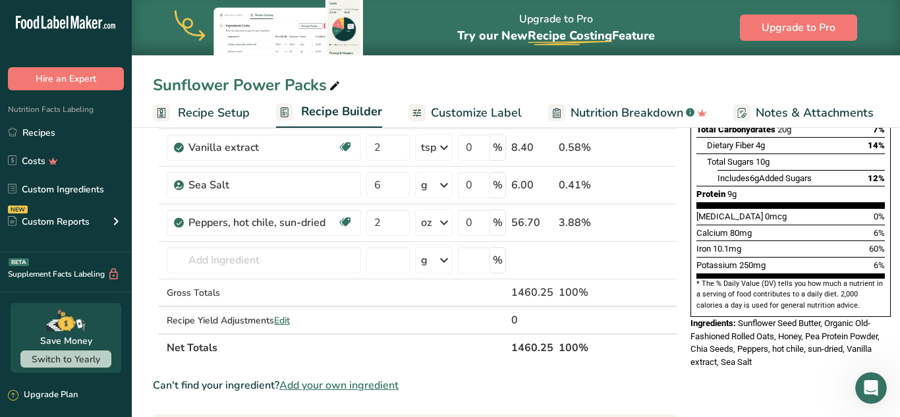
scroll to position [281, 0]
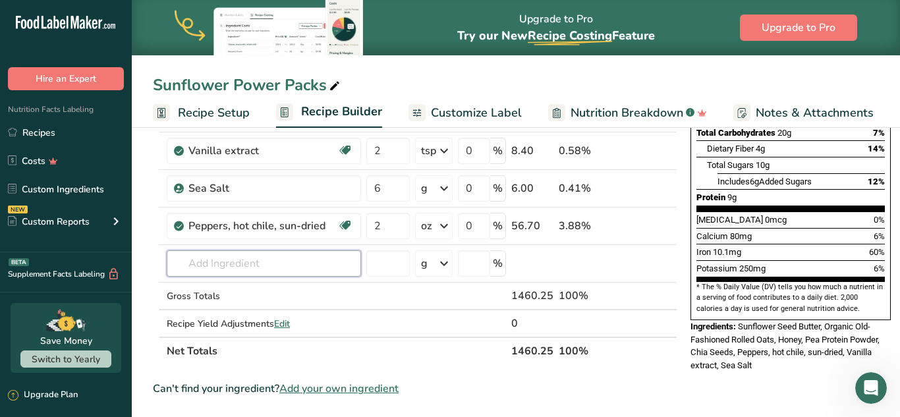
click at [249, 263] on input "text" at bounding box center [264, 263] width 194 height 26
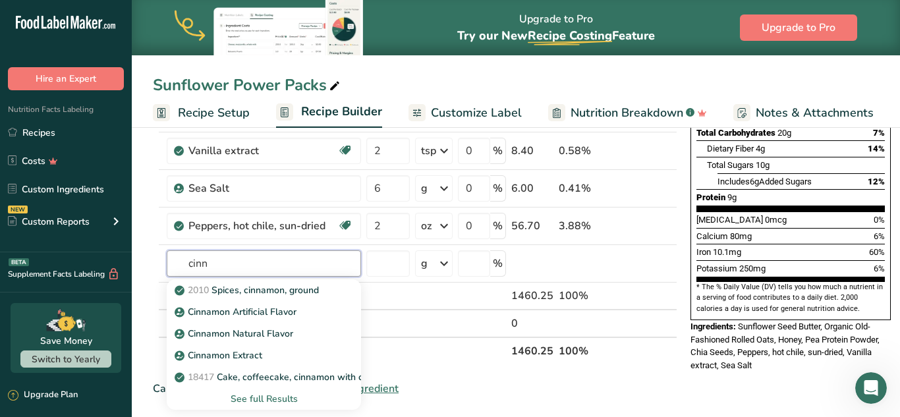
click at [297, 269] on input "cinn" at bounding box center [264, 263] width 194 height 26
type input "c"
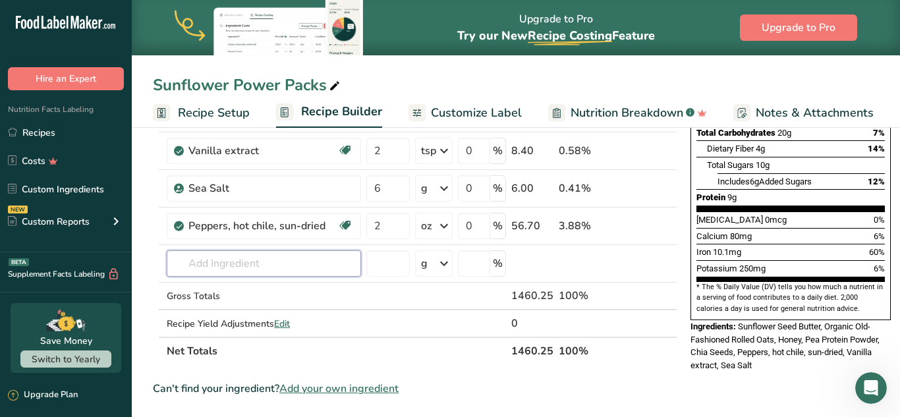
click at [270, 265] on input "text" at bounding box center [264, 263] width 194 height 26
click at [244, 265] on input "text" at bounding box center [264, 263] width 194 height 26
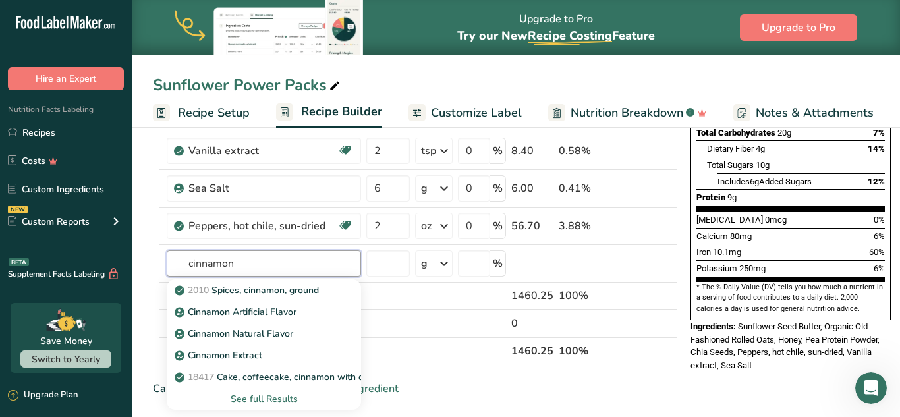
type input "cinnamon"
click at [281, 402] on div "See full Results" at bounding box center [263, 399] width 173 height 14
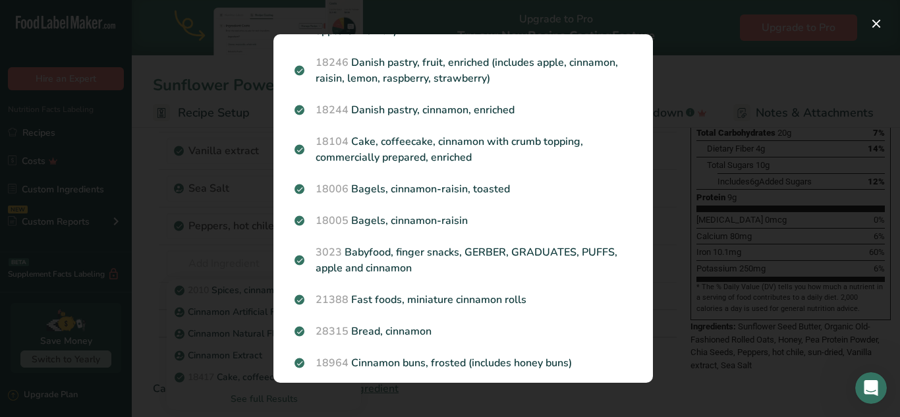
scroll to position [1285, 0]
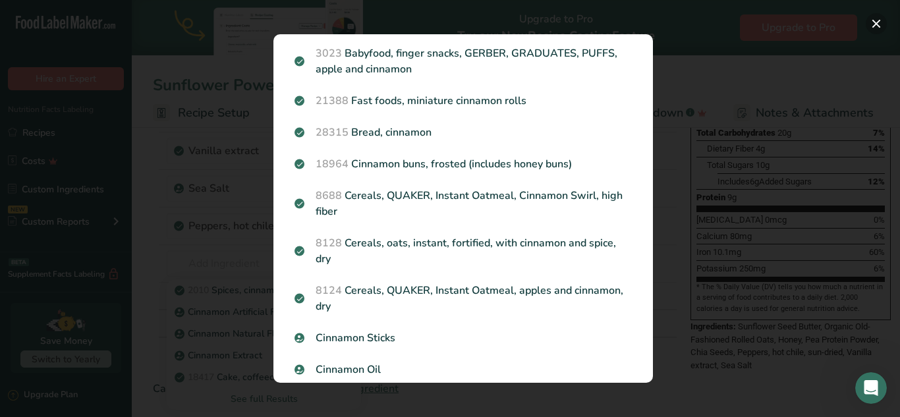
click at [882, 24] on button "Search results modal" at bounding box center [876, 23] width 21 height 21
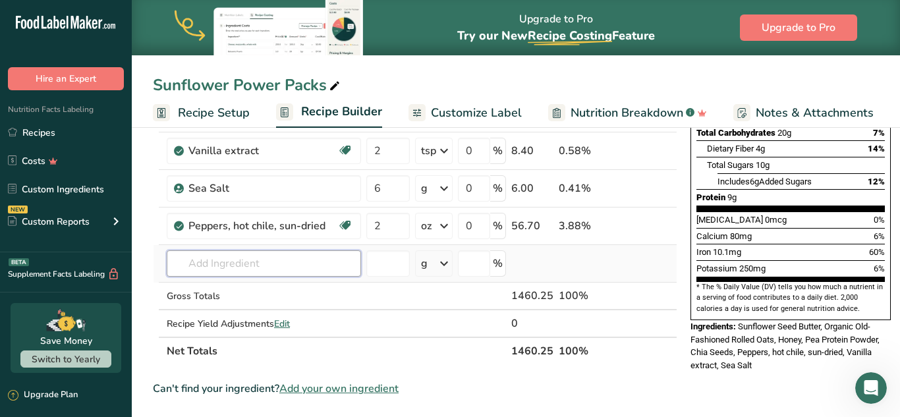
click at [347, 268] on input "text" at bounding box center [264, 263] width 194 height 26
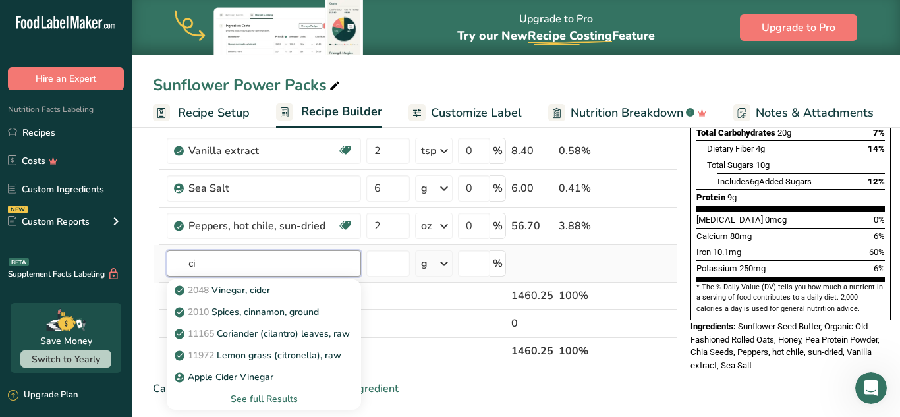
type input "c"
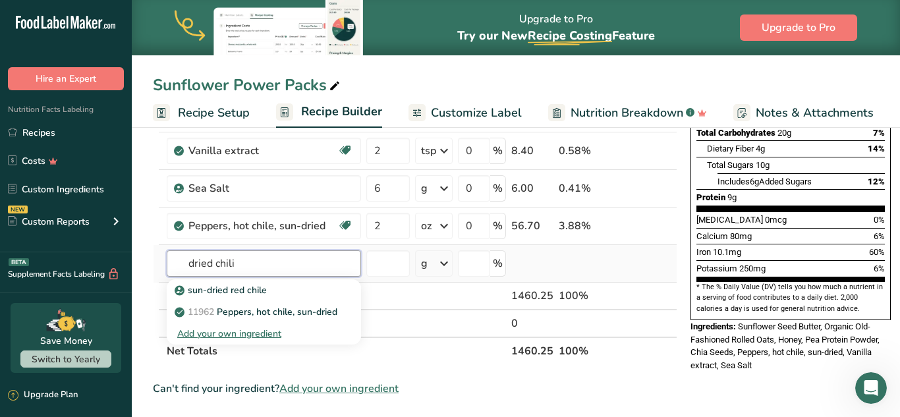
type input "dried chili"
click at [199, 337] on div "Add your own ingredient" at bounding box center [263, 334] width 173 height 14
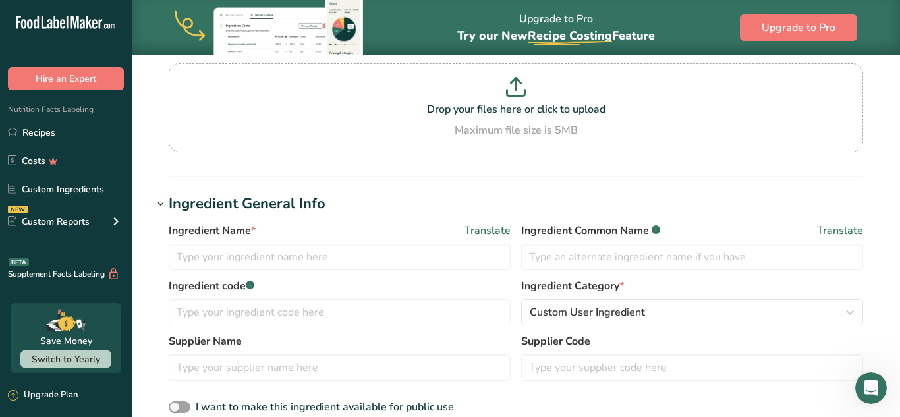
scroll to position [121, 0]
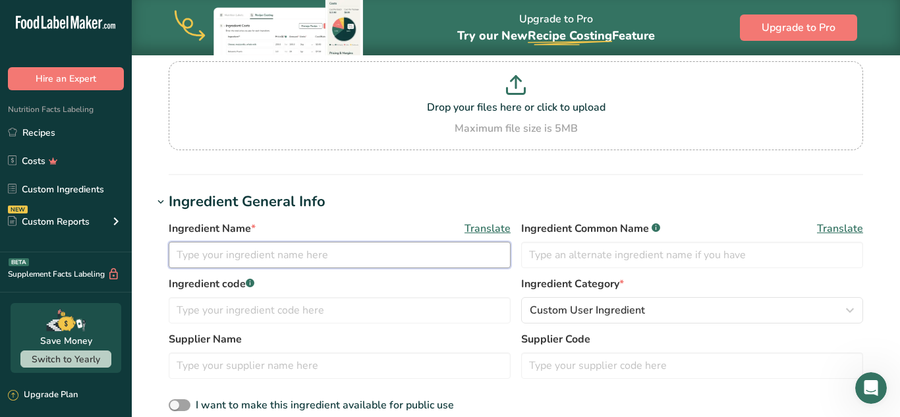
click at [310, 259] on input "text" at bounding box center [340, 255] width 342 height 26
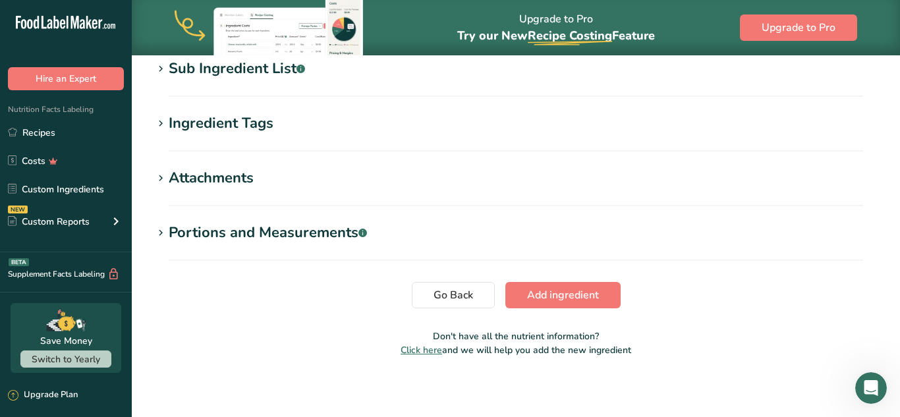
scroll to position [631, 0]
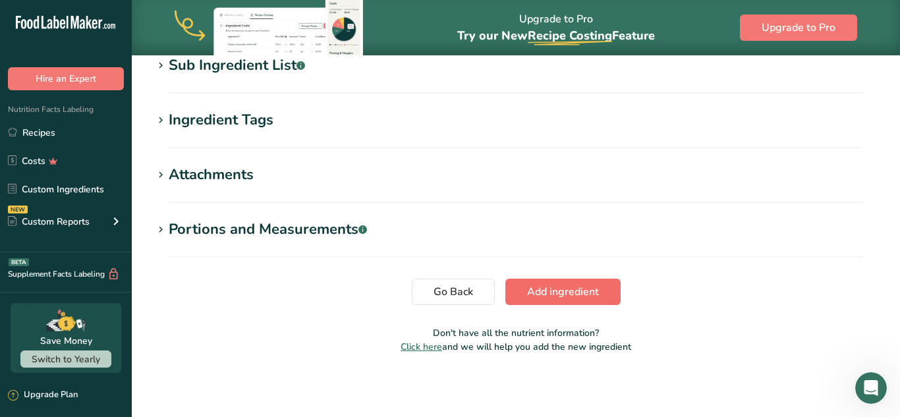
type input "Cinnamon Chips"
click at [574, 294] on span "Add ingredient" at bounding box center [563, 292] width 72 height 16
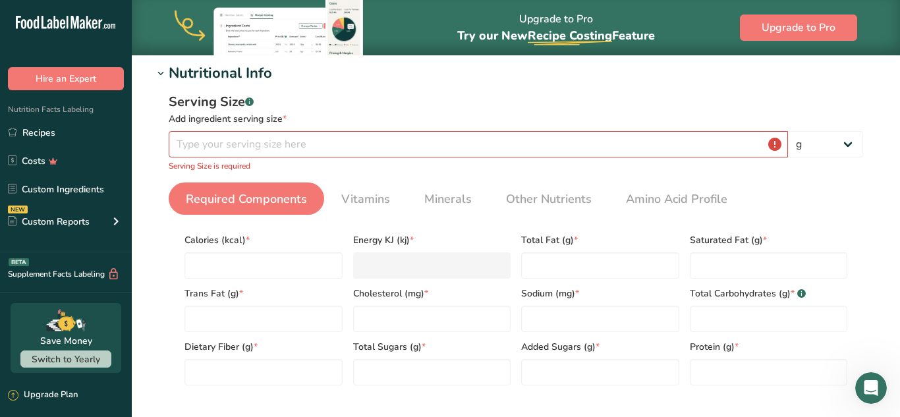
scroll to position [169, 0]
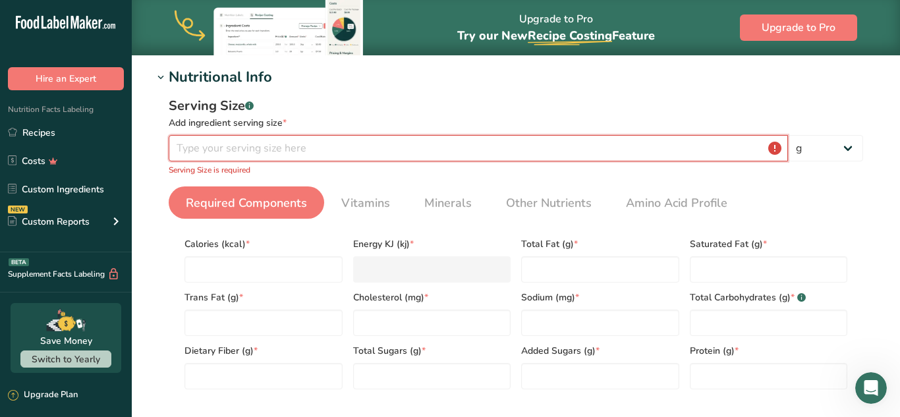
click at [279, 148] on input "number" at bounding box center [478, 148] width 619 height 26
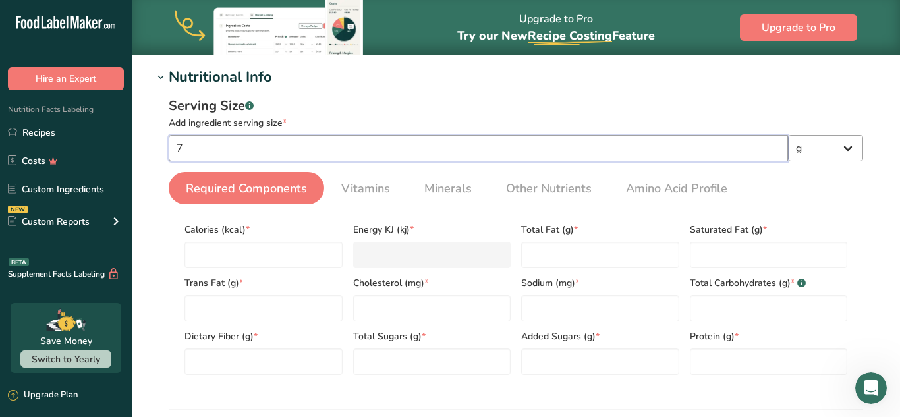
type input "7"
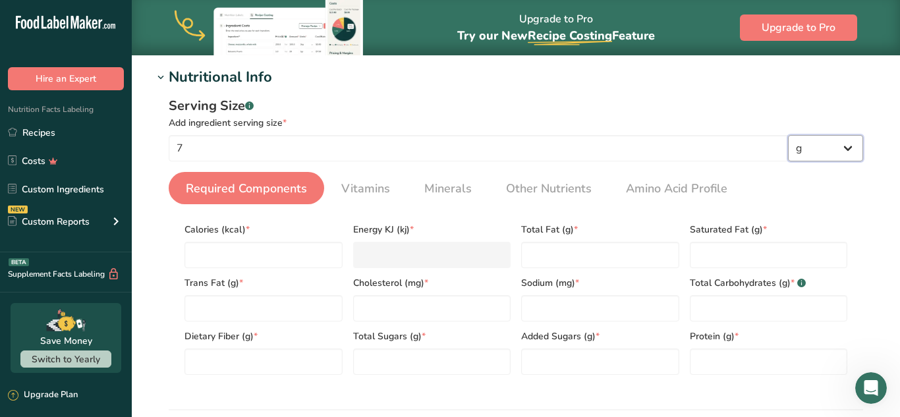
click at [853, 150] on select "g kg mg mcg lb oz l mL fl oz tbsp tsp cup qt gallon" at bounding box center [825, 148] width 75 height 26
select select "5"
click at [788, 135] on select "g kg mg mcg lb oz l mL fl oz tbsp tsp cup qt gallon" at bounding box center [825, 148] width 75 height 26
click at [268, 256] on input "number" at bounding box center [263, 255] width 158 height 26
type input "7"
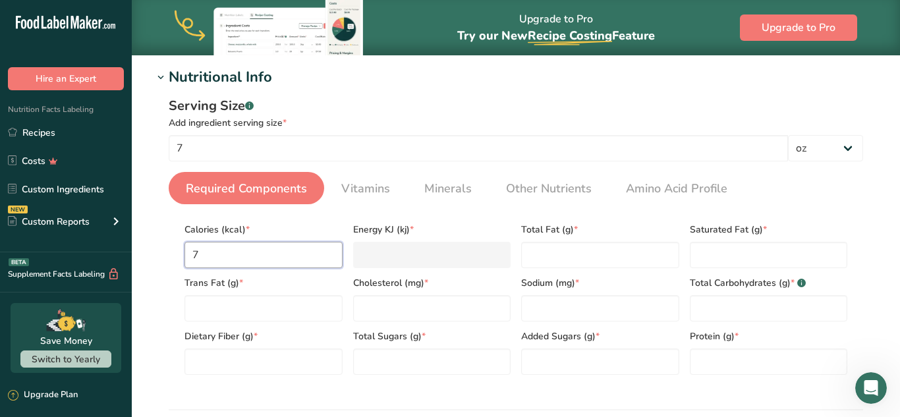
type KJ "29.3"
type input "70"
type KJ "292.9"
type input "700"
type KJ "2928.8"
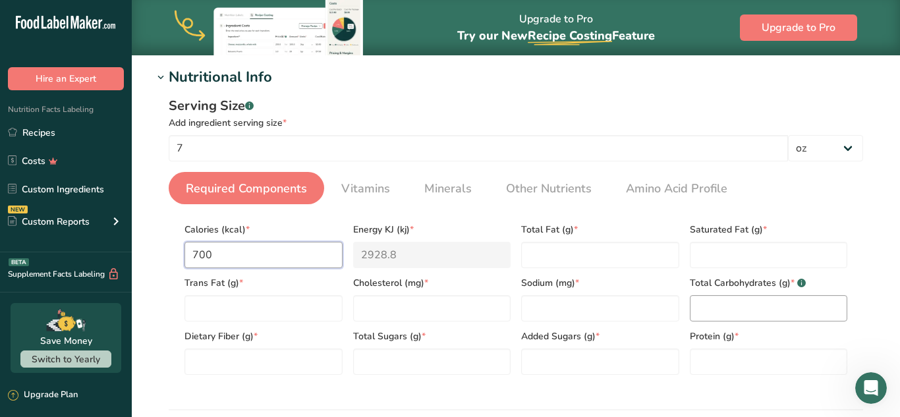
type input "700"
click at [725, 311] on Carbohydrates "number" at bounding box center [769, 308] width 158 height 26
type Carbohydrates "198"
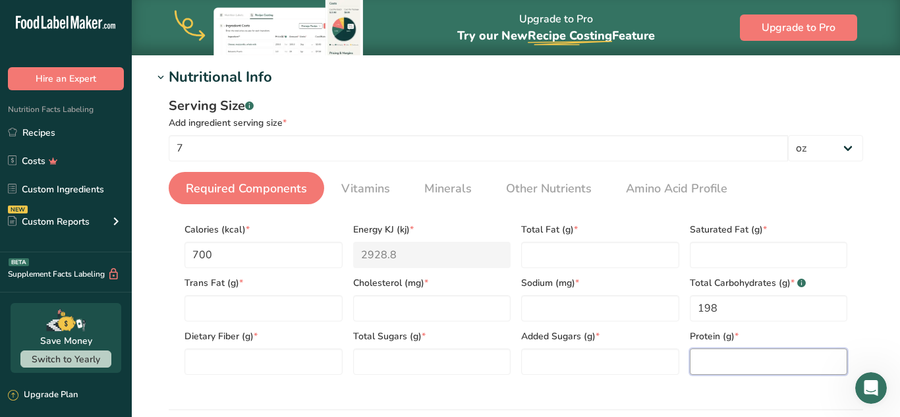
click at [725, 367] on input "number" at bounding box center [769, 362] width 158 height 26
type input "0"
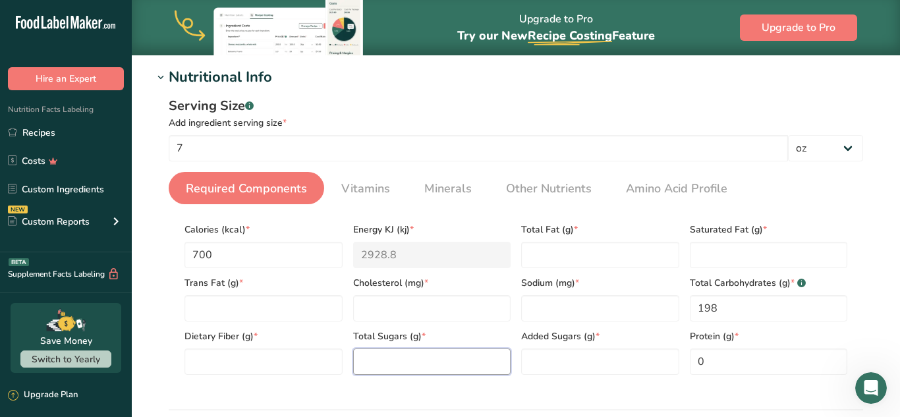
click at [391, 365] on Sugars "number" at bounding box center [432, 362] width 158 height 26
type Sugars "184"
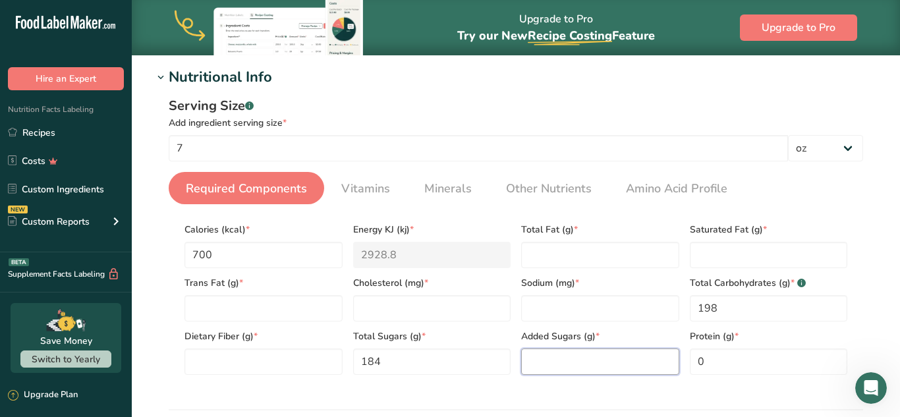
click at [562, 360] on Sugars "number" at bounding box center [600, 362] width 158 height 26
type Sugars "0"
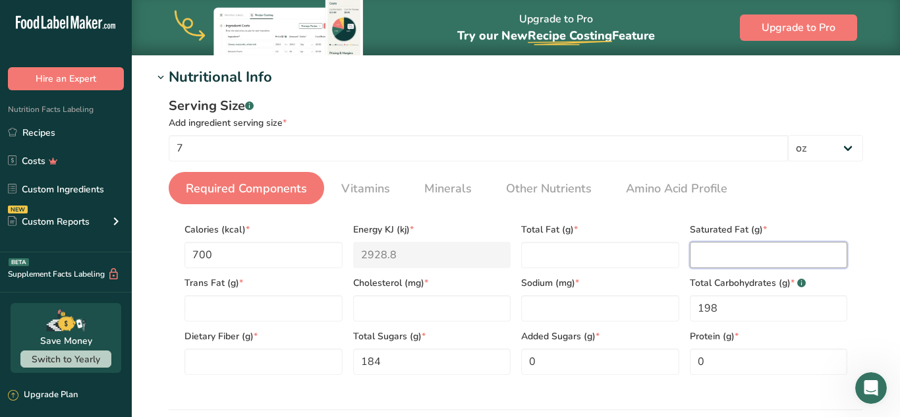
click at [722, 248] on Fat "number" at bounding box center [769, 255] width 158 height 26
type Fat "0"
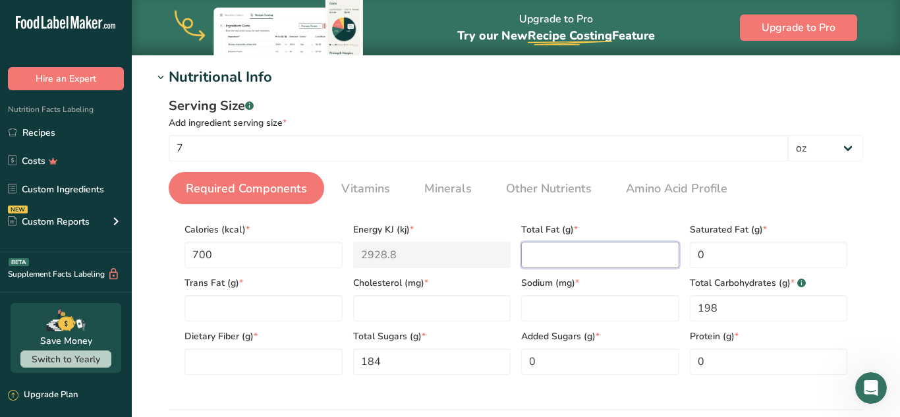
click at [567, 255] on Fat "number" at bounding box center [600, 255] width 158 height 26
type Fat "0"
click at [279, 309] on Fat "number" at bounding box center [263, 308] width 158 height 26
